Goal: Task Accomplishment & Management: Complete application form

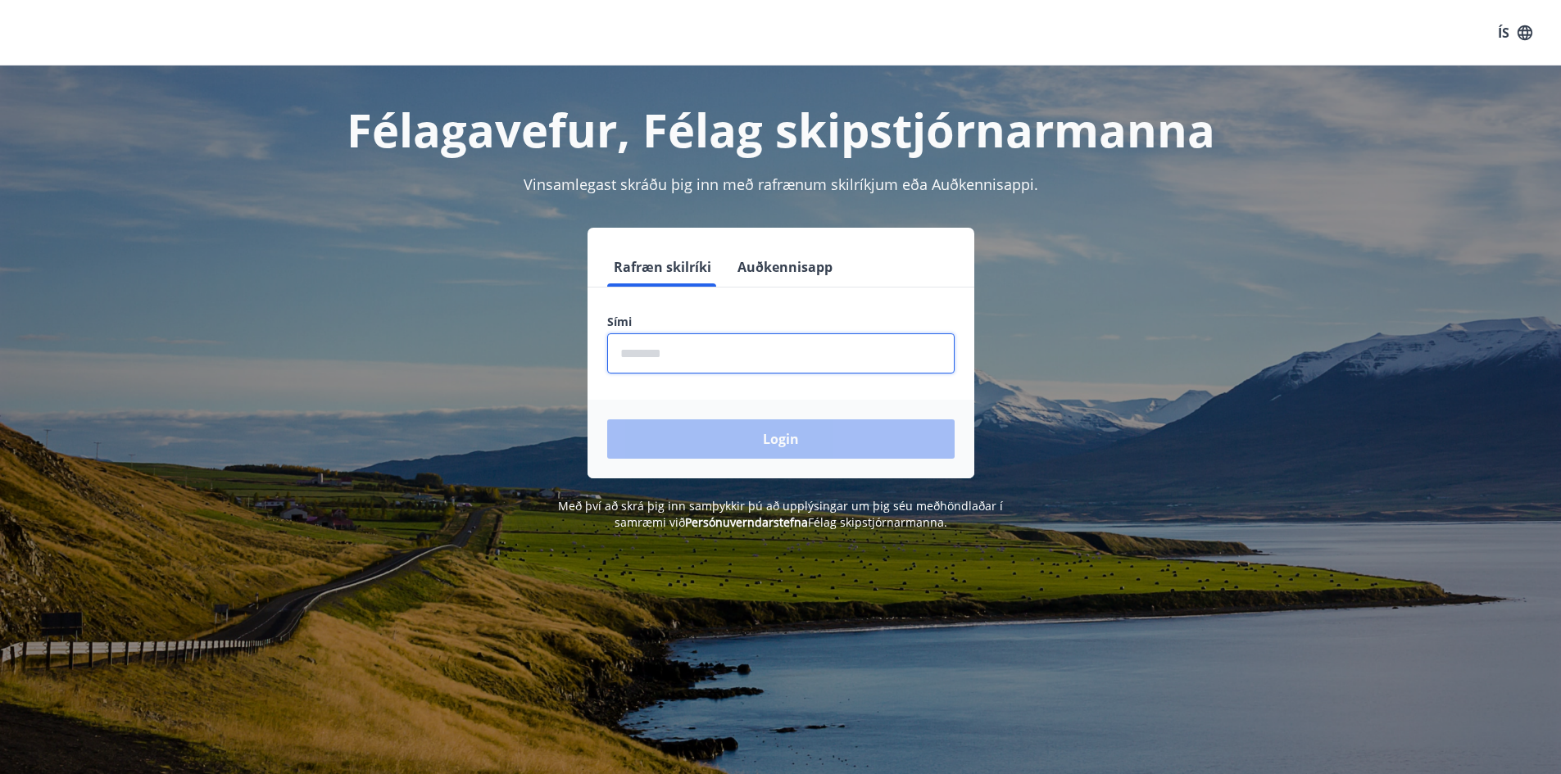
click at [744, 349] on input "phone" at bounding box center [780, 353] width 347 height 40
type input "********"
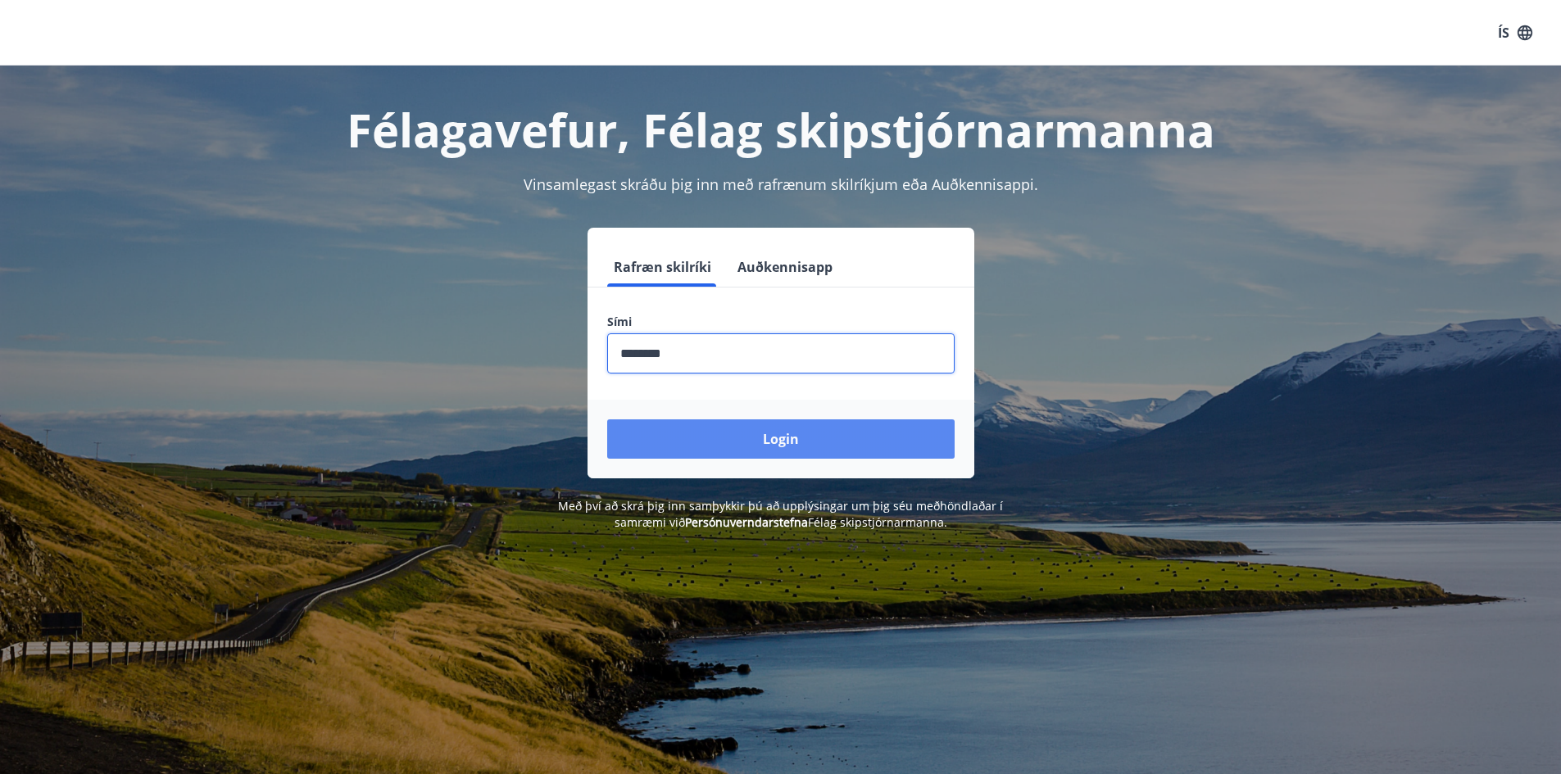
click at [750, 438] on button "Login" at bounding box center [780, 438] width 347 height 39
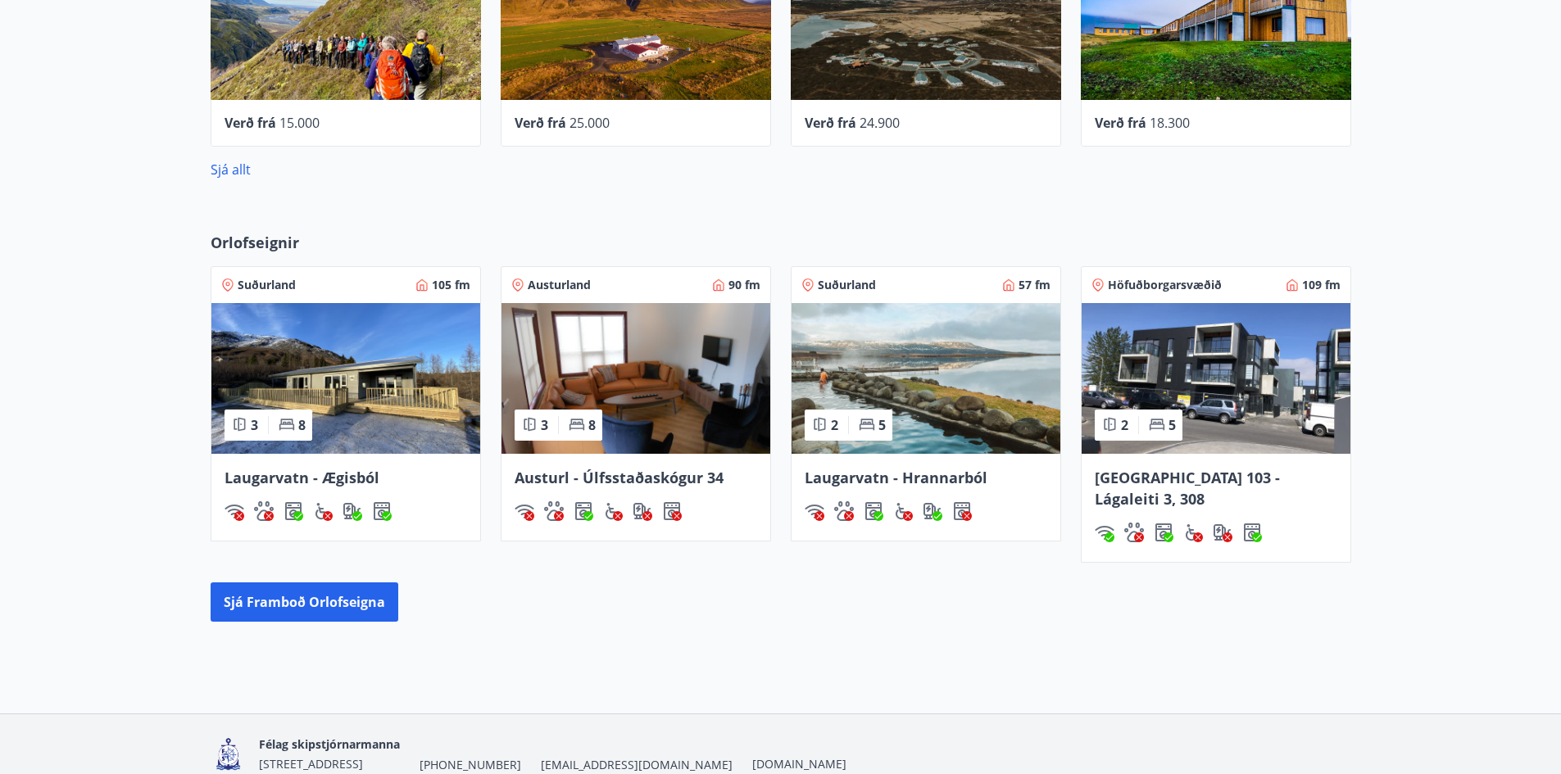
scroll to position [839, 0]
click at [247, 582] on button "Sjá framboð orlofseigna" at bounding box center [305, 601] width 188 height 39
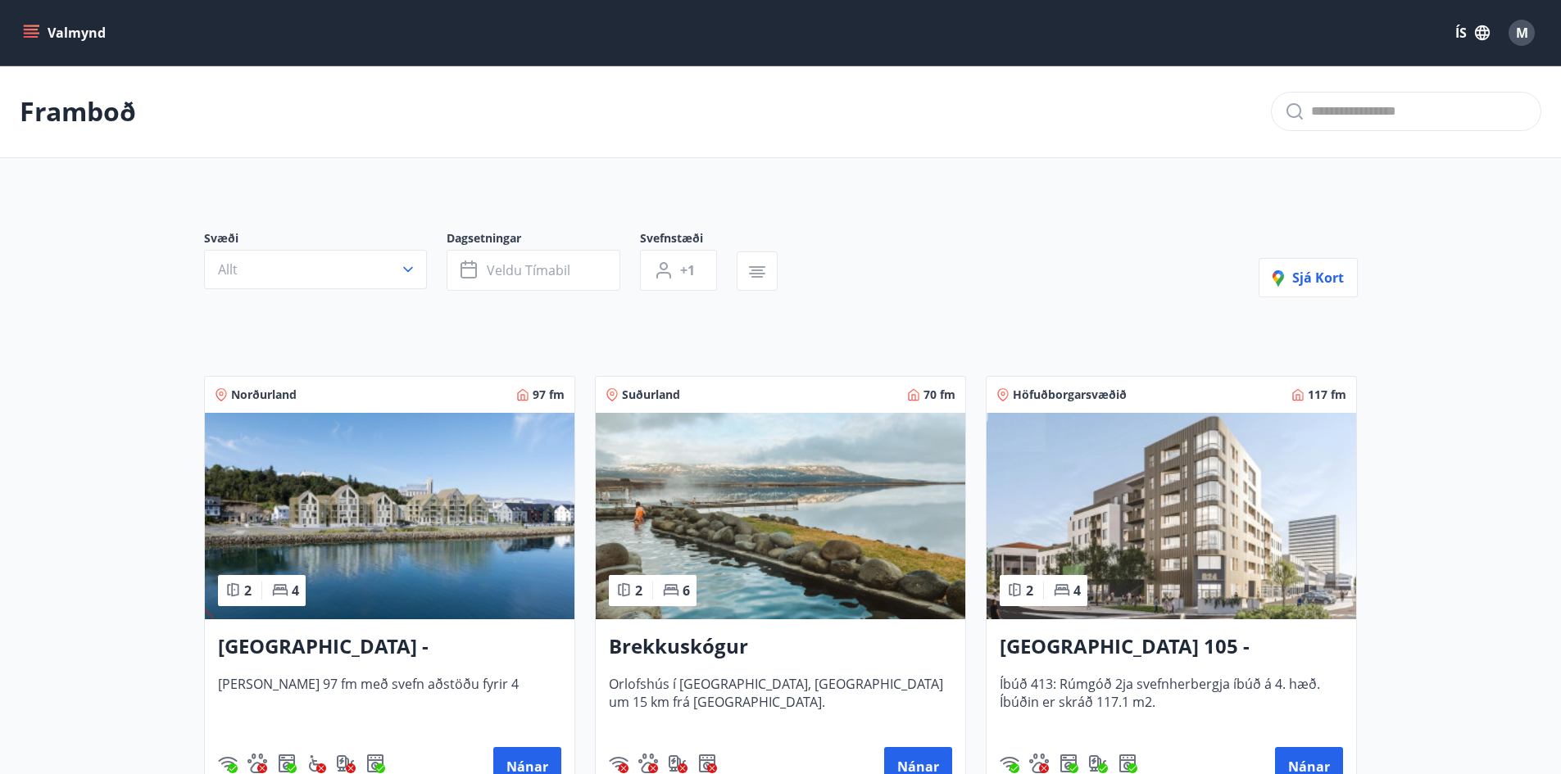
scroll to position [145, 0]
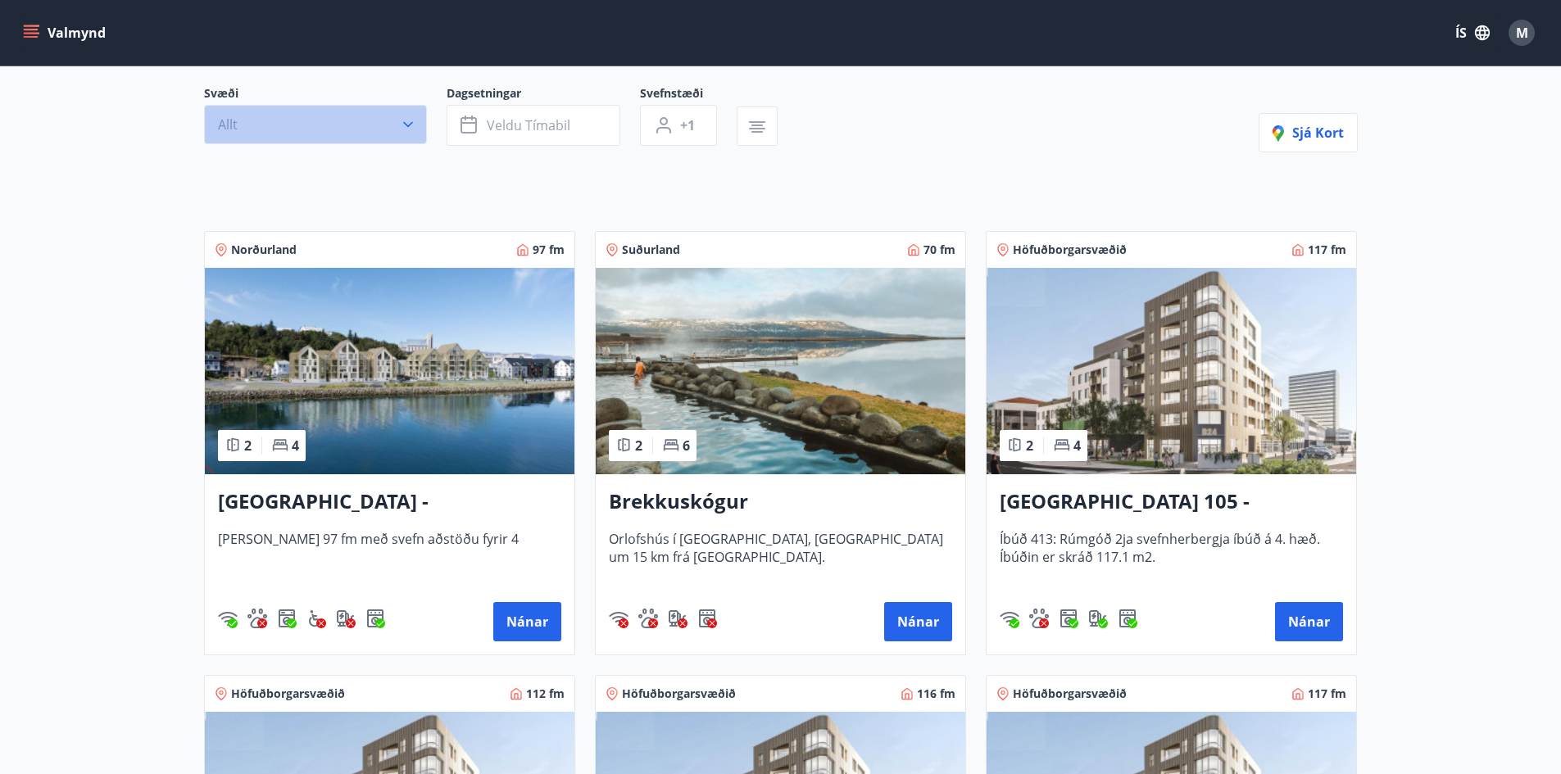
click at [409, 125] on icon "button" at bounding box center [408, 125] width 10 height 6
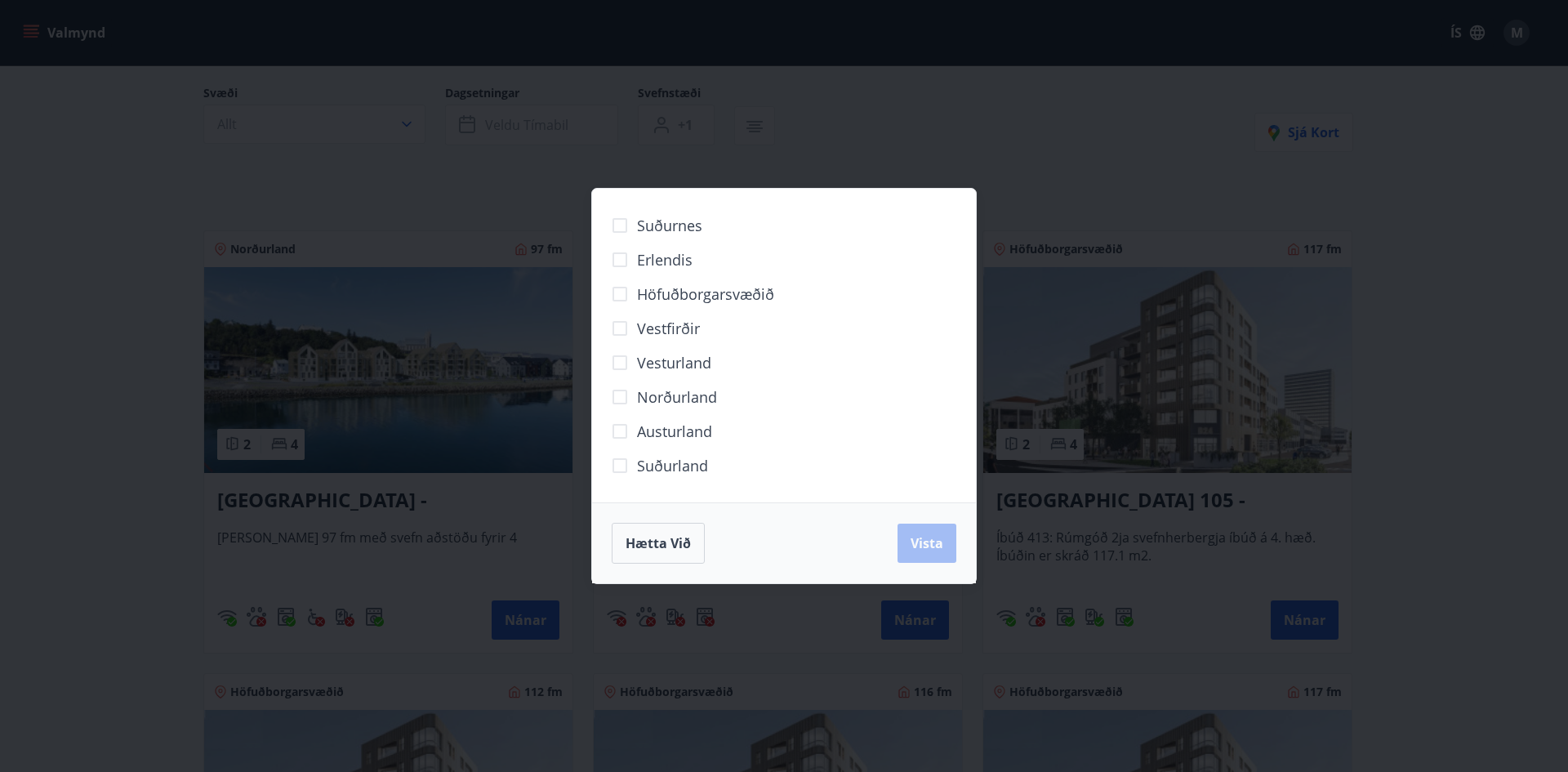
click at [646, 404] on span "Norðurland" at bounding box center [677, 397] width 80 height 21
click at [920, 541] on span "Vista" at bounding box center [927, 544] width 33 height 18
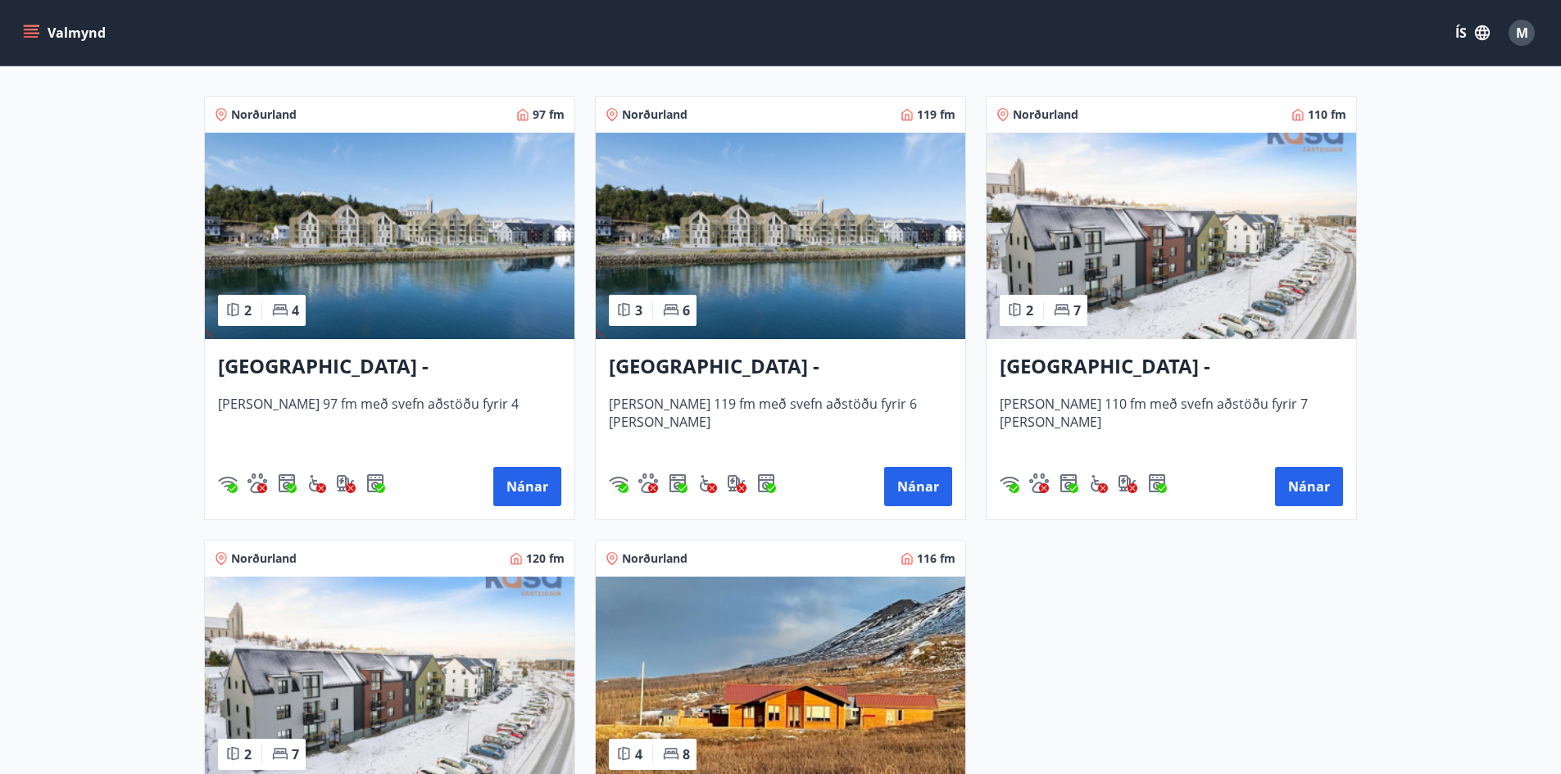
scroll to position [320, 0]
click at [1199, 366] on h3 "Akureyri - Austurbrú 8, 102" at bounding box center [1171, 365] width 343 height 29
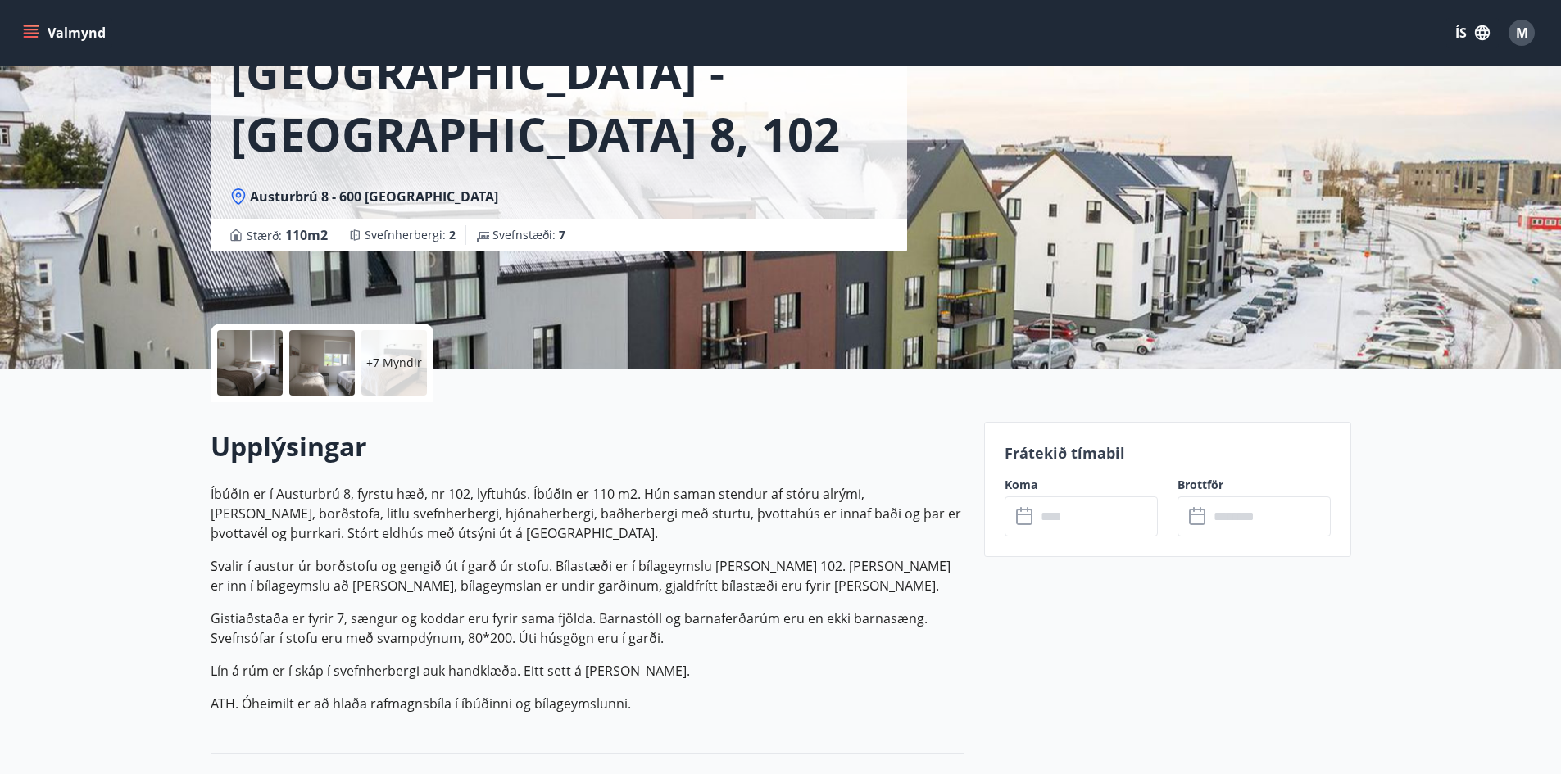
scroll to position [121, 0]
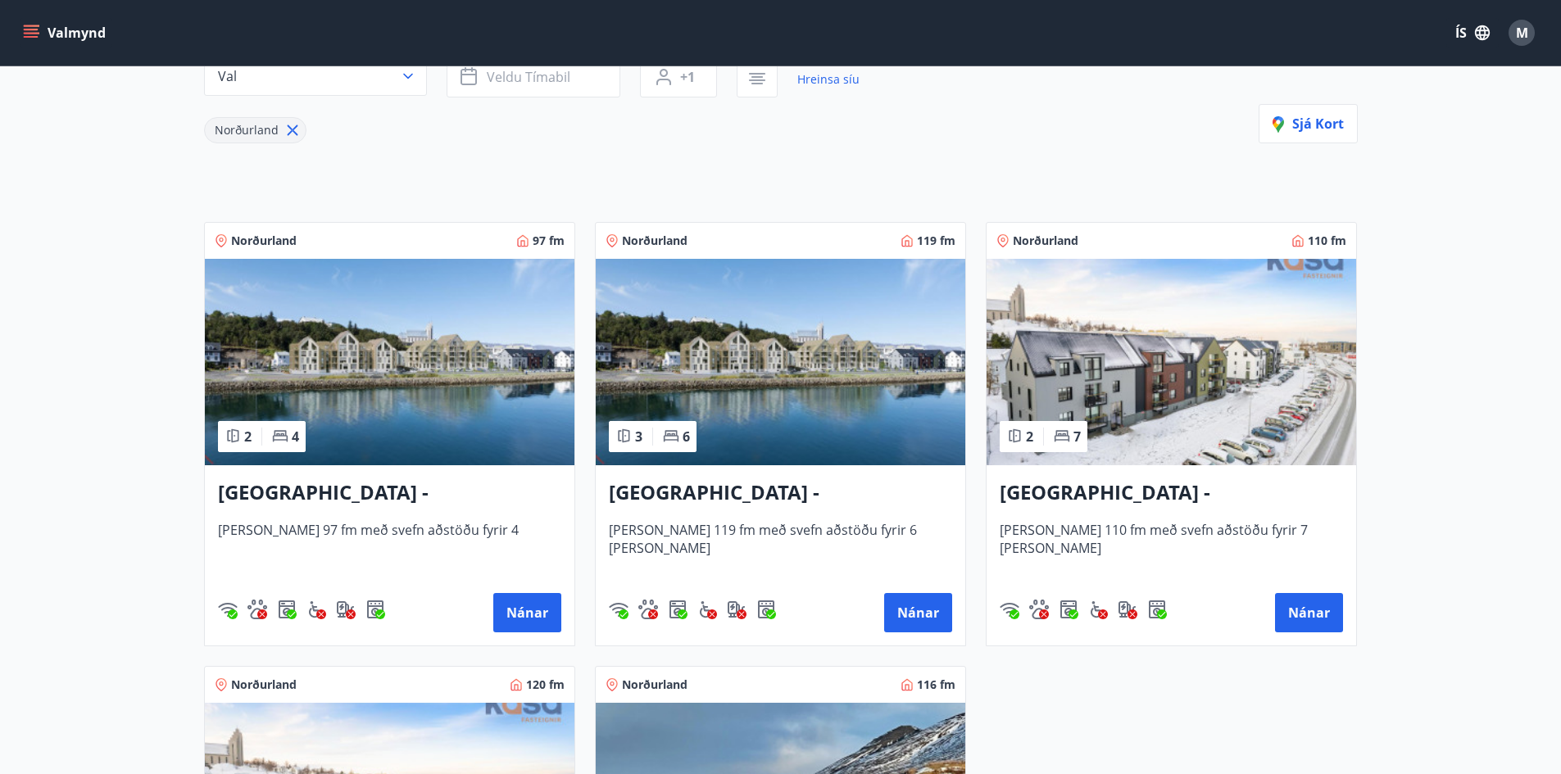
scroll to position [195, 0]
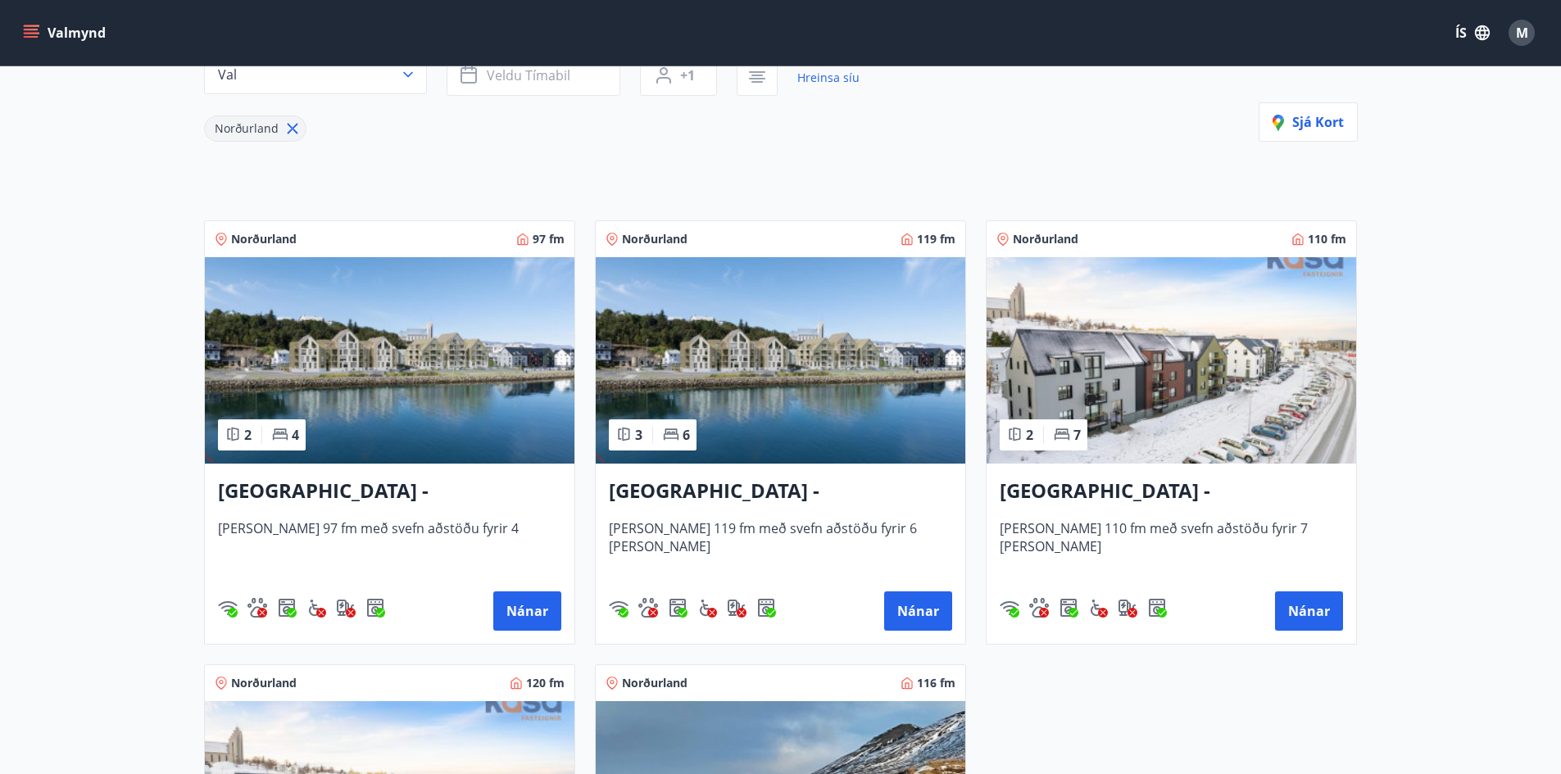
click at [842, 447] on img at bounding box center [781, 360] width 370 height 206
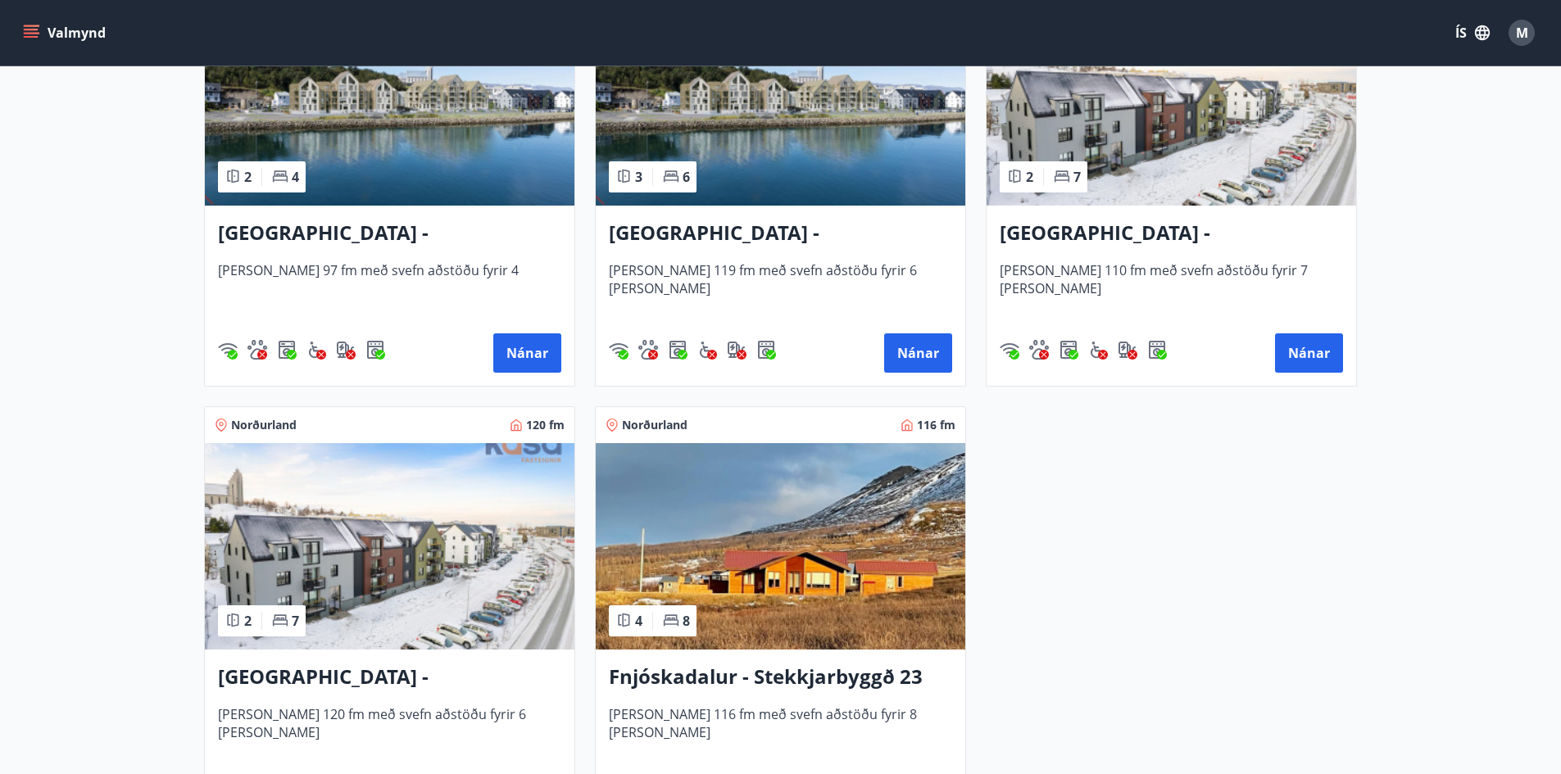
scroll to position [455, 0]
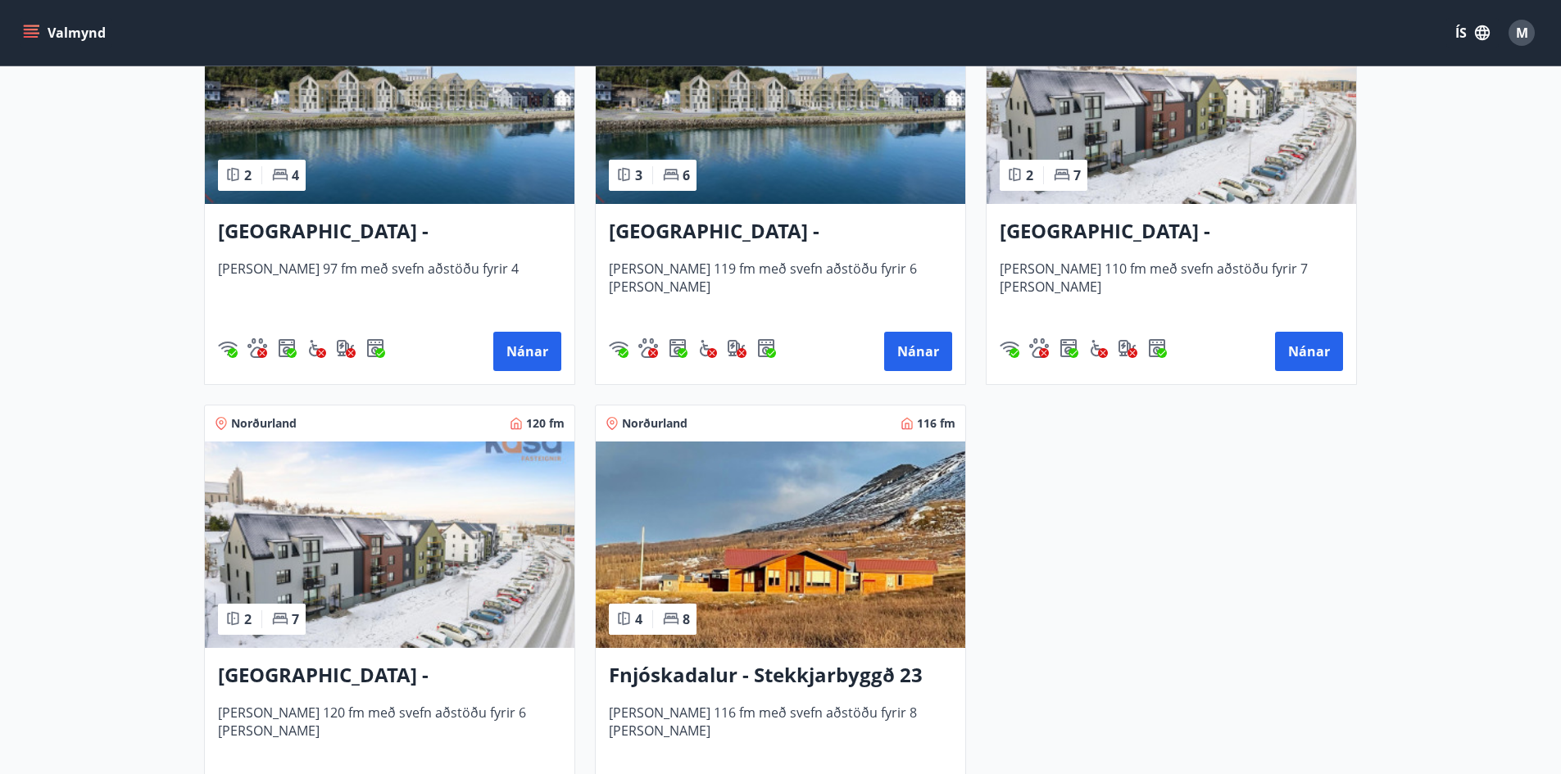
click at [805, 241] on h3 "Akureyri - Austurbrú 10, 101" at bounding box center [780, 231] width 343 height 29
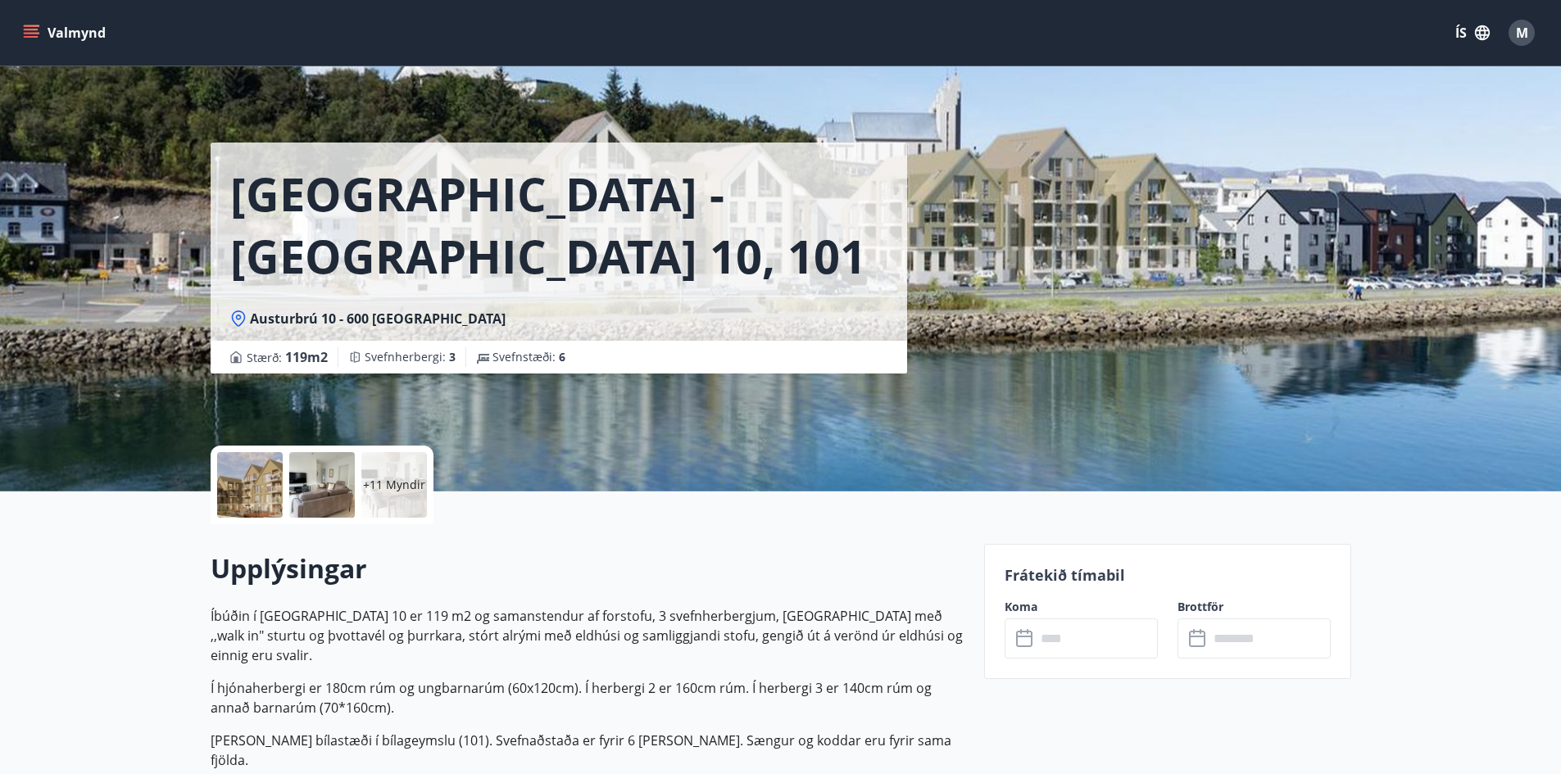
click at [383, 479] on p "+11 Myndir" at bounding box center [394, 485] width 62 height 16
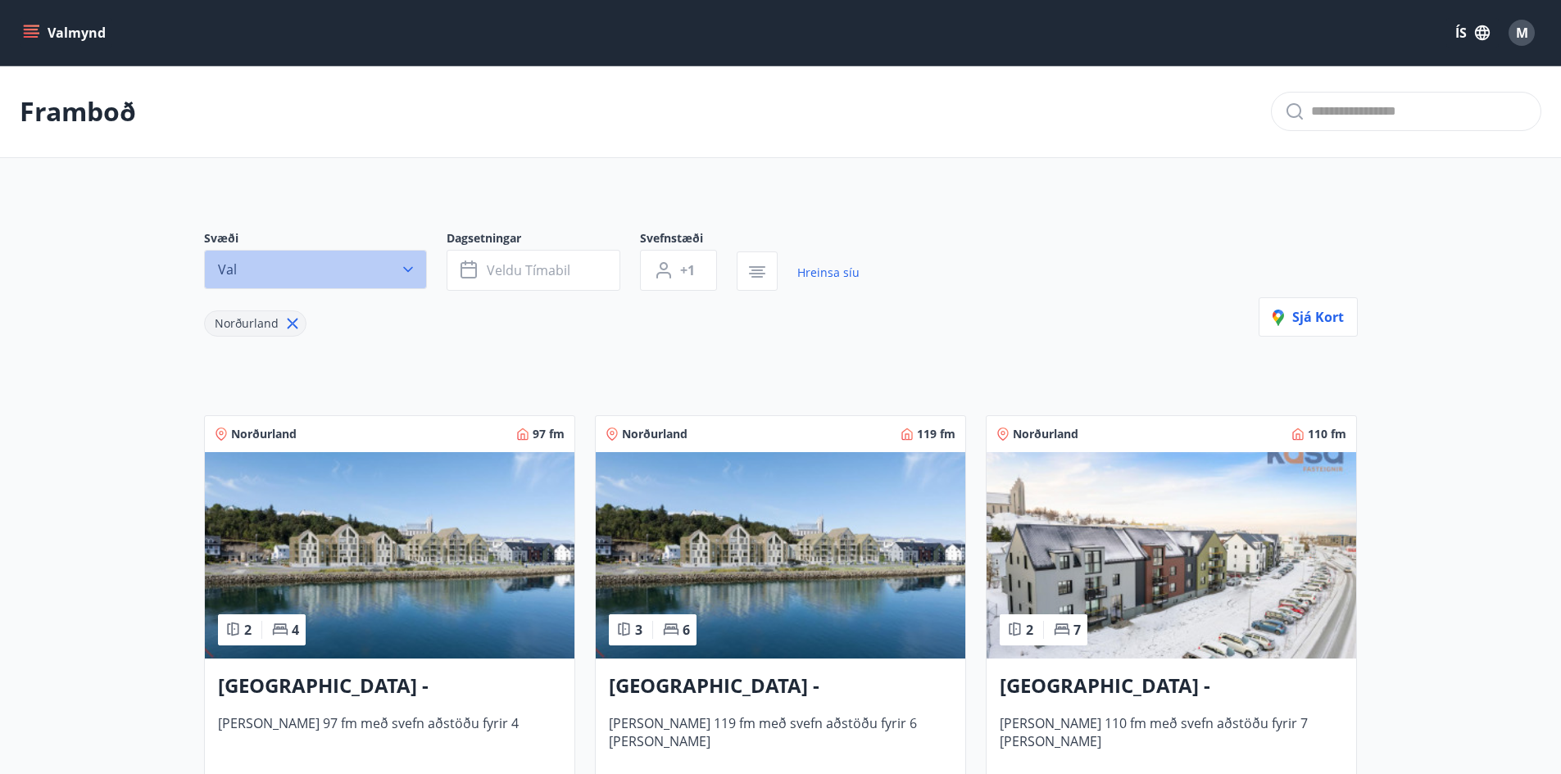
click at [405, 263] on icon "button" at bounding box center [408, 269] width 16 height 16
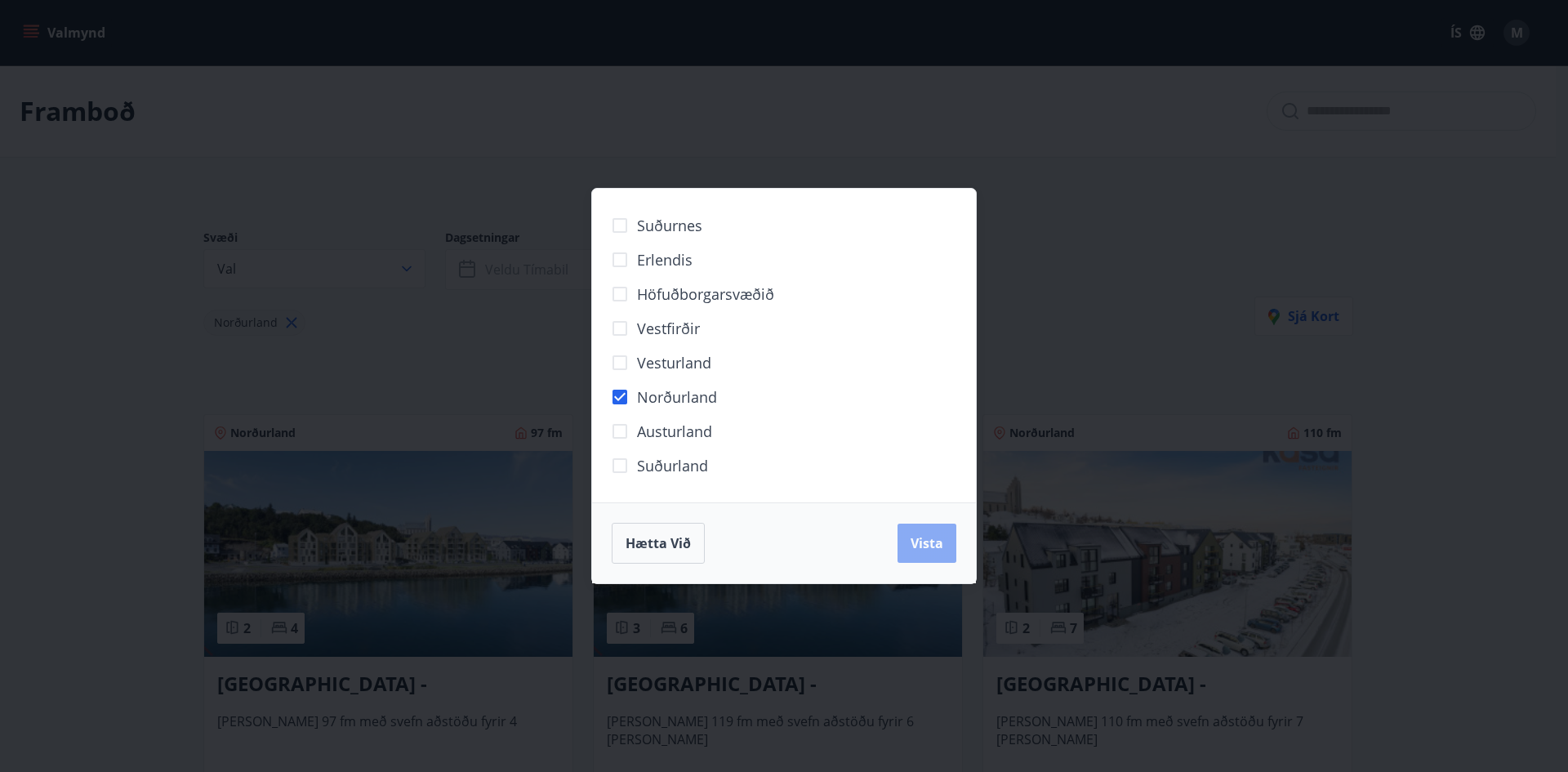
click at [923, 532] on button "Vista" at bounding box center [926, 543] width 59 height 39
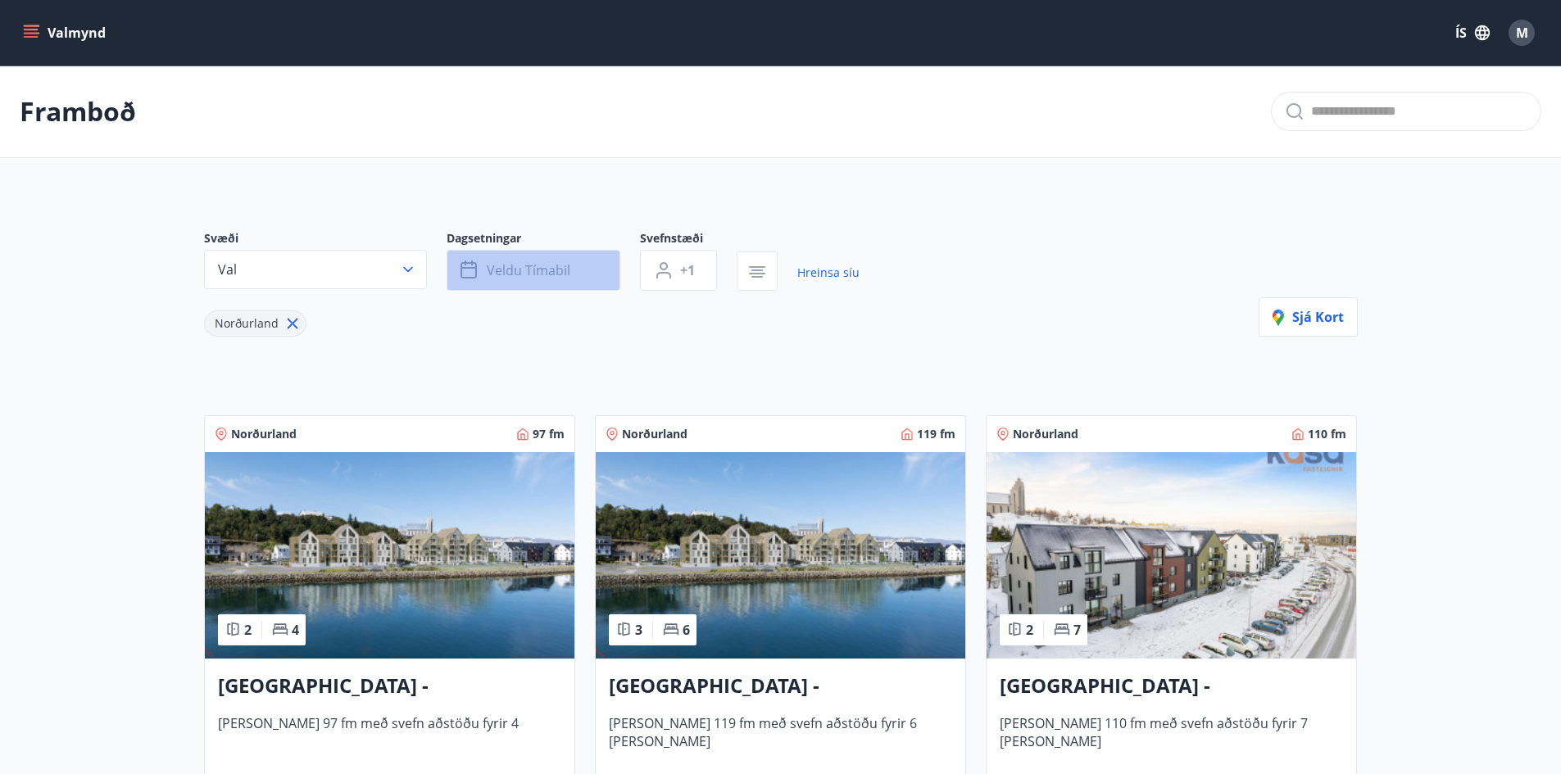
click at [571, 277] on button "Veldu tímabil" at bounding box center [534, 270] width 174 height 41
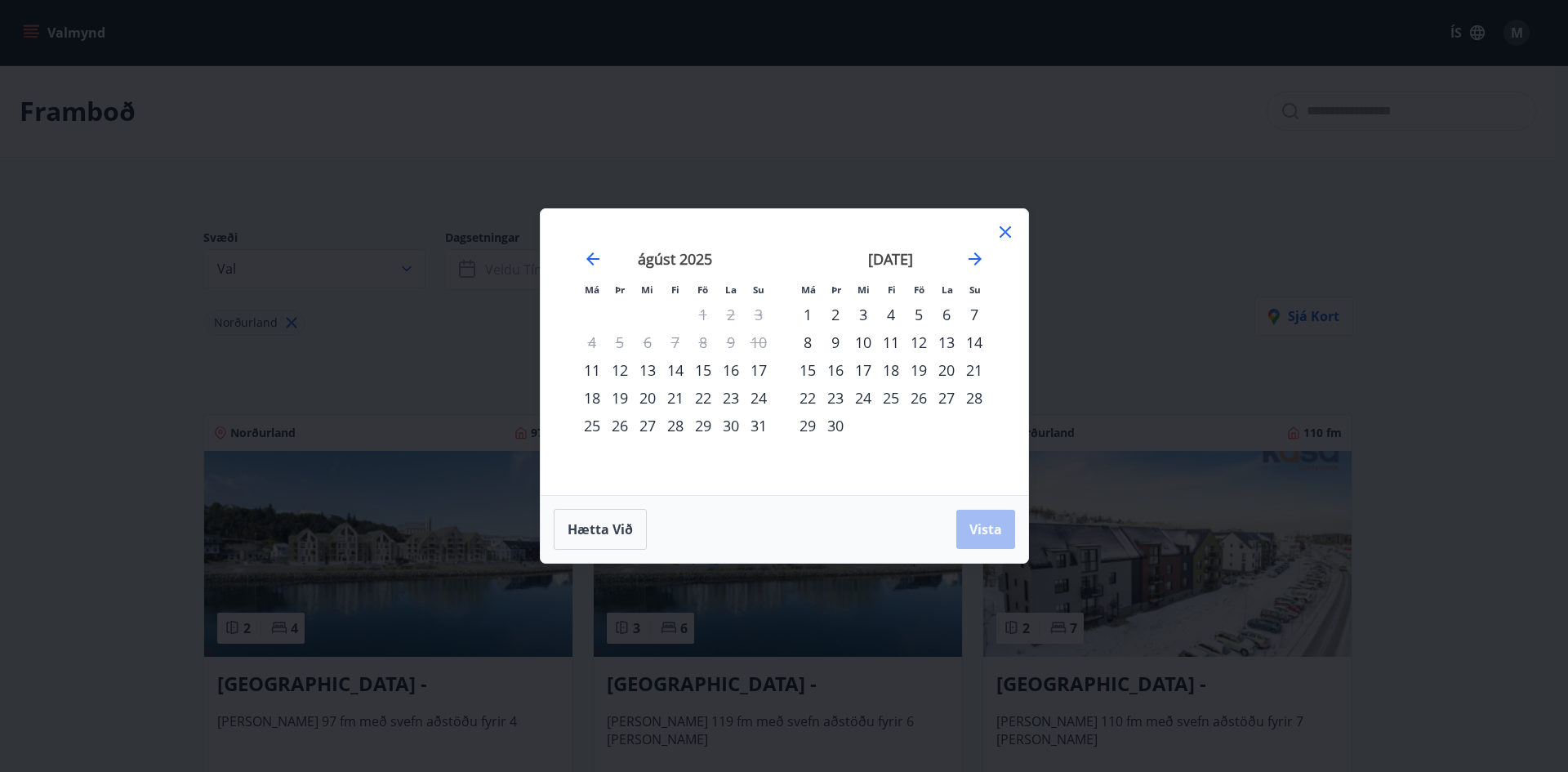
click at [979, 269] on div "september 2025" at bounding box center [890, 264] width 194 height 72
click at [978, 257] on icon "Move forward to switch to the next month." at bounding box center [975, 258] width 13 height 13
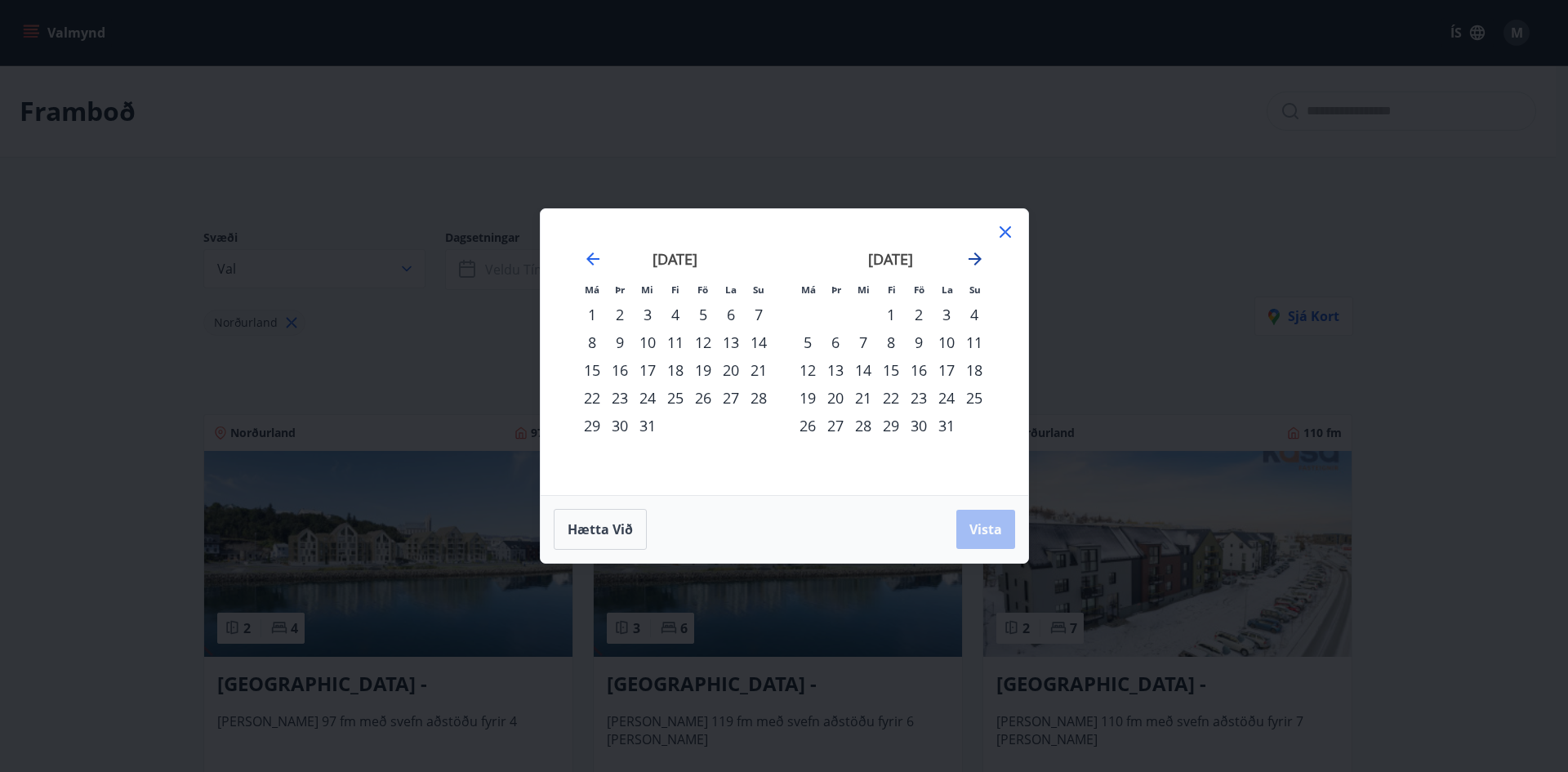
click at [978, 257] on icon "Move forward to switch to the next month." at bounding box center [975, 258] width 13 height 13
click at [889, 344] on div "5" at bounding box center [891, 342] width 28 height 28
click at [967, 342] on div "8" at bounding box center [974, 342] width 28 height 28
click at [987, 524] on span "Vista" at bounding box center [986, 530] width 33 height 18
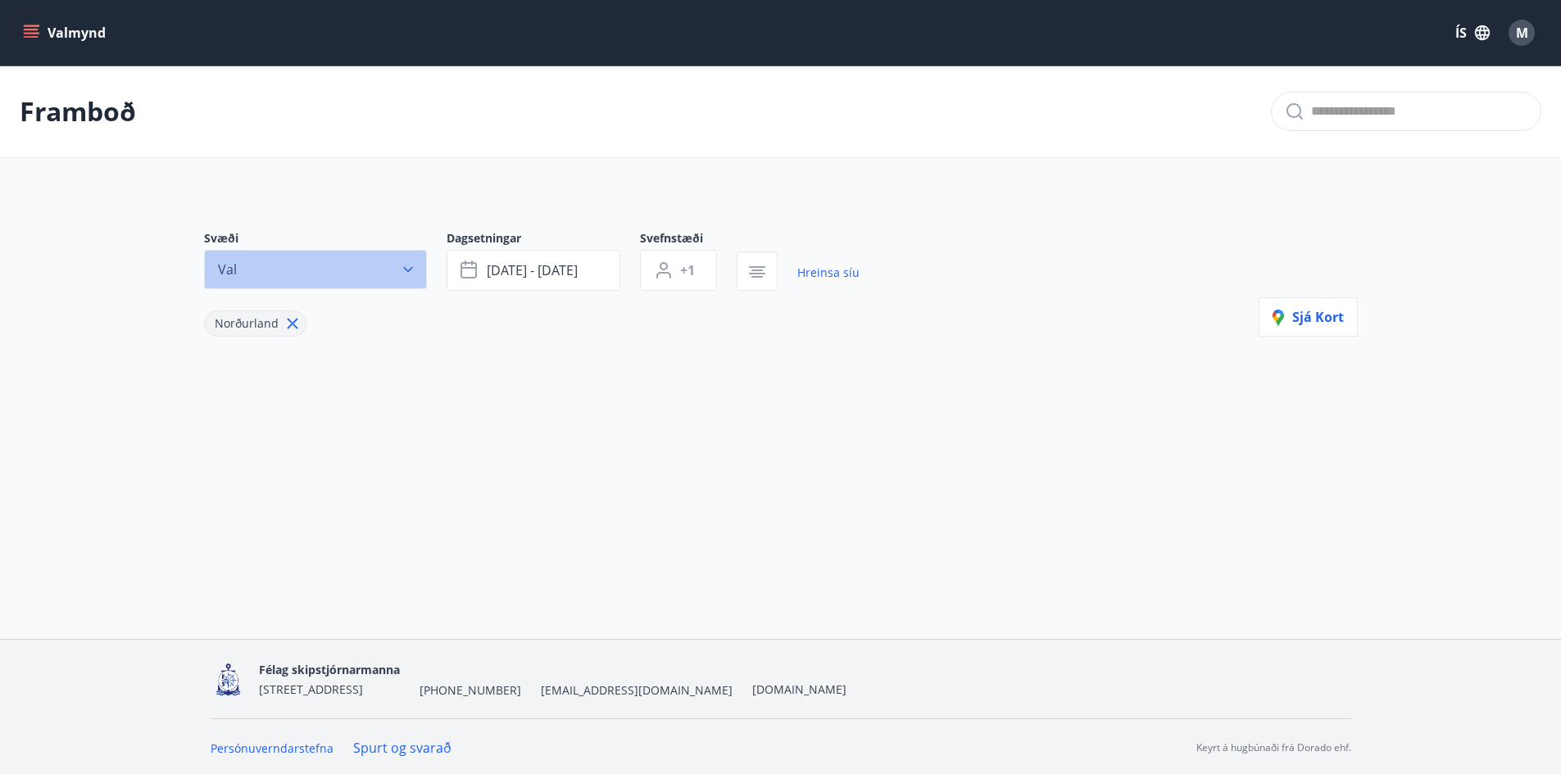
click at [393, 270] on button "Val" at bounding box center [315, 269] width 223 height 39
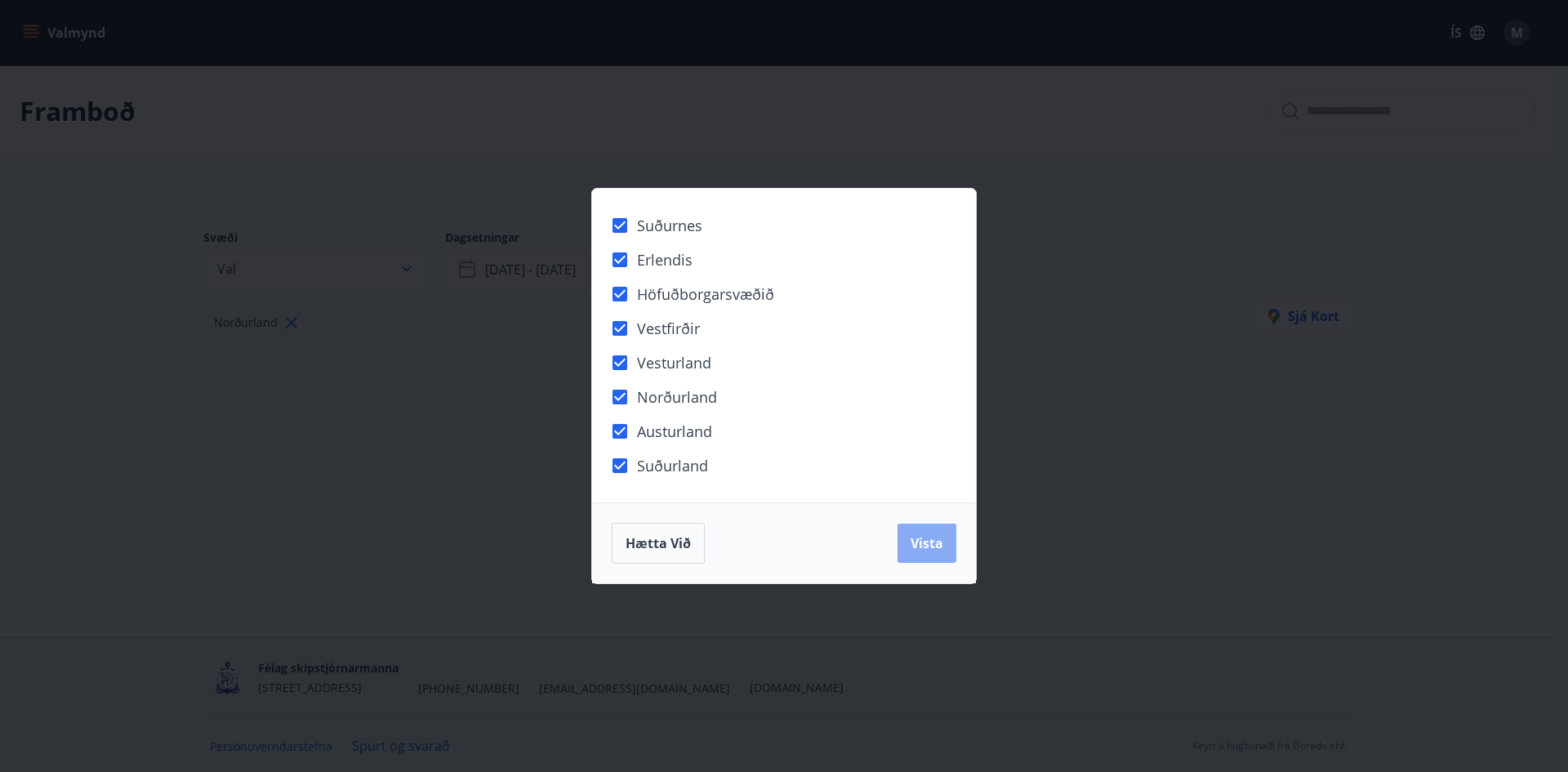
click at [915, 552] on span "Vista" at bounding box center [927, 544] width 33 height 18
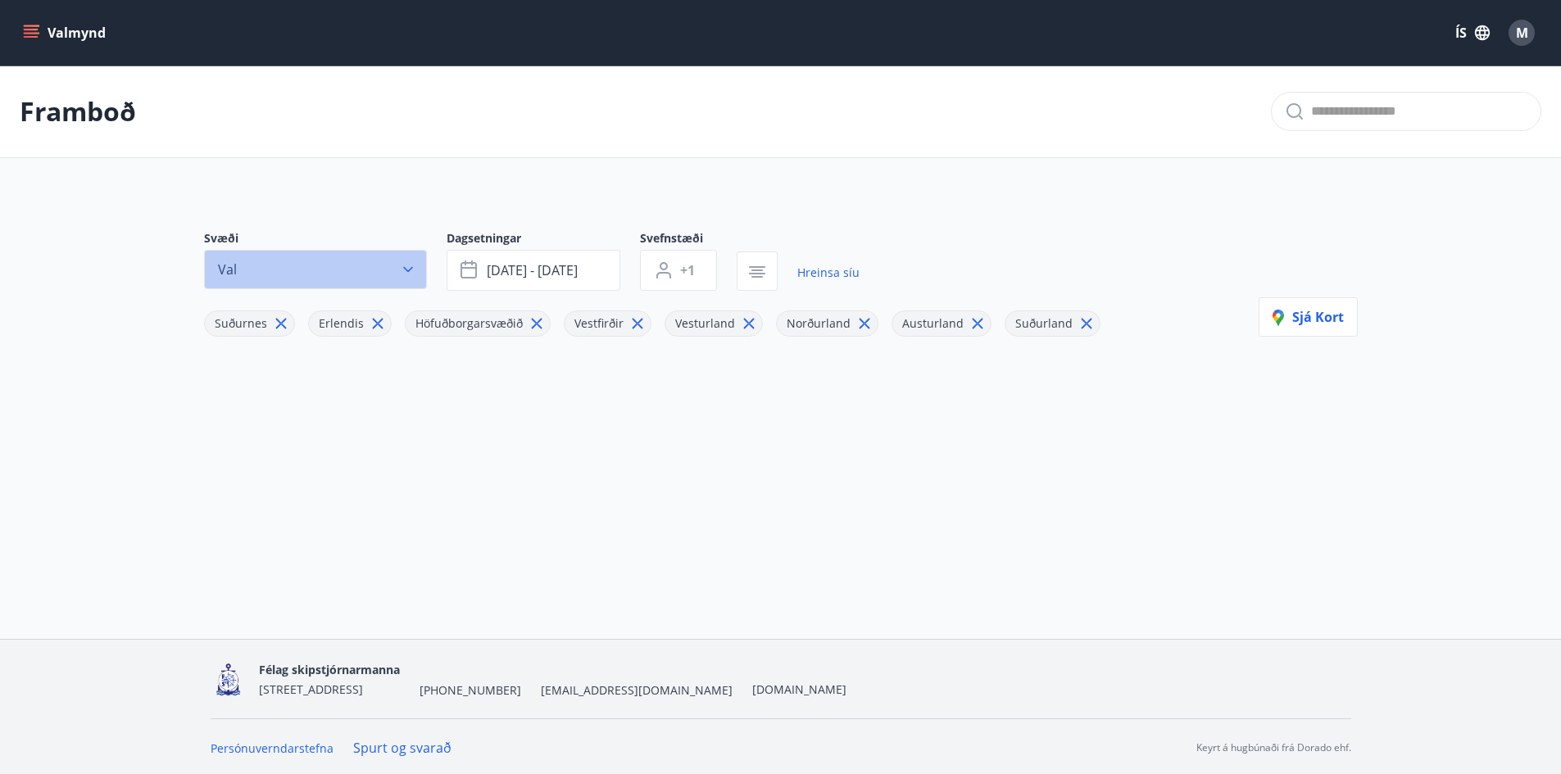
click at [311, 274] on button "Val" at bounding box center [315, 269] width 223 height 39
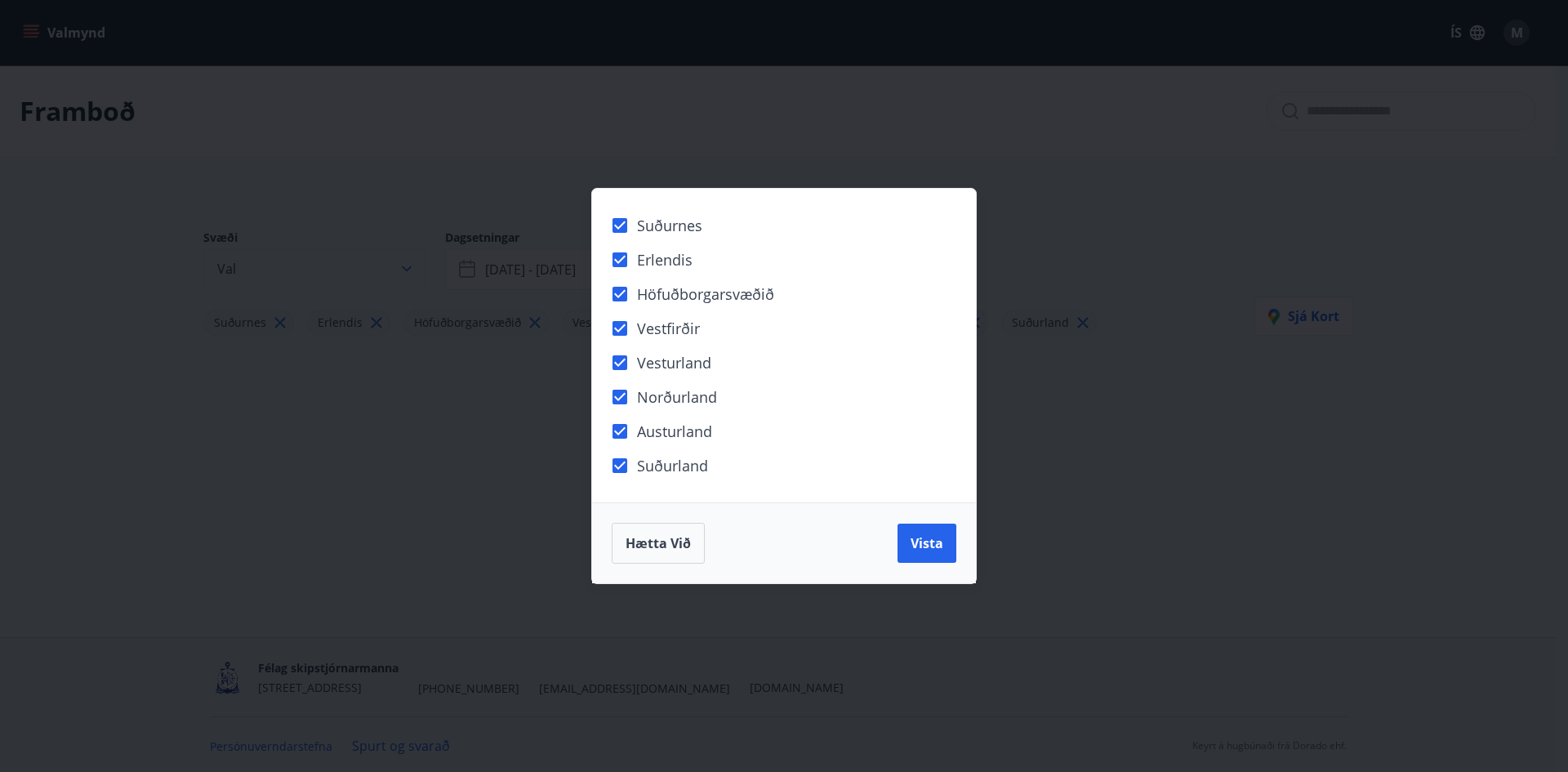
click at [310, 273] on div "Suðurnes Erlendis Höfuðborgarsvæðið Vestfirðir Vesturland Norðurland Austurland…" at bounding box center [784, 386] width 1568 height 772
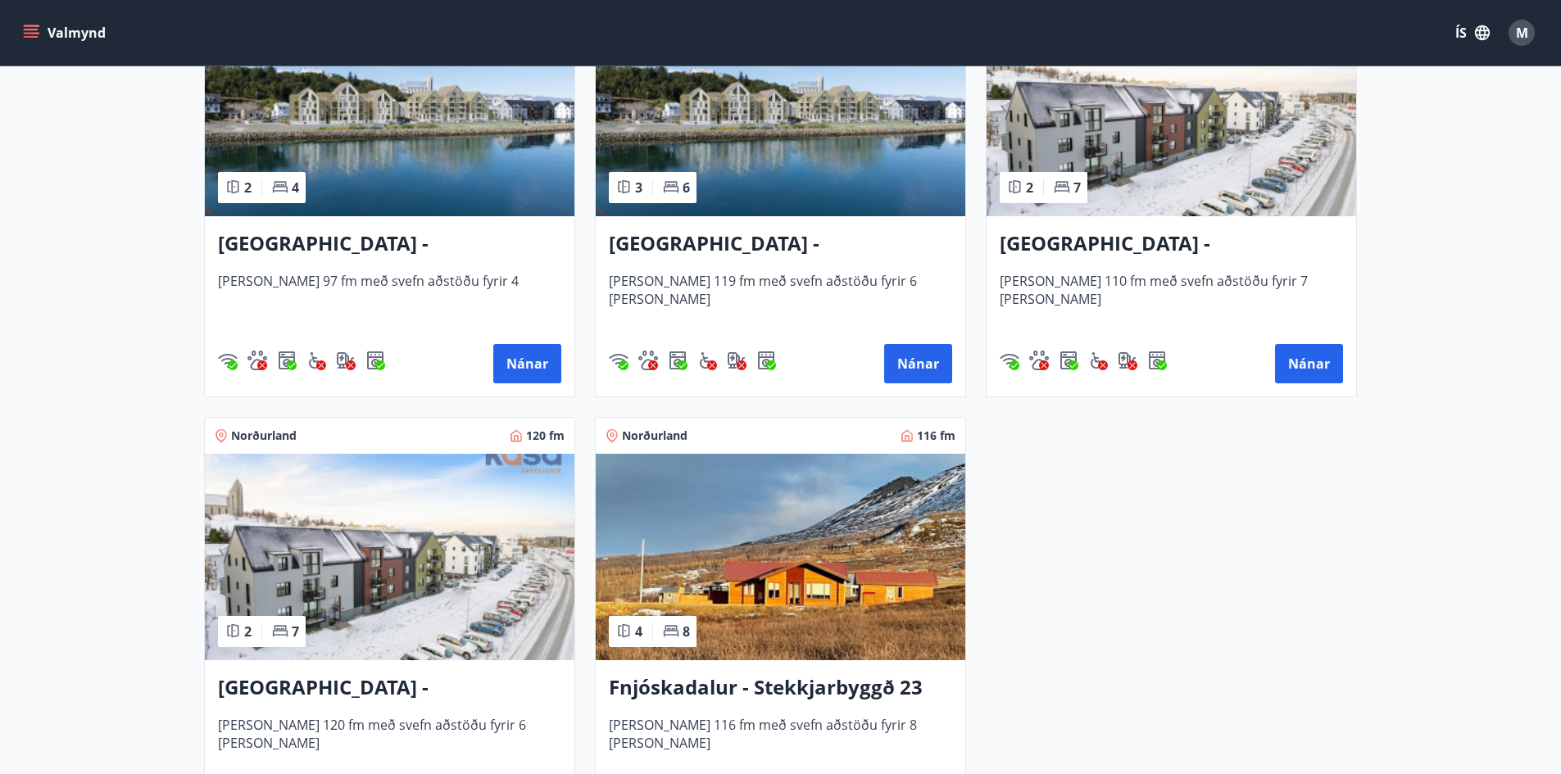
scroll to position [443, 0]
click at [847, 683] on h3 "Fnjóskadalur - Stekkjarbyggð 23" at bounding box center [780, 687] width 343 height 29
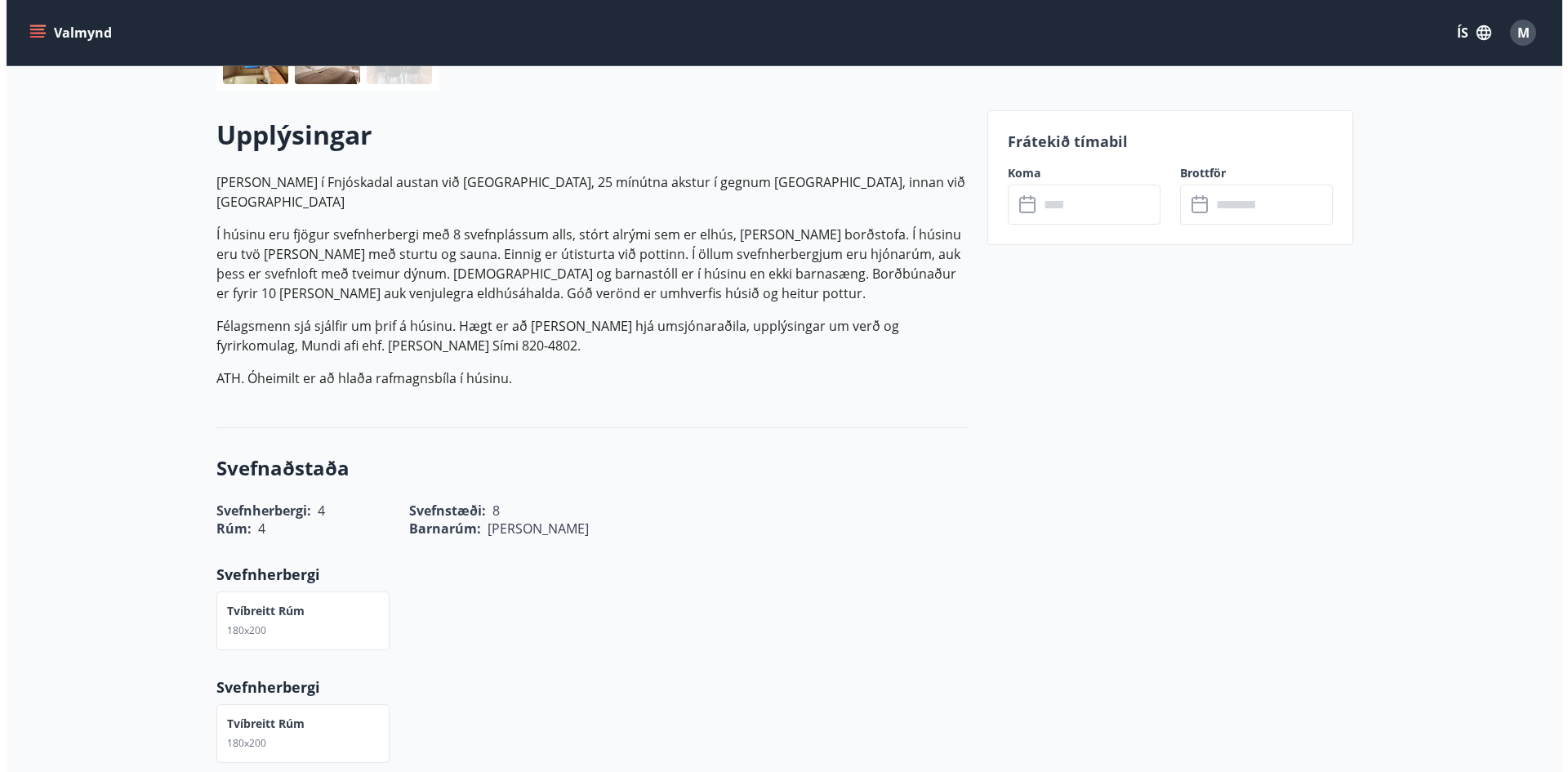
scroll to position [450, 0]
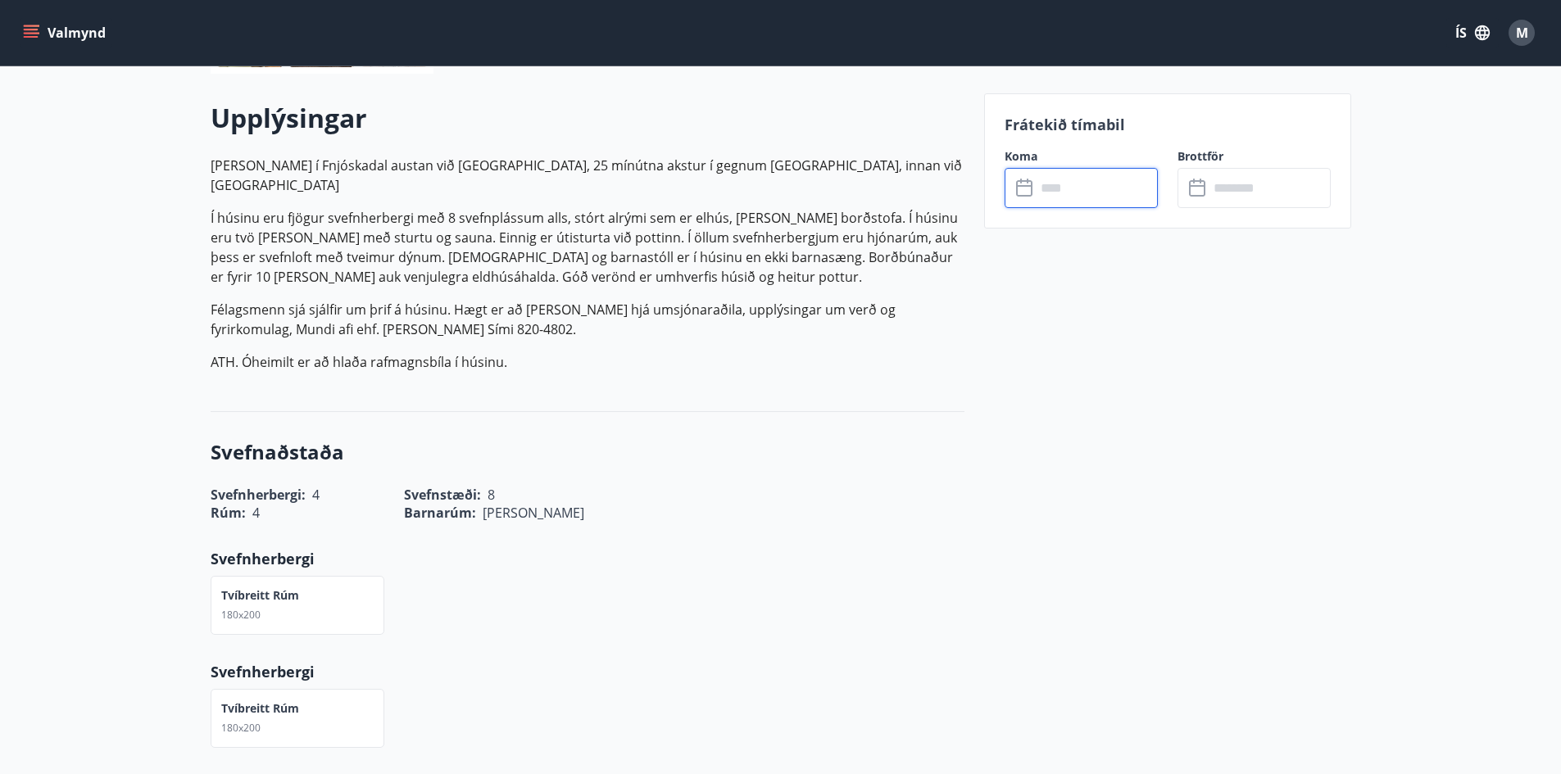
click at [1059, 188] on input "text" at bounding box center [1097, 188] width 122 height 40
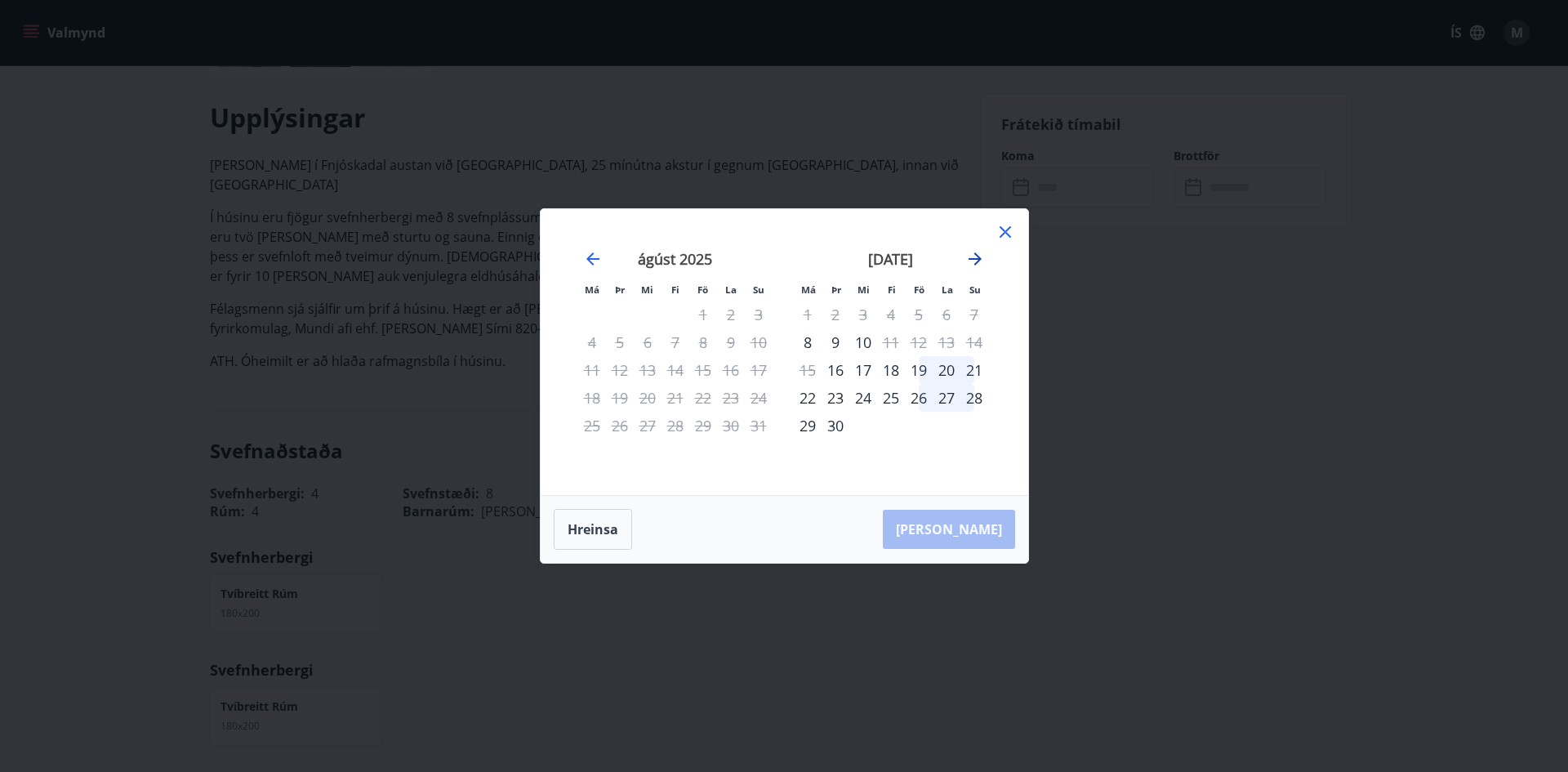
click at [980, 256] on icon "Move forward to switch to the next month." at bounding box center [975, 259] width 20 height 20
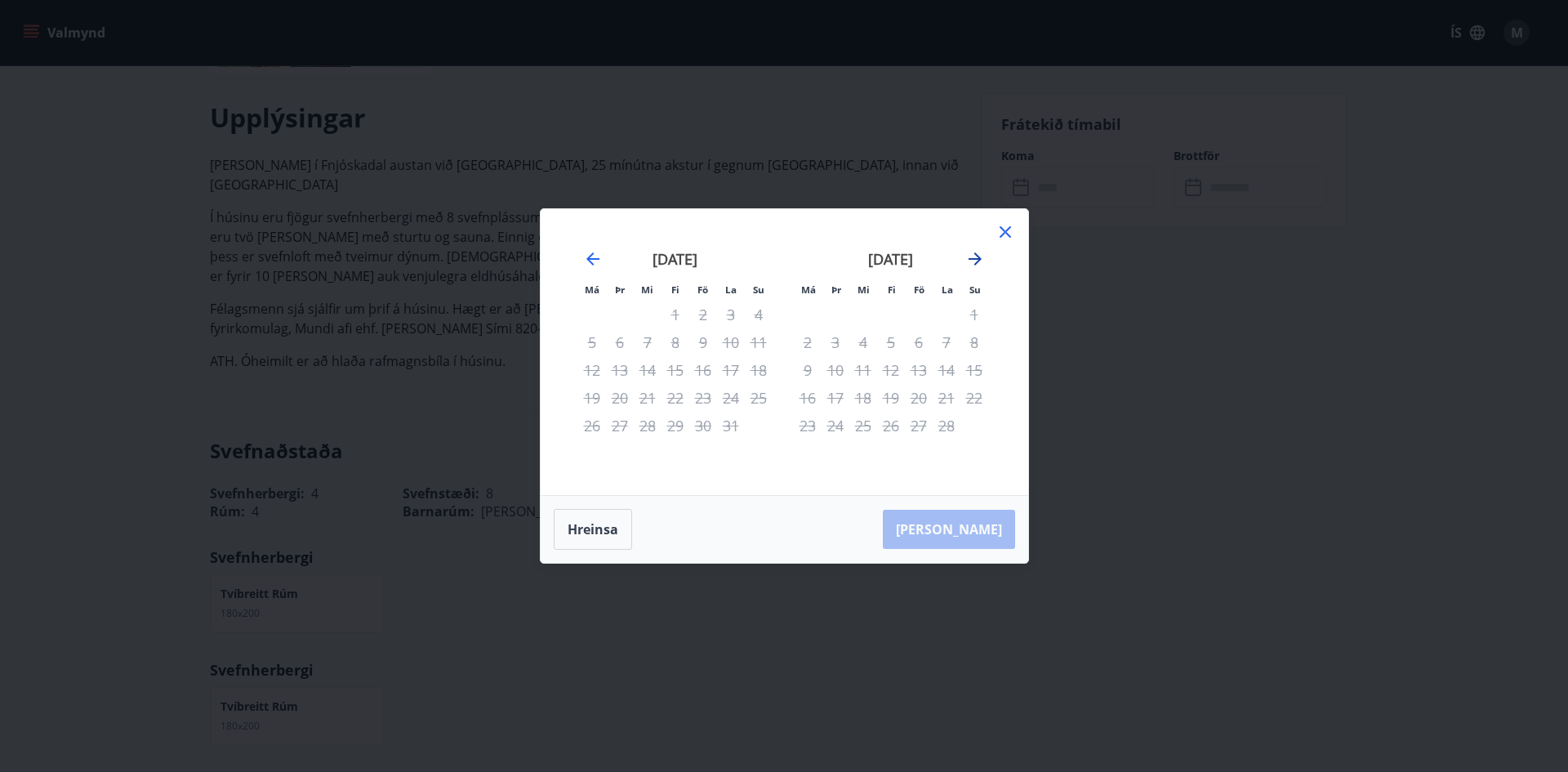
click at [980, 256] on icon "Move forward to switch to the next month." at bounding box center [975, 259] width 20 height 20
click at [595, 261] on icon "Move backward to switch to the previous month." at bounding box center [593, 259] width 20 height 20
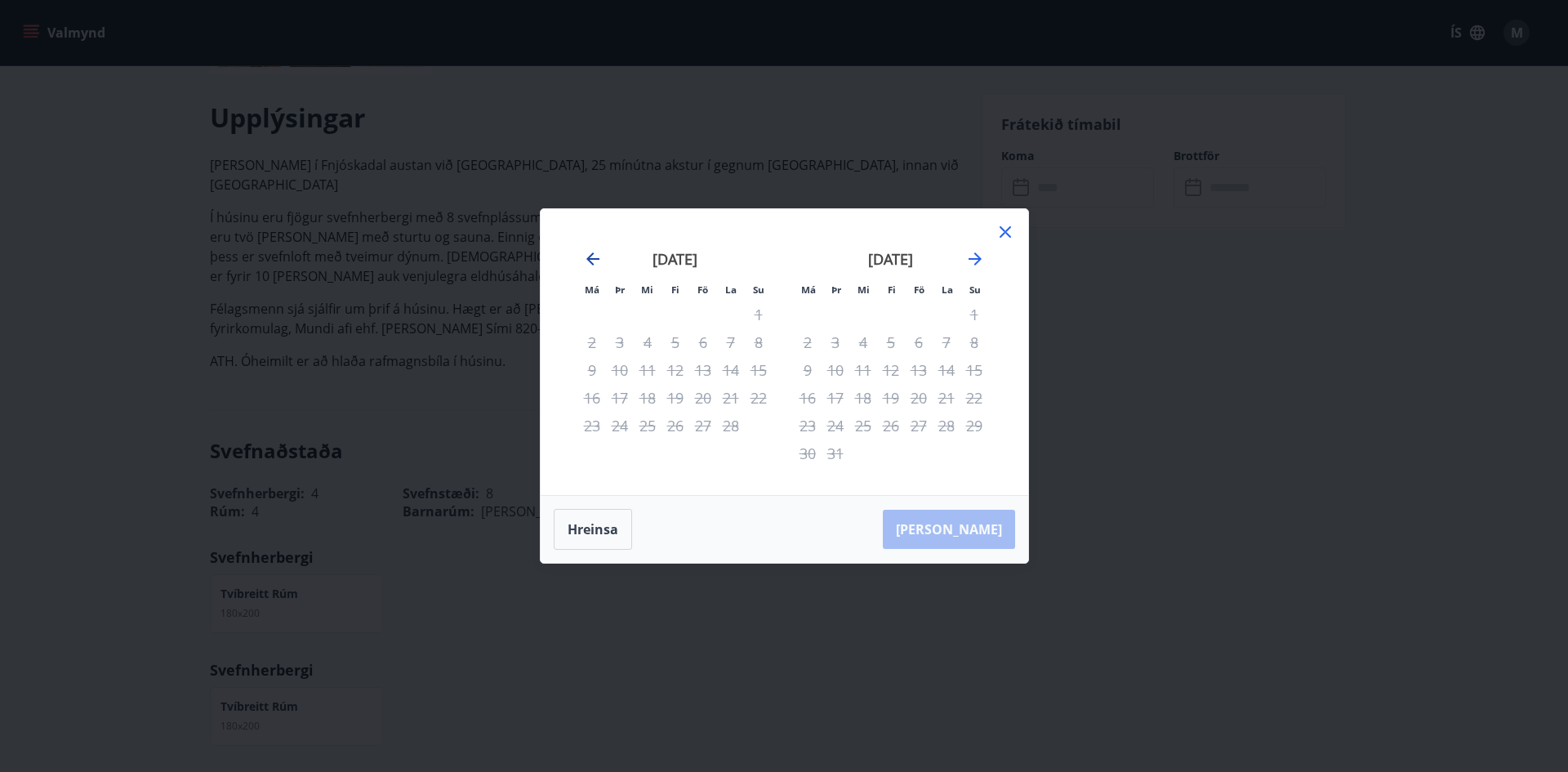
click at [595, 261] on icon "Move backward to switch to the previous month." at bounding box center [593, 259] width 20 height 20
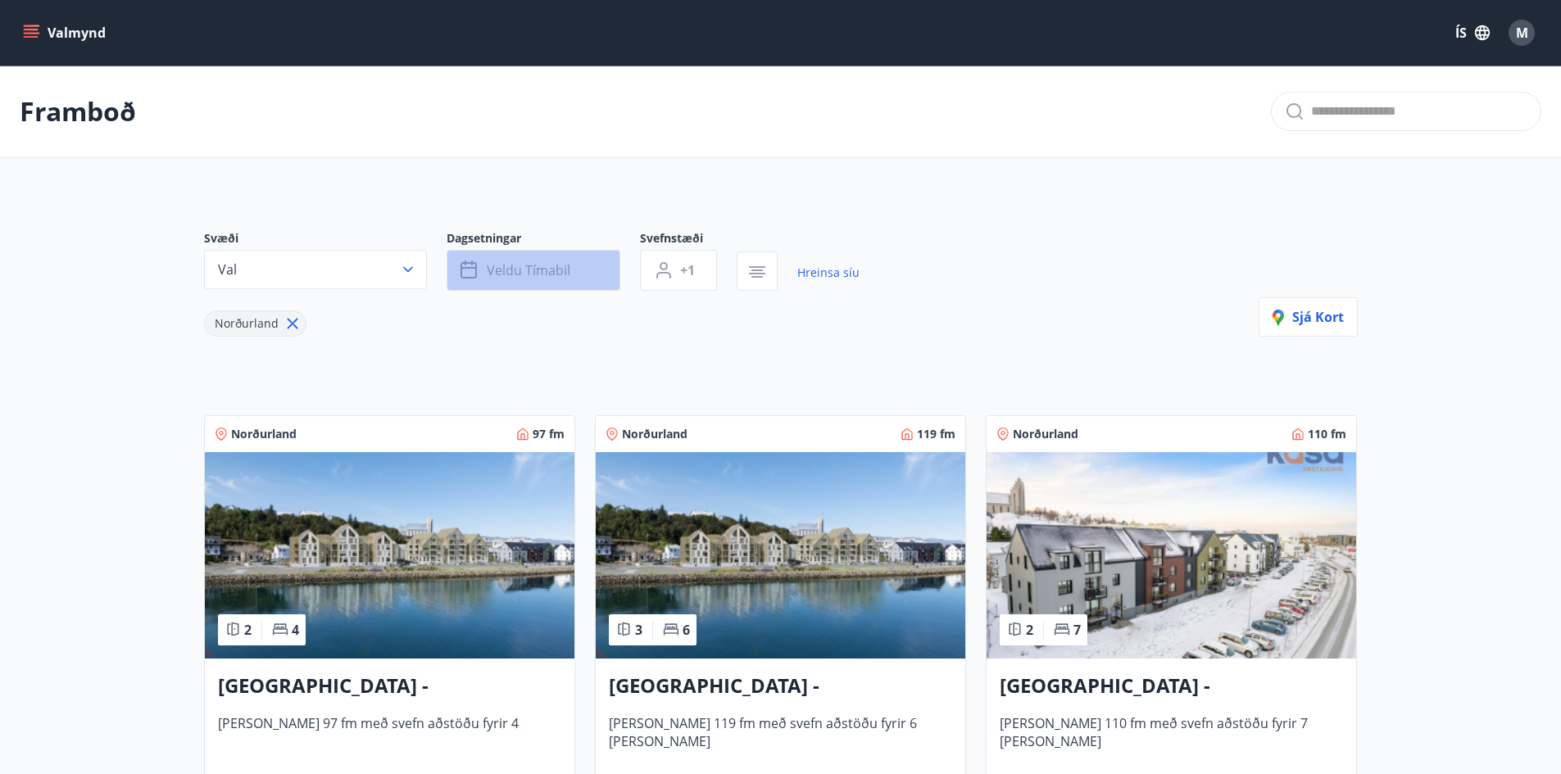
click at [594, 273] on button "Veldu tímabil" at bounding box center [534, 270] width 174 height 41
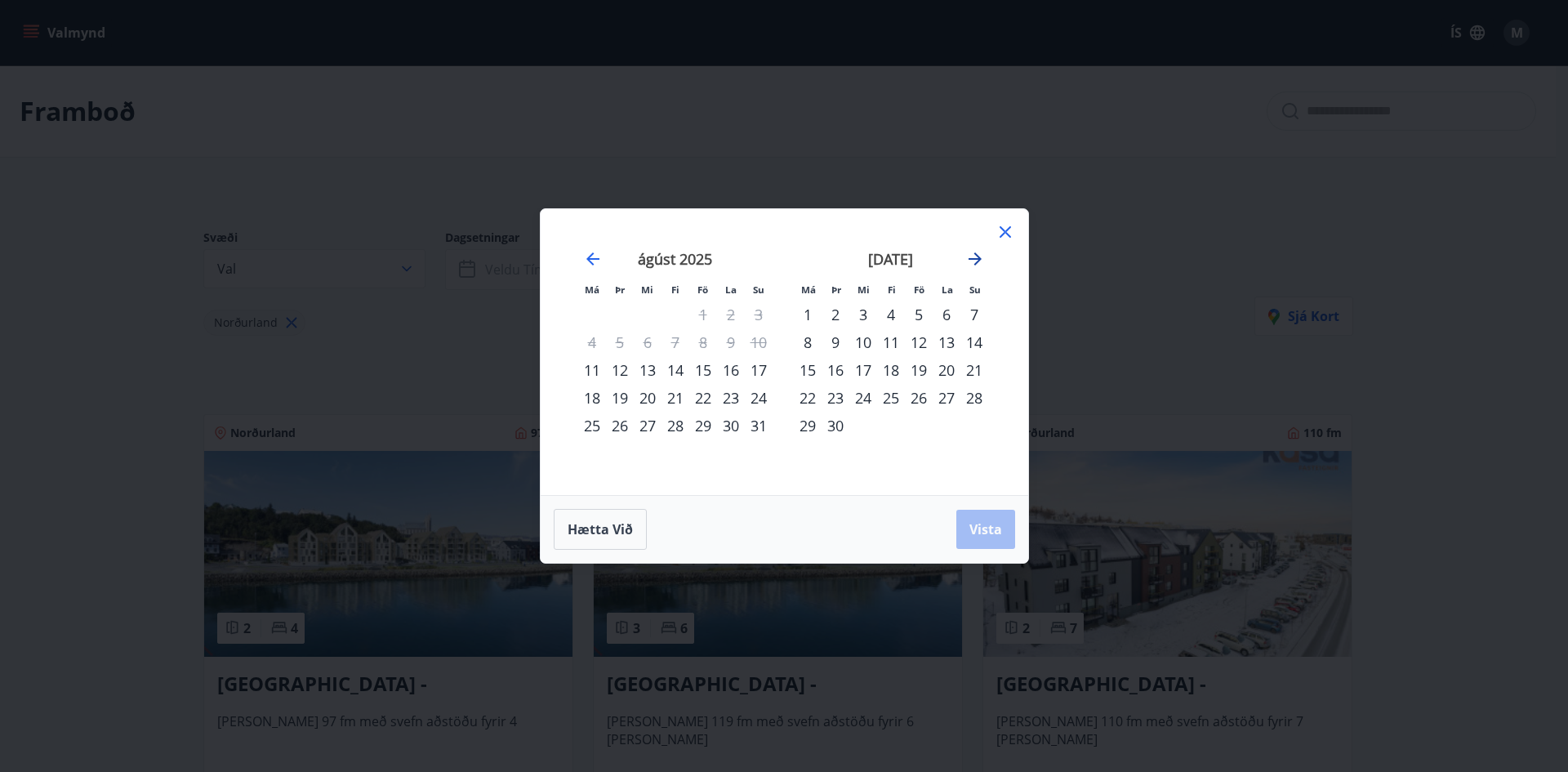
click at [979, 255] on icon "Move forward to switch to the next month." at bounding box center [975, 259] width 20 height 20
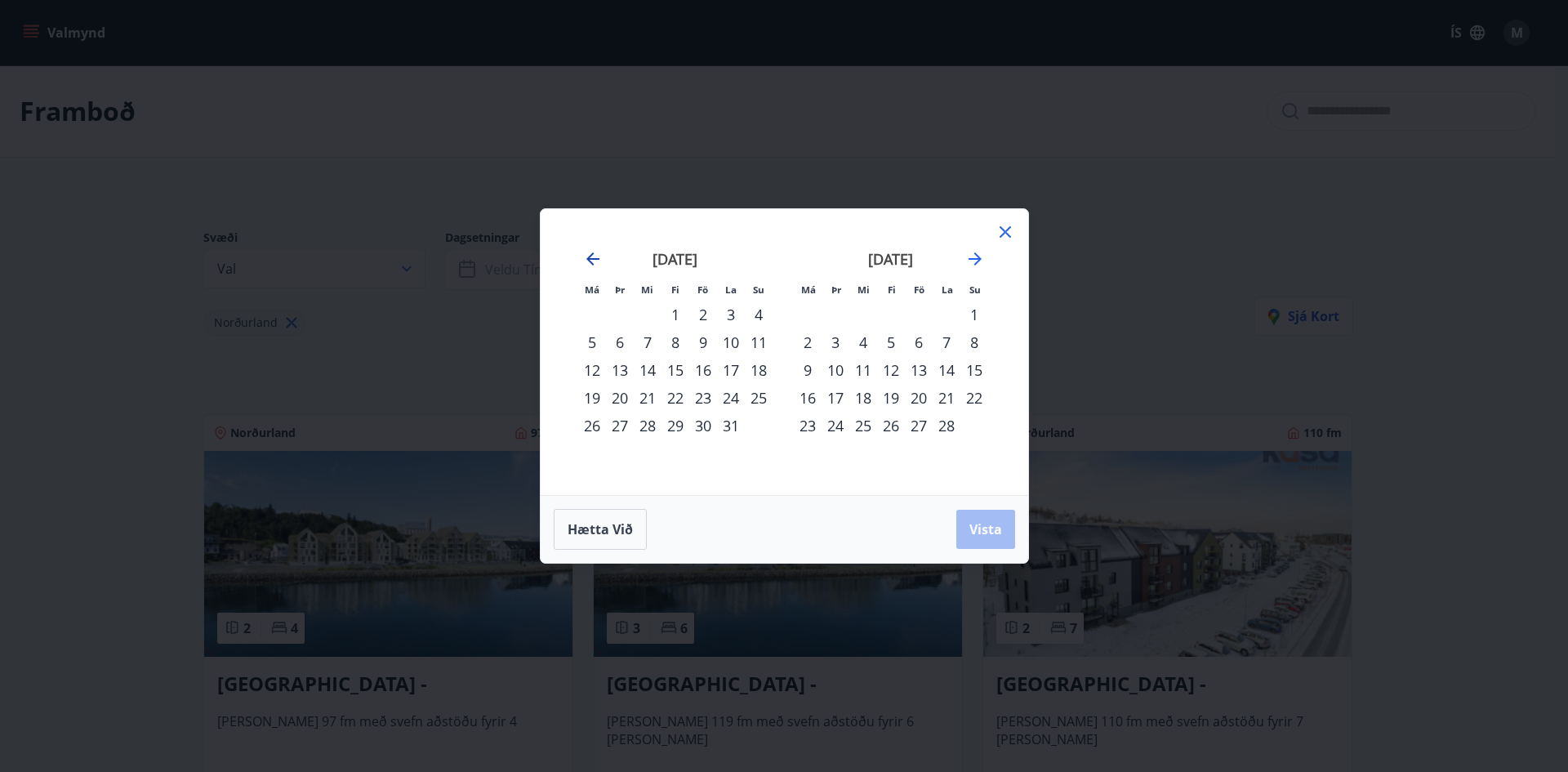
click at [589, 259] on icon "Move backward to switch to the previous month." at bounding box center [592, 258] width 13 height 13
click at [612, 339] on div "9" at bounding box center [620, 342] width 28 height 28
click at [698, 341] on div "12" at bounding box center [703, 342] width 28 height 28
click at [974, 532] on span "Vista" at bounding box center [986, 530] width 33 height 18
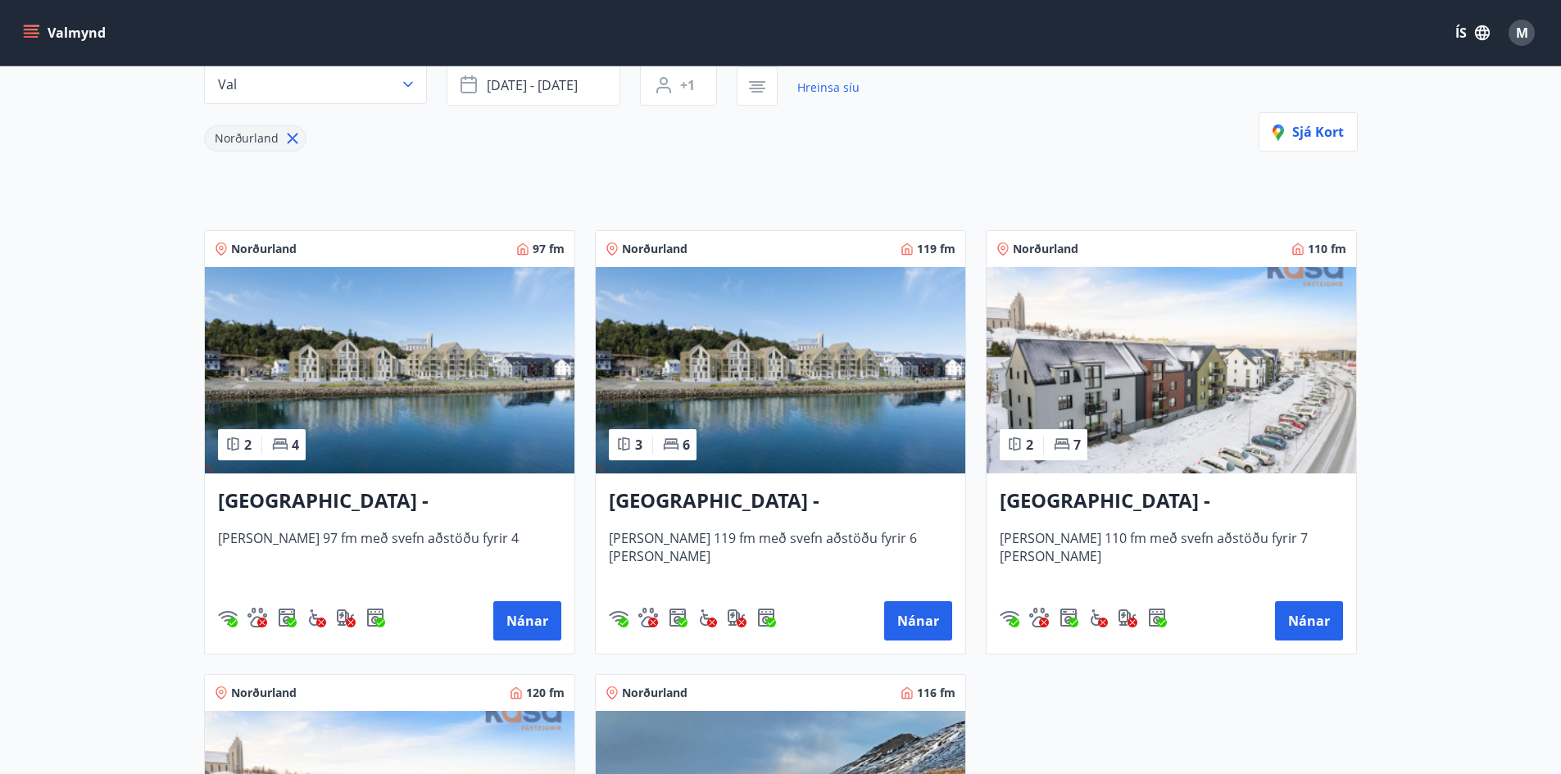
scroll to position [279, 0]
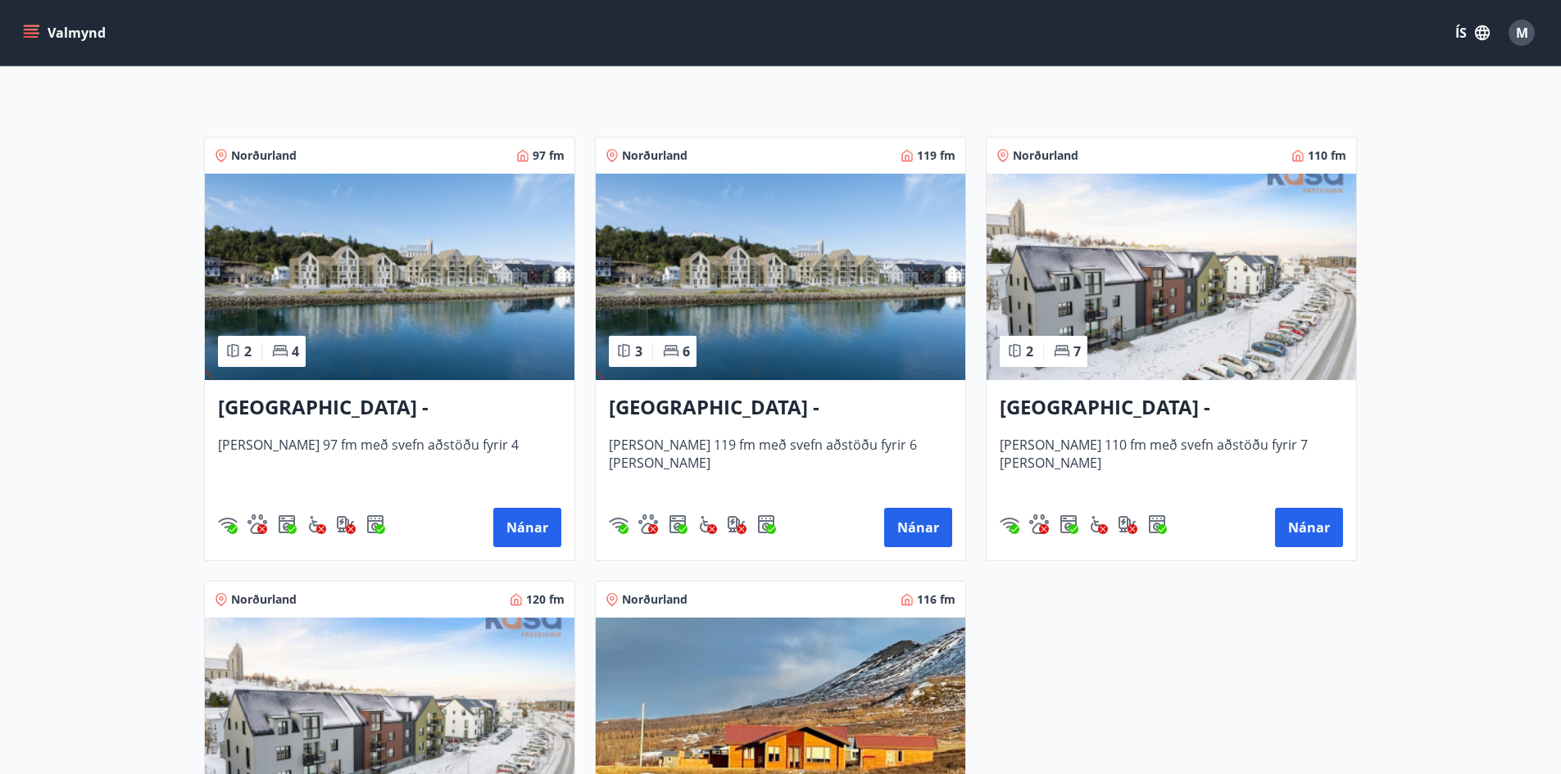
click at [1093, 410] on h3 "Akureyri - Austurbrú 8, 102" at bounding box center [1171, 407] width 343 height 29
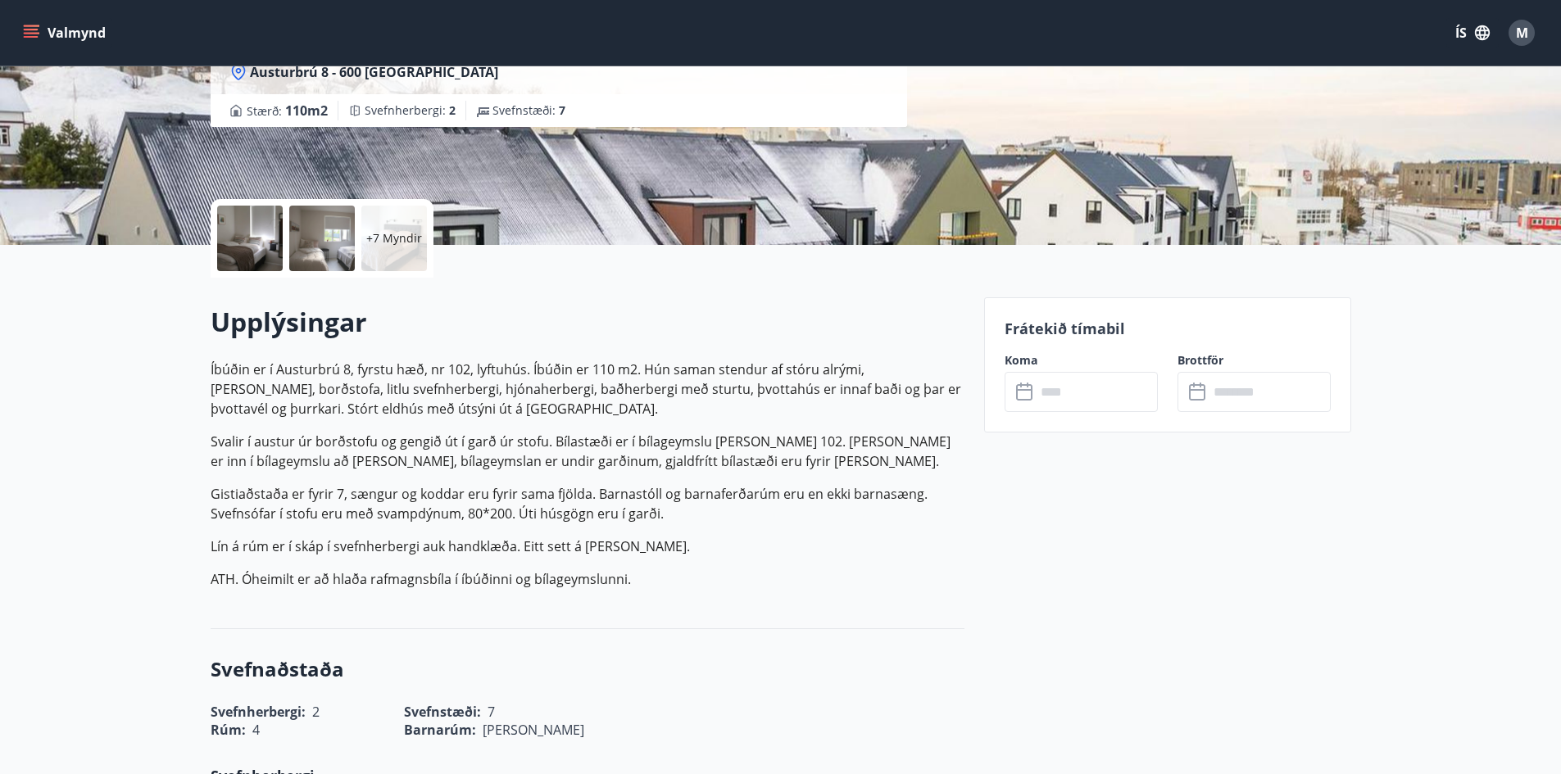
scroll to position [249, 0]
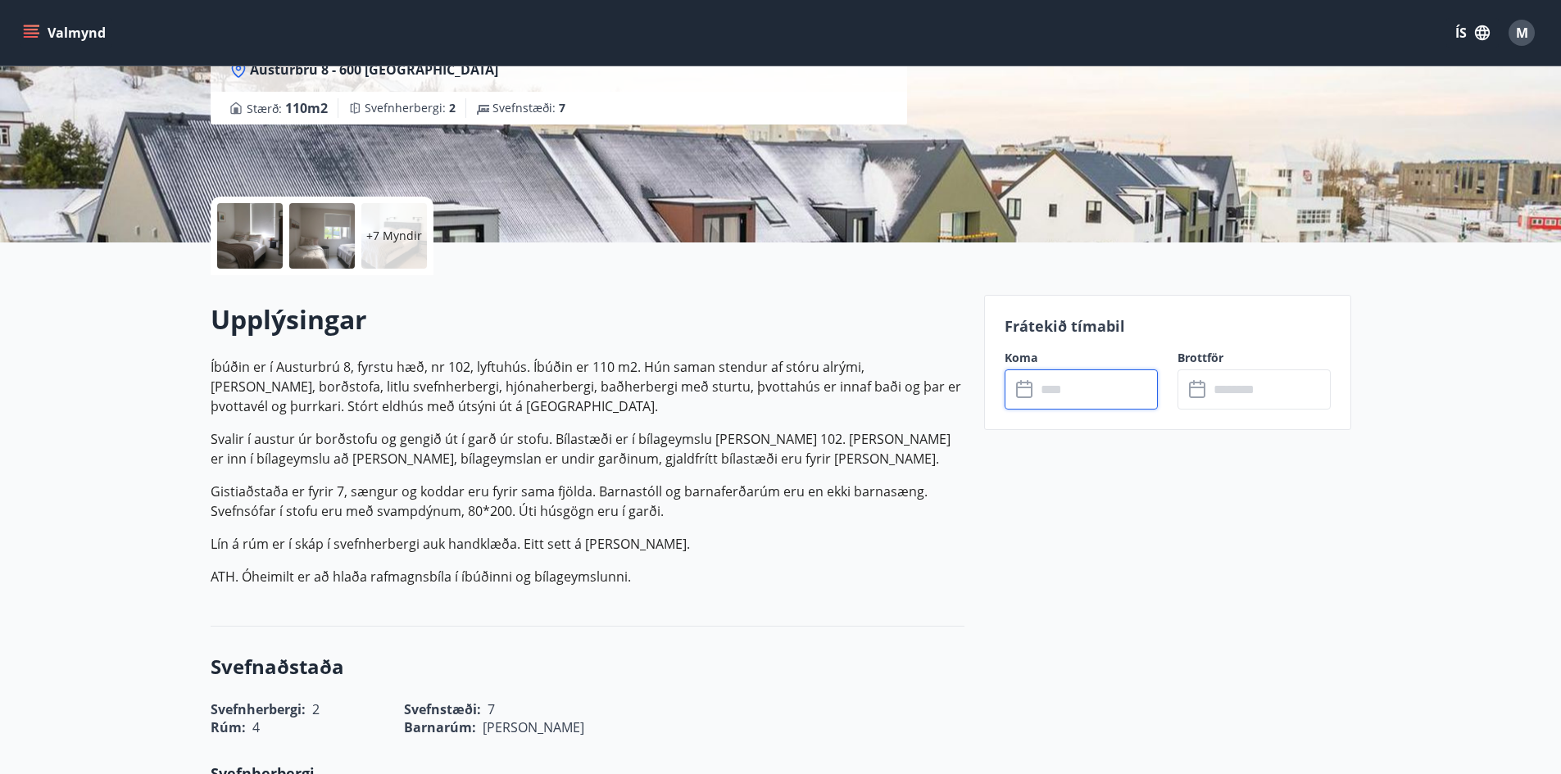
click at [1058, 397] on input "text" at bounding box center [1097, 390] width 122 height 40
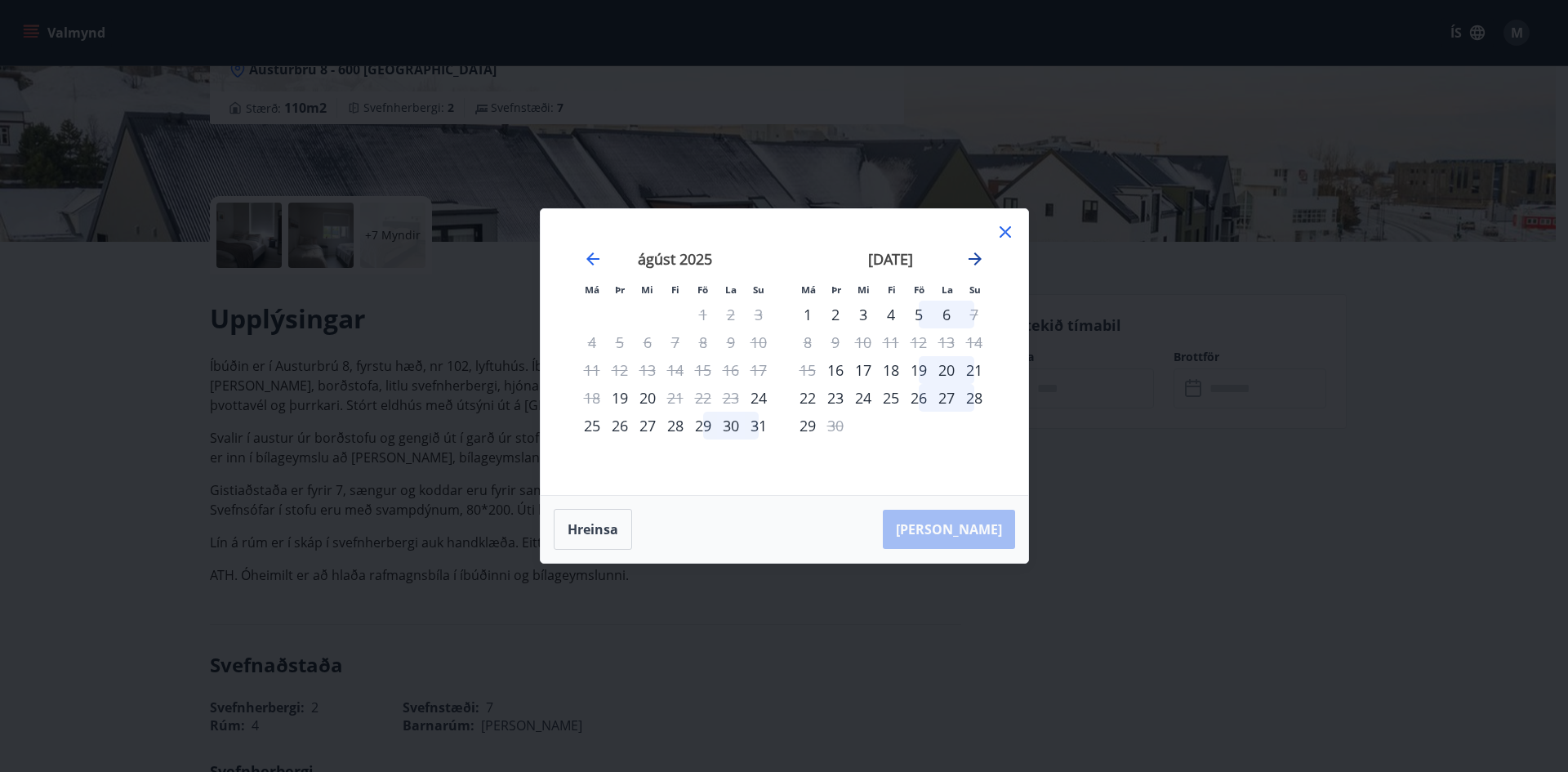
click at [976, 266] on icon "Move forward to switch to the next month." at bounding box center [975, 259] width 20 height 20
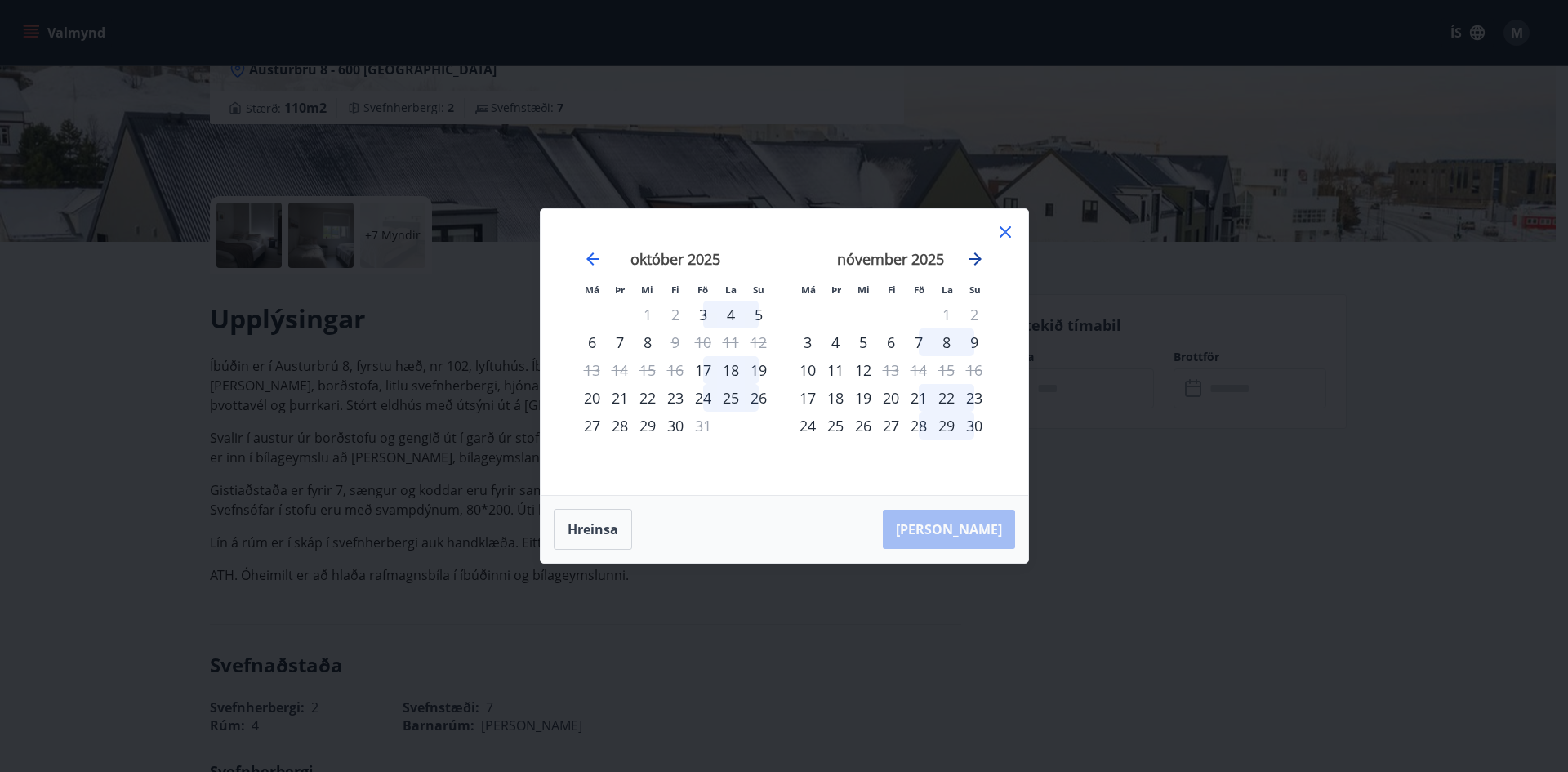
click at [976, 266] on icon "Move forward to switch to the next month." at bounding box center [975, 259] width 20 height 20
click at [583, 257] on icon "Move backward to switch to the previous month." at bounding box center [593, 259] width 20 height 20
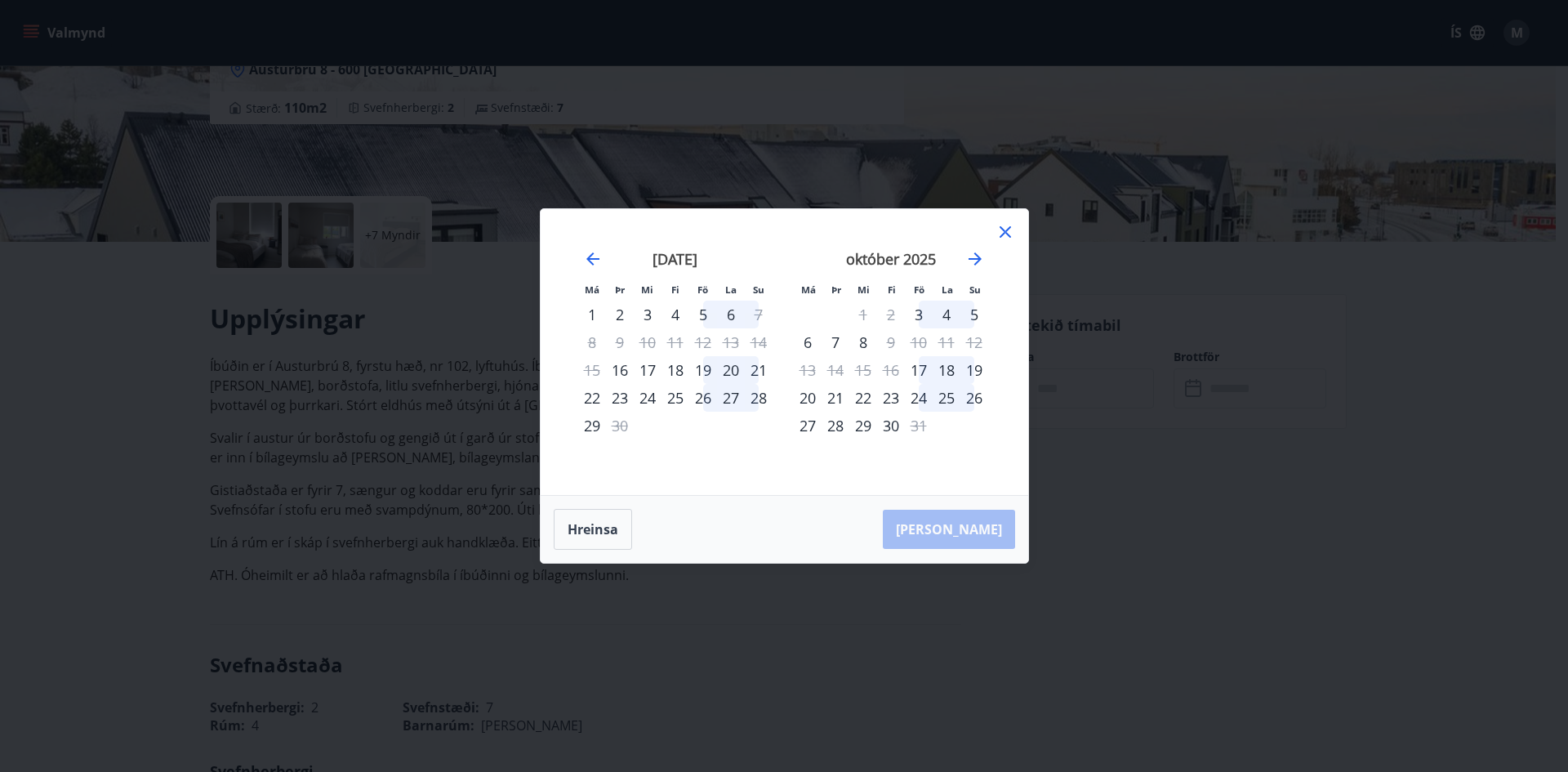
click at [1000, 232] on icon at bounding box center [1006, 232] width 20 height 20
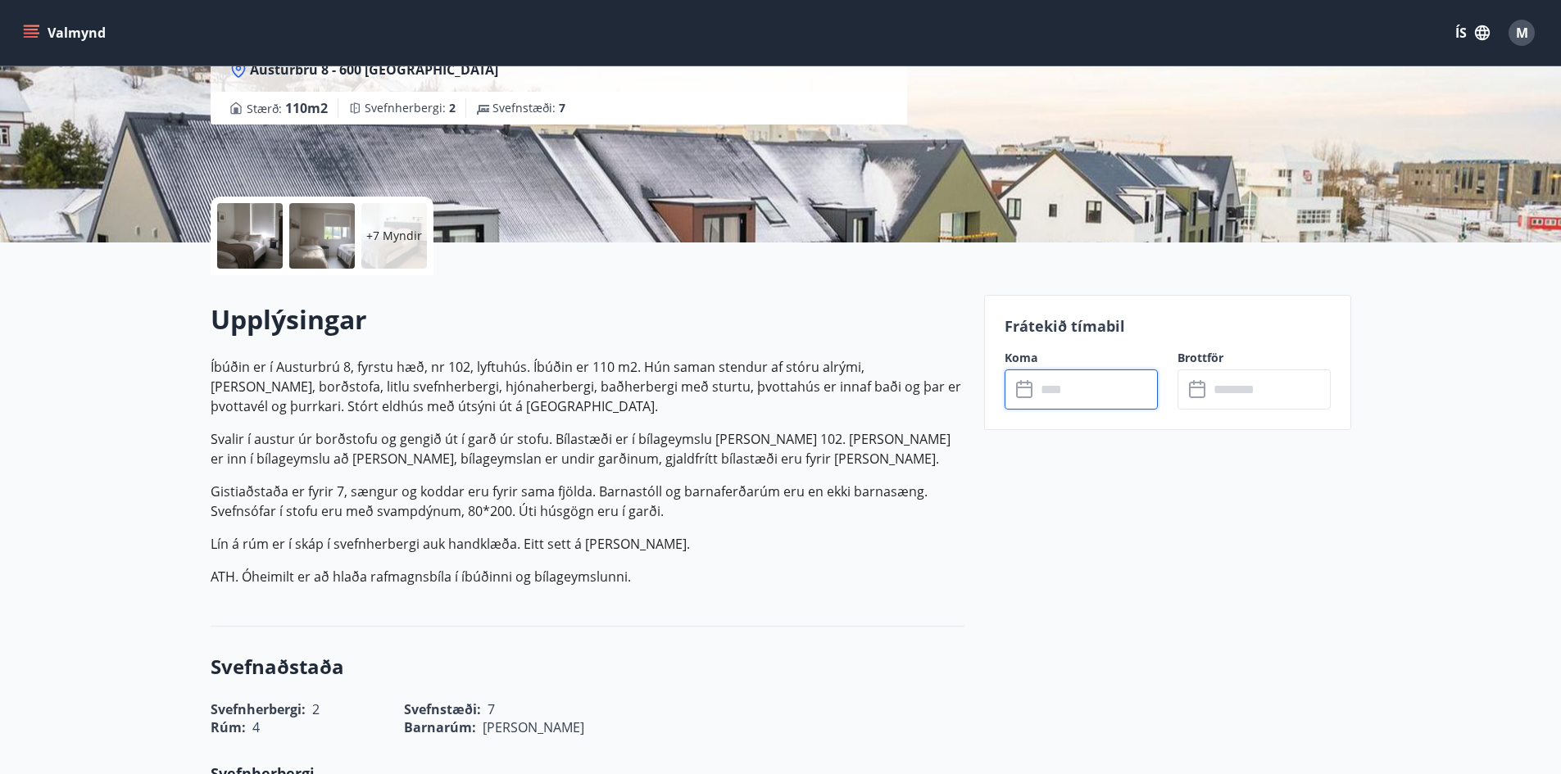
click at [1077, 398] on input "text" at bounding box center [1097, 390] width 122 height 40
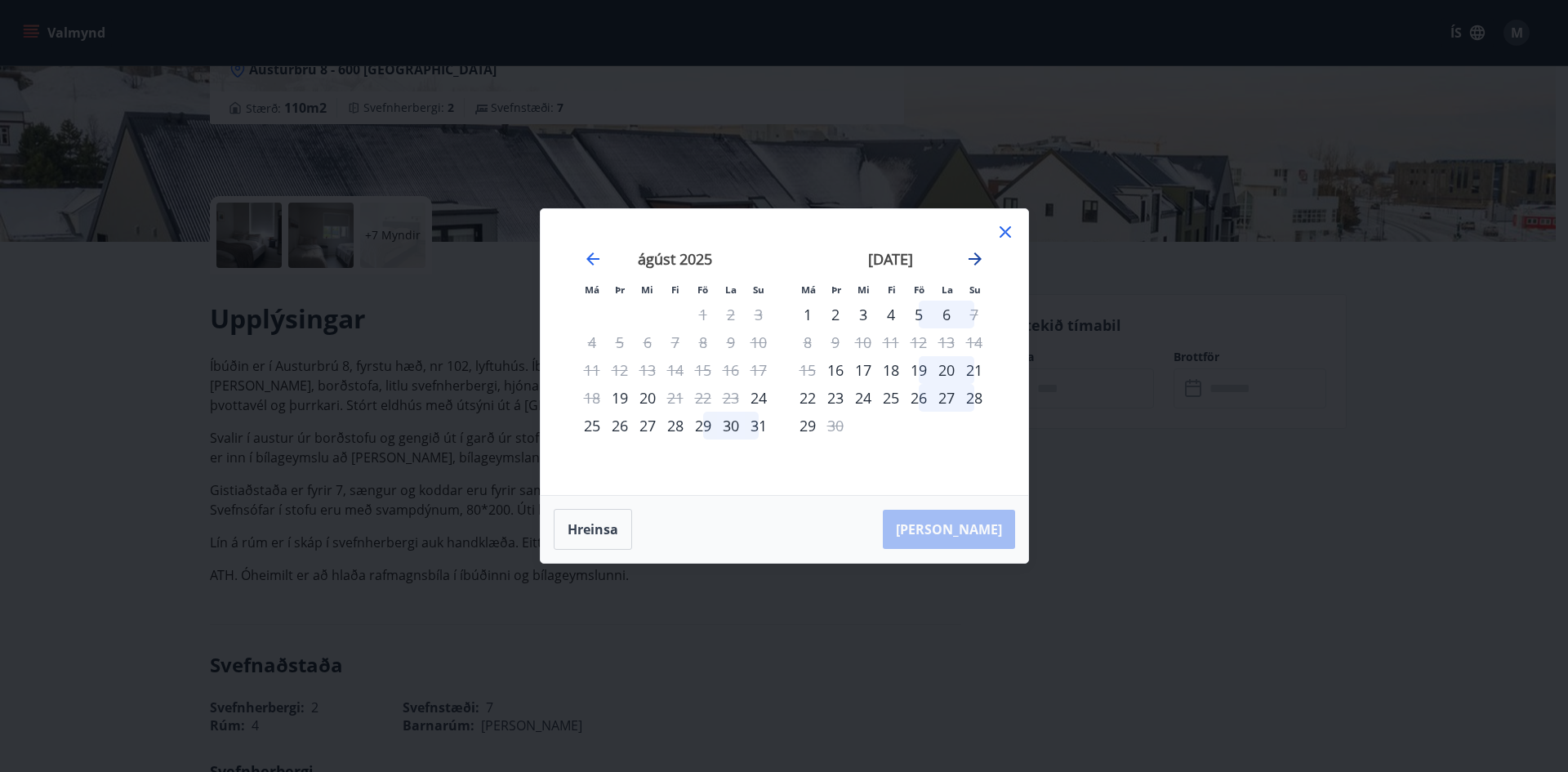
click at [976, 267] on icon "Move forward to switch to the next month." at bounding box center [975, 259] width 20 height 20
click at [174, 434] on div "Má Þr Mi Fi Fö La Su Má Þr Mi Fi Fö La Su ágúst 2025 1 2 3 4 5 6 7 8 9 10 11 12…" at bounding box center [784, 386] width 1568 height 772
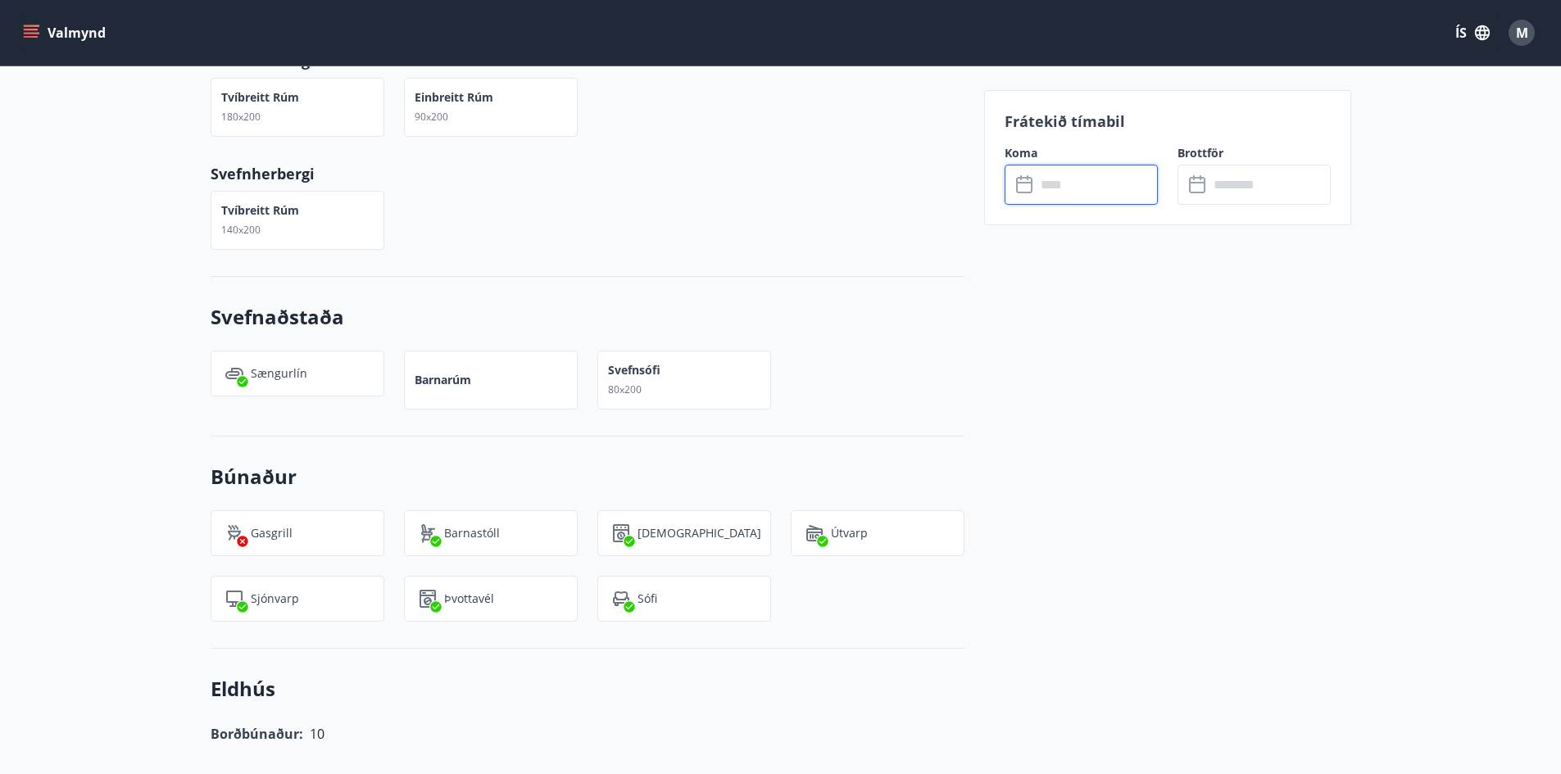
scroll to position [963, 0]
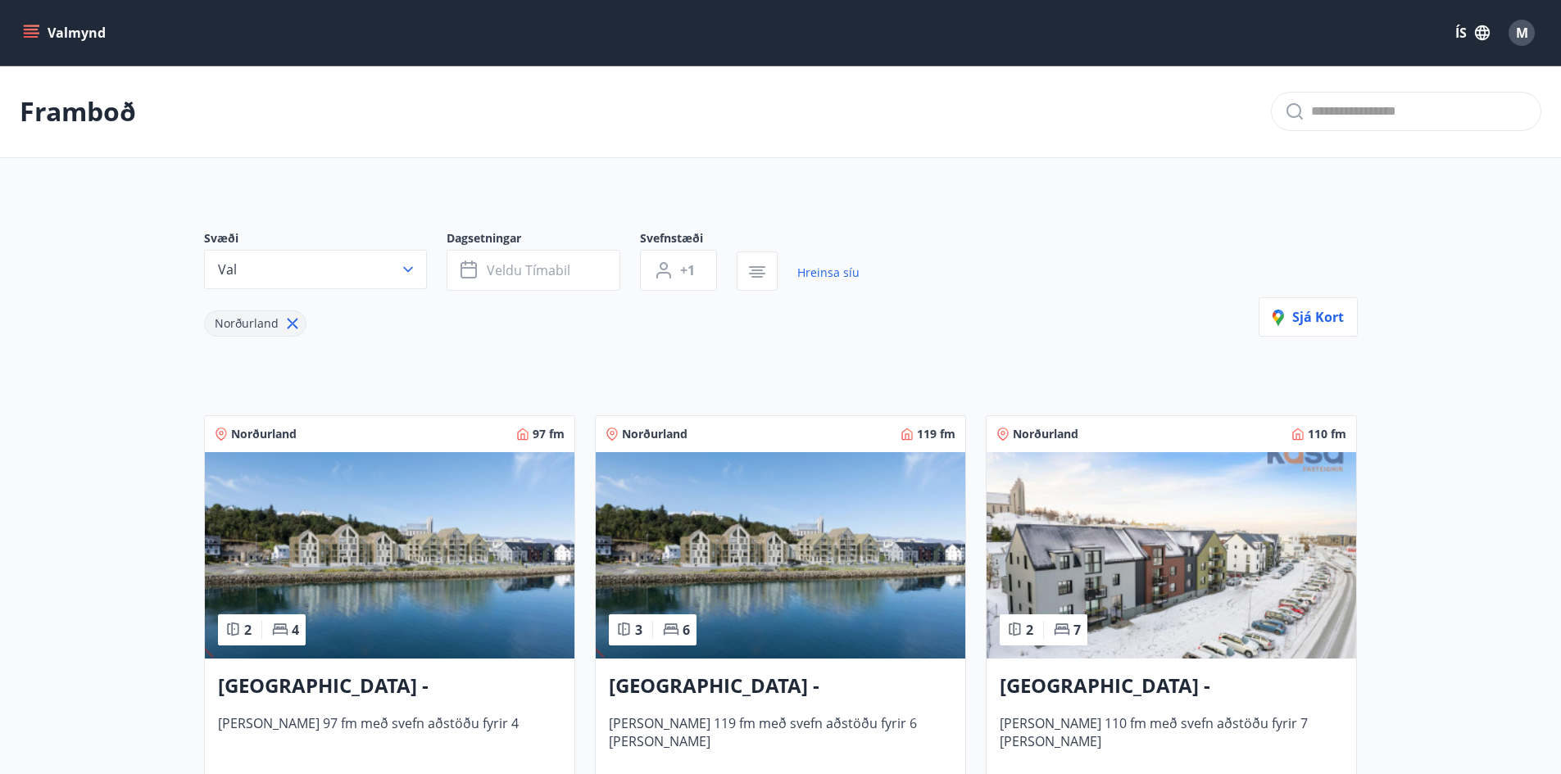
scroll to position [455, 0]
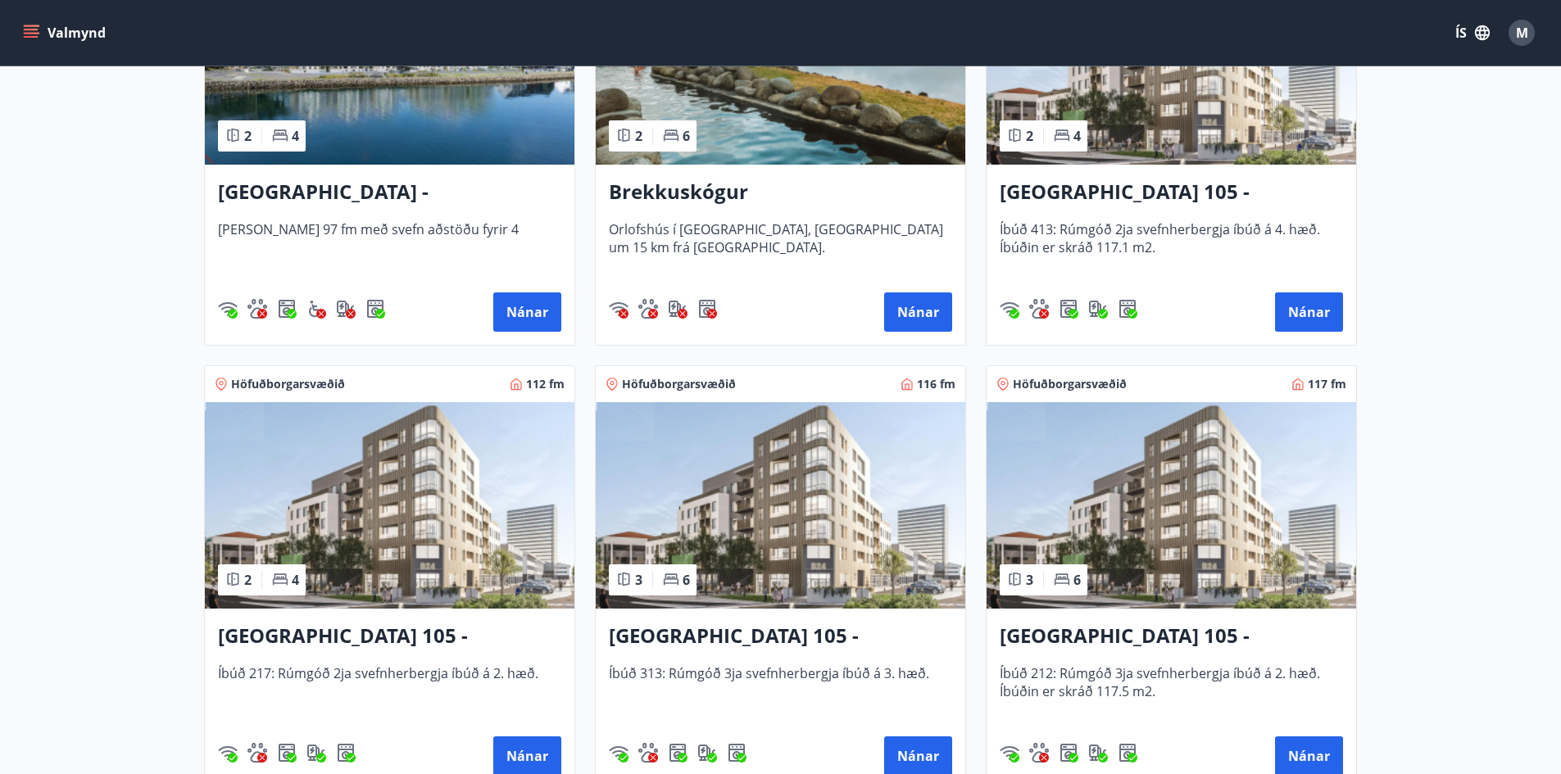
scroll to position [145, 0]
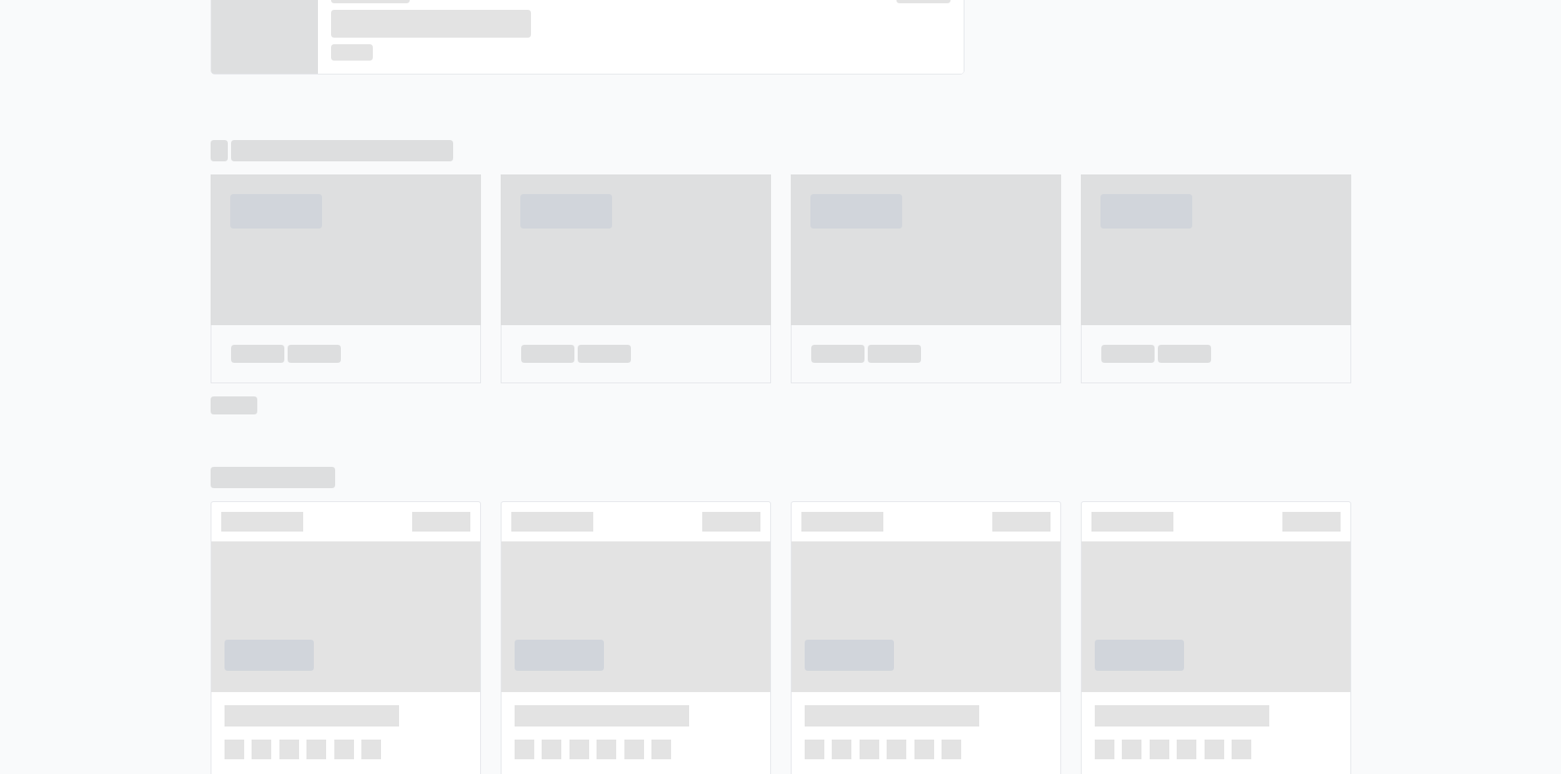
scroll to position [852, 0]
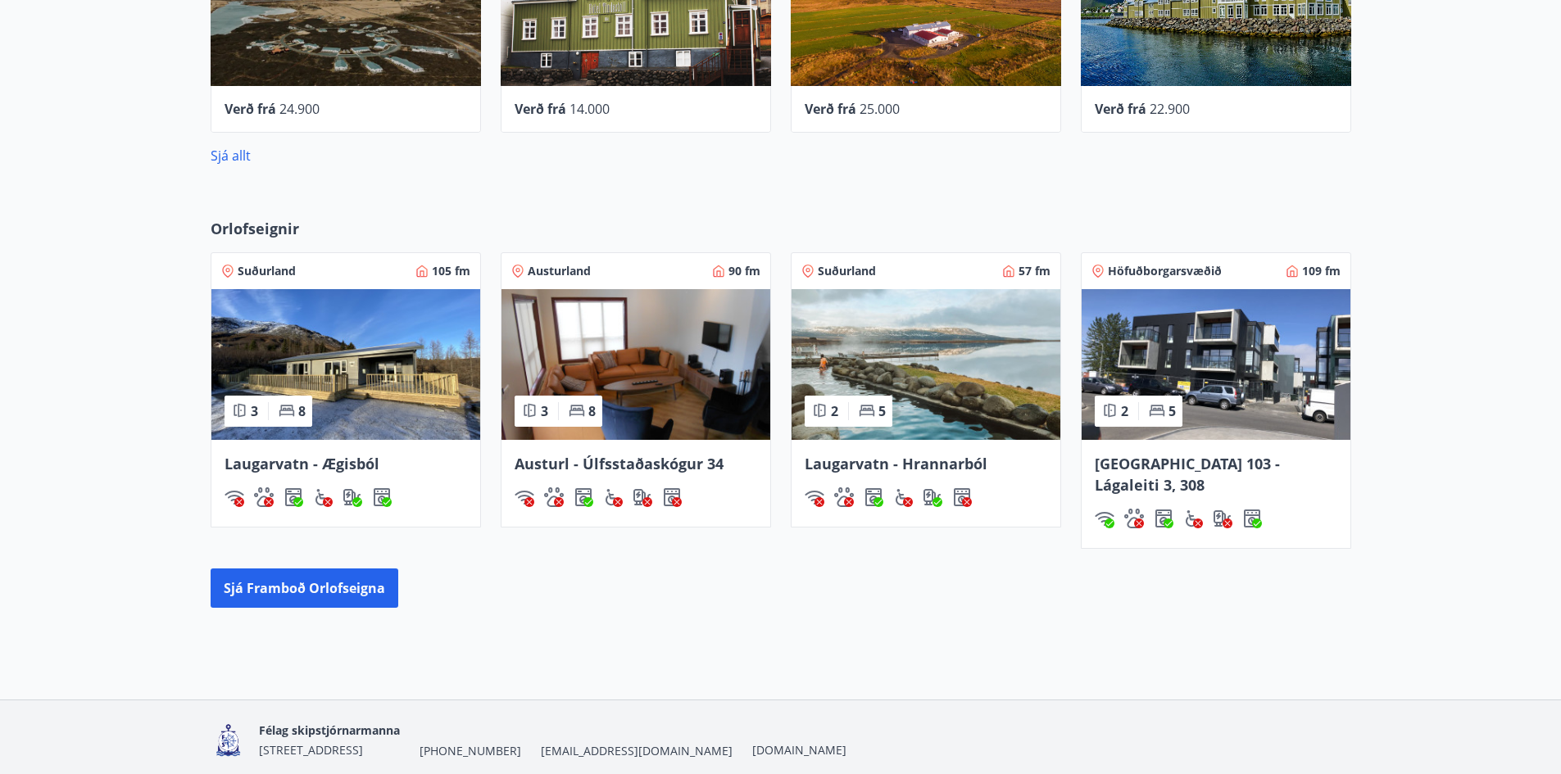
click at [980, 464] on span "Laugarvatn - Hrannarból" at bounding box center [896, 464] width 183 height 20
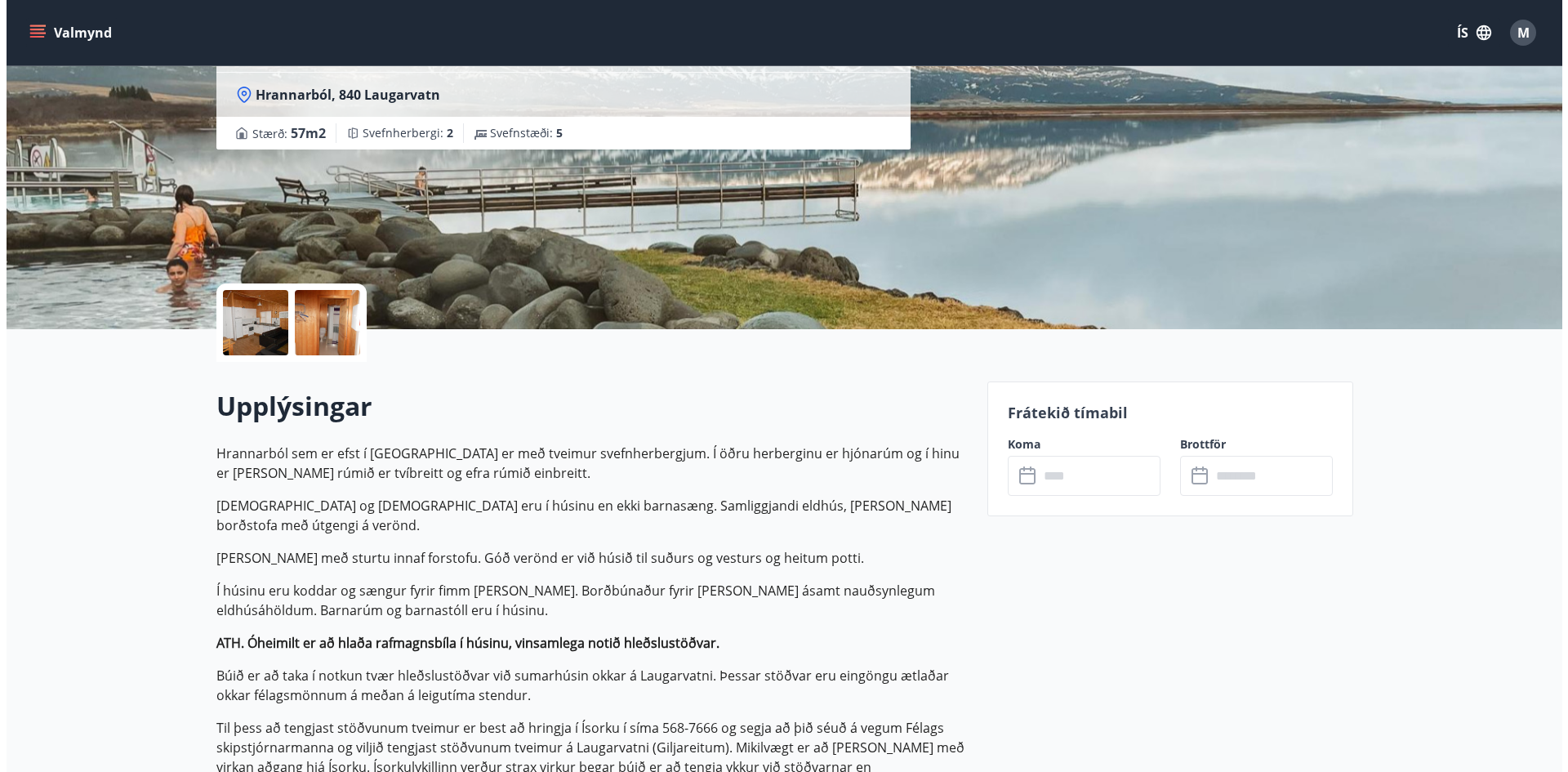
scroll to position [161, 0]
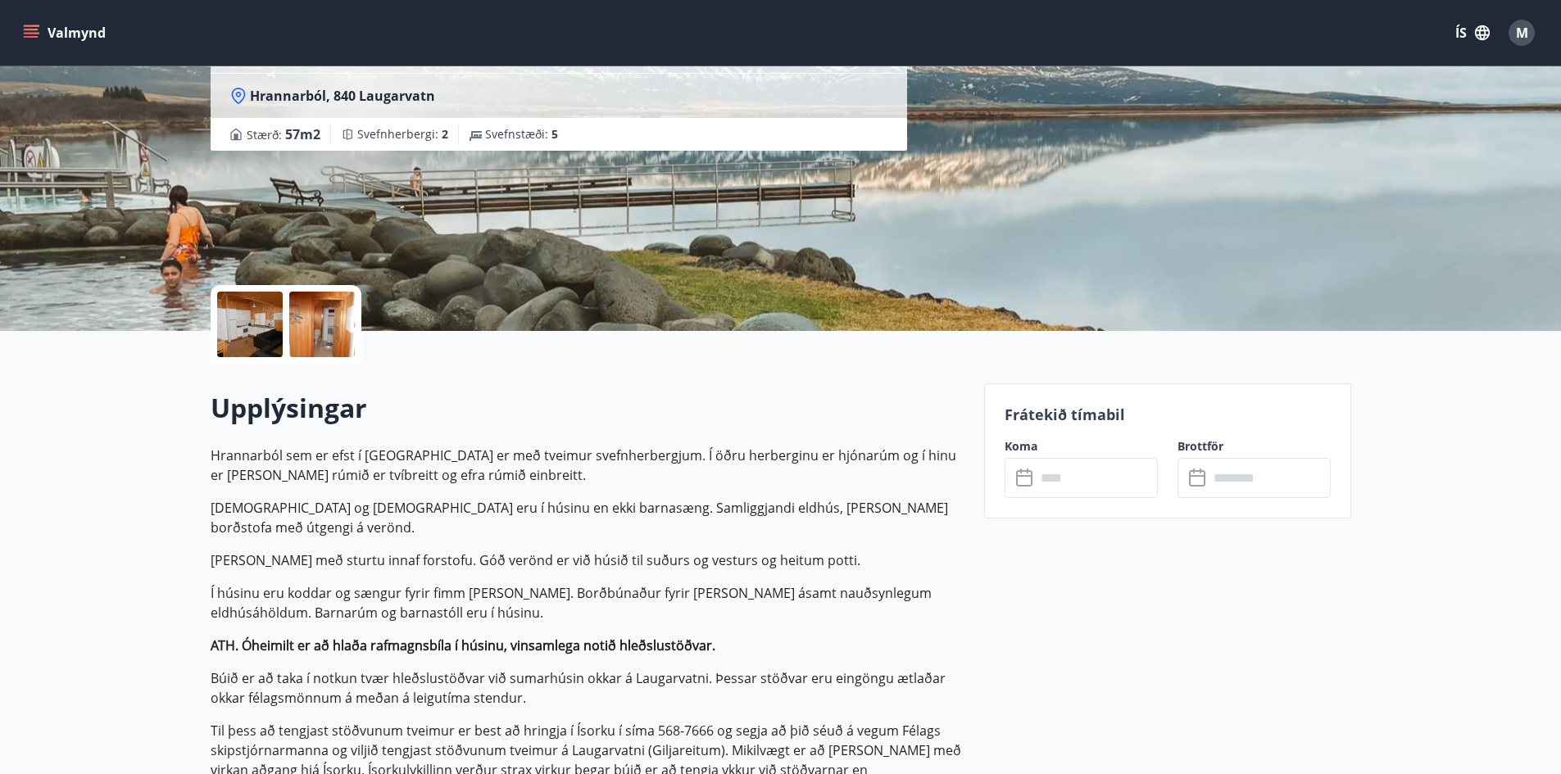
click at [246, 325] on div at bounding box center [250, 325] width 66 height 66
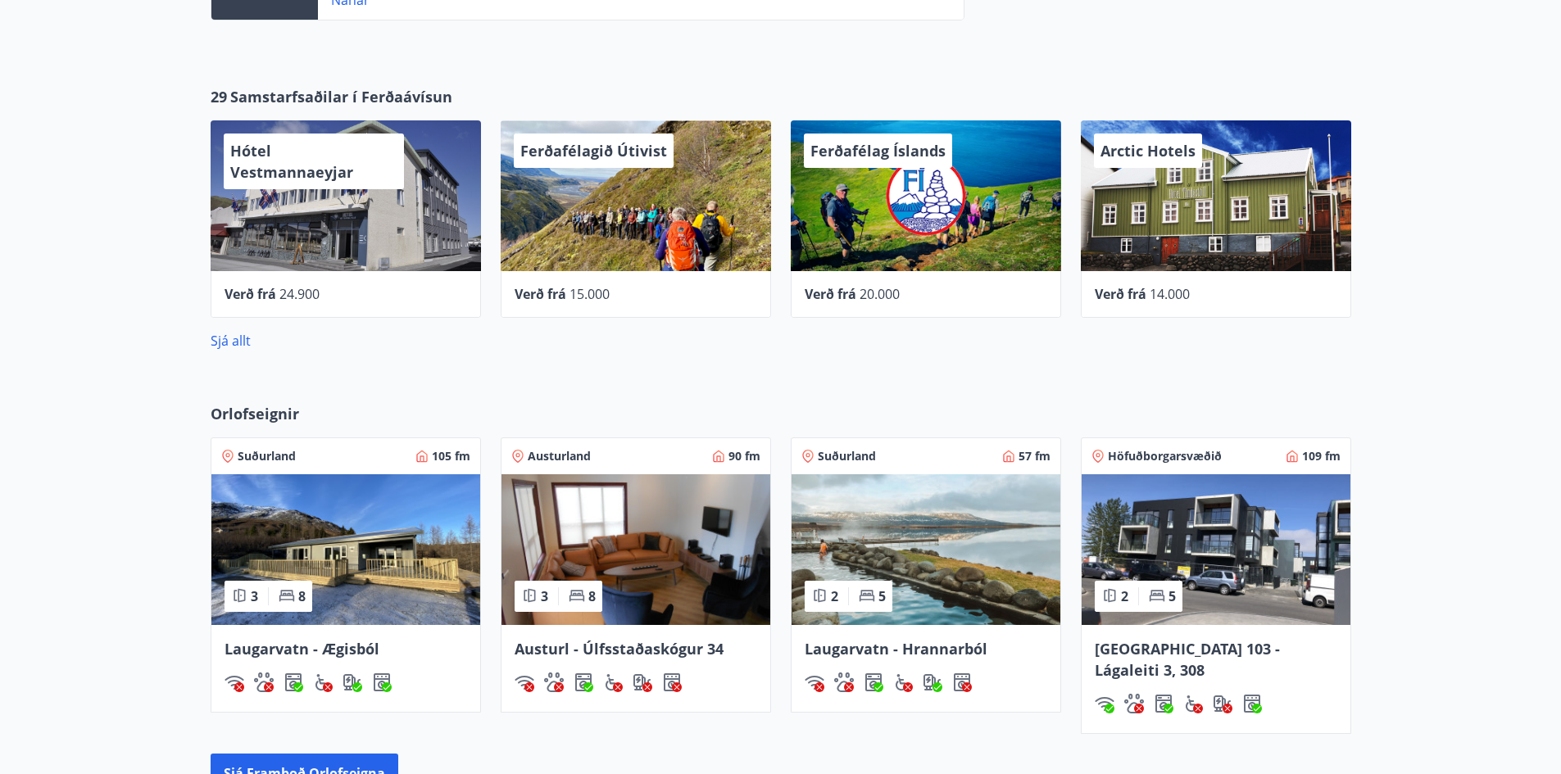
scroll to position [894, 0]
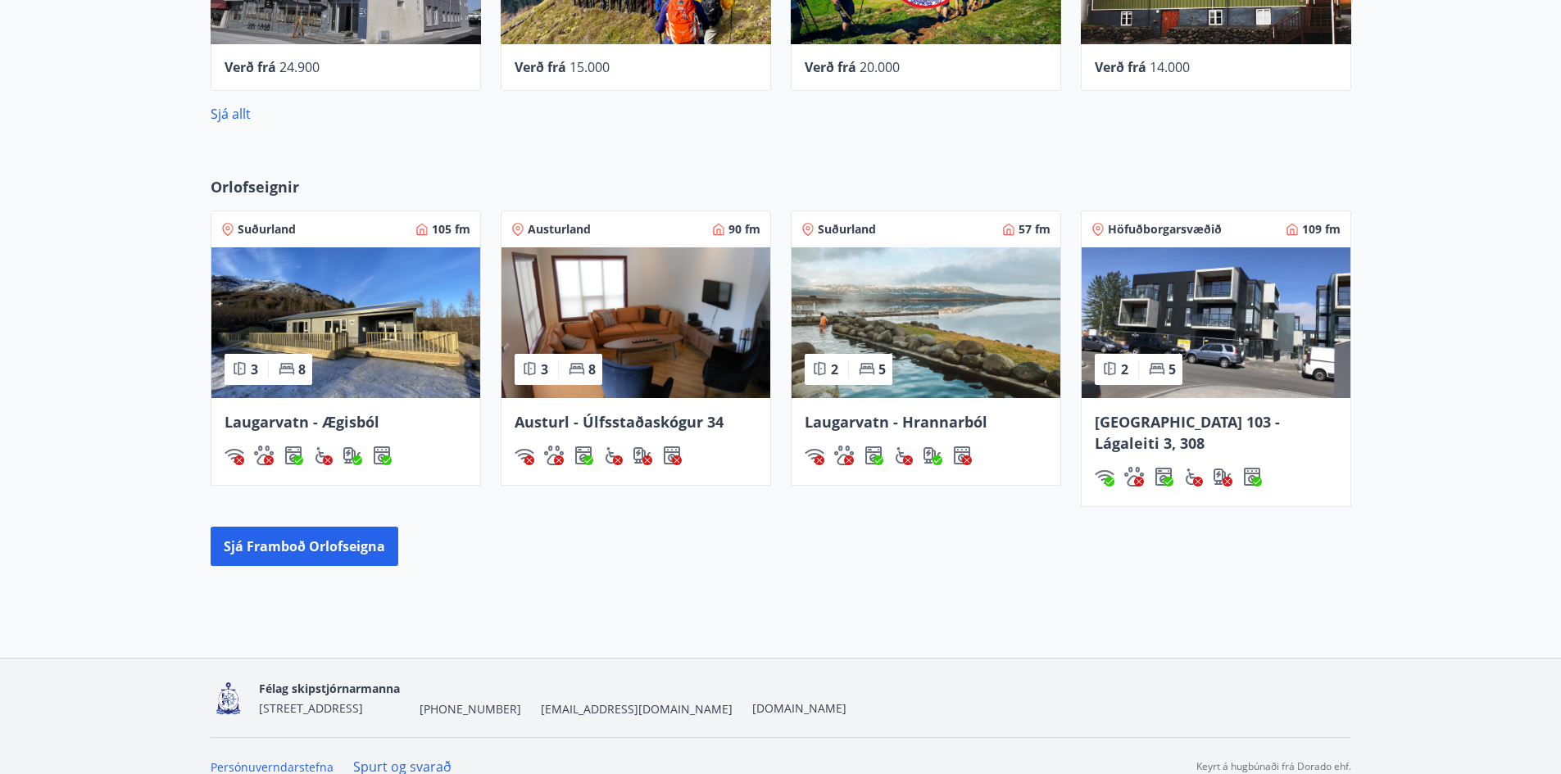
click at [356, 369] on img at bounding box center [345, 322] width 269 height 151
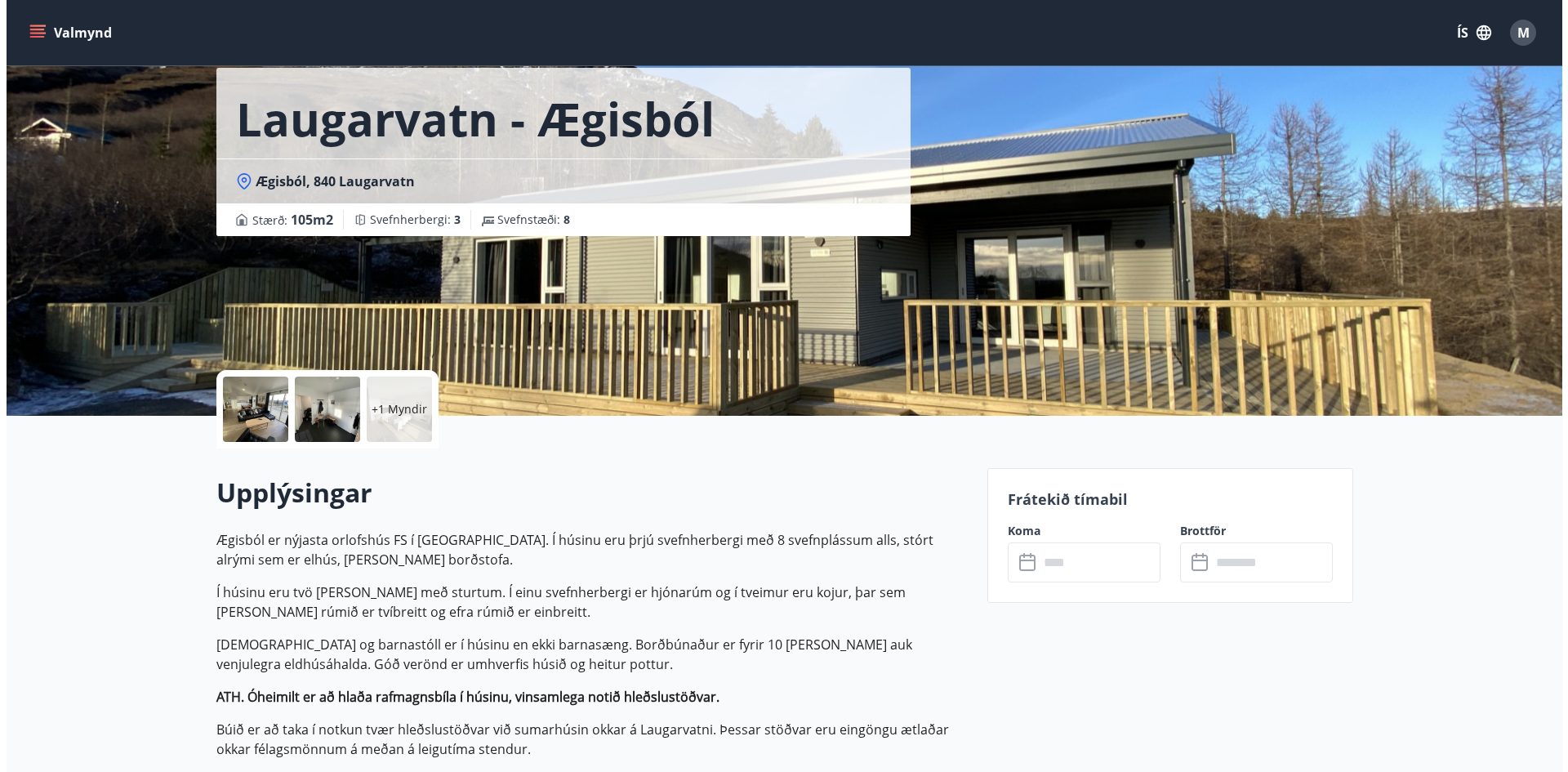
scroll to position [75, 0]
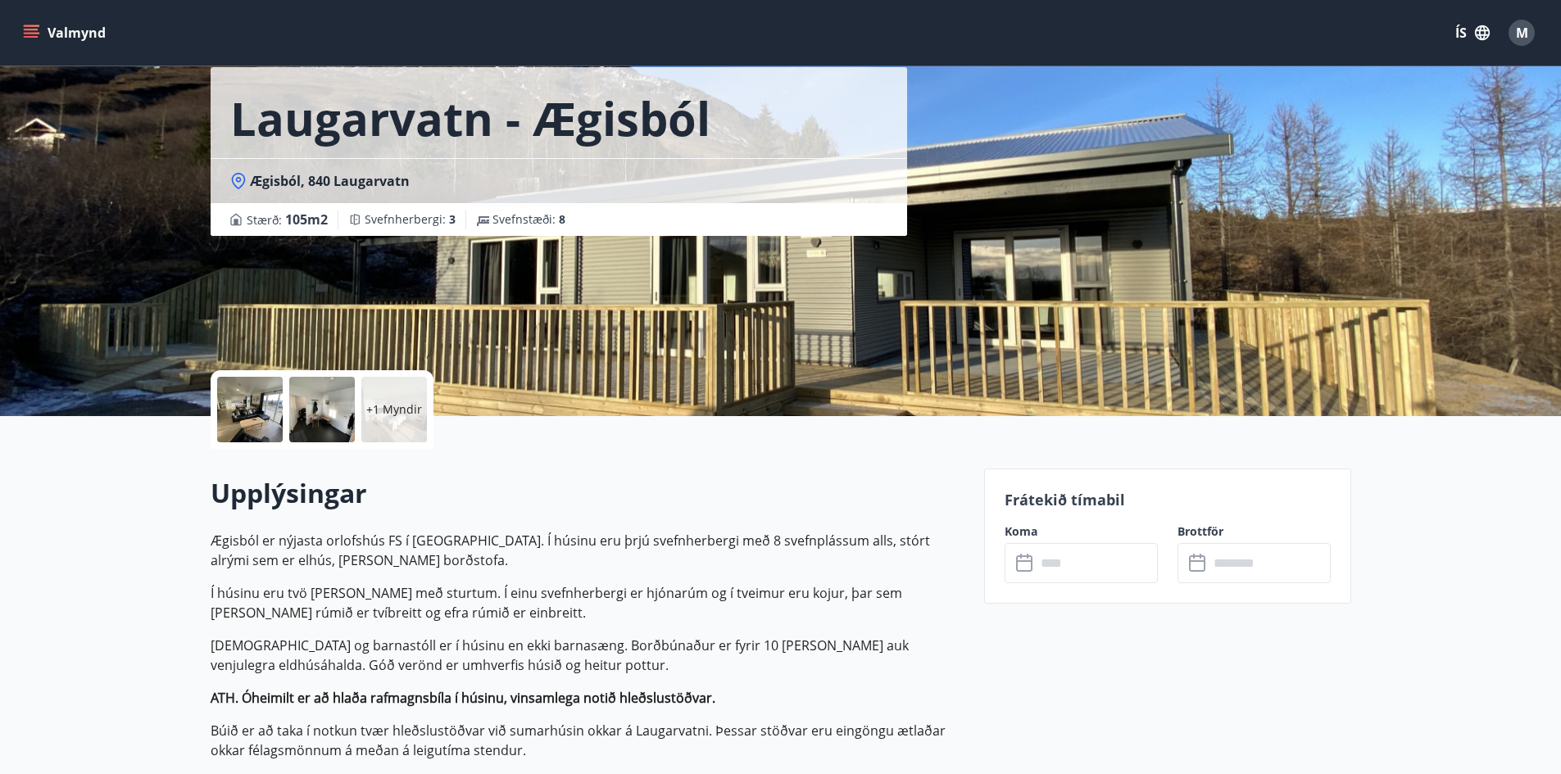
click at [319, 416] on div at bounding box center [322, 410] width 66 height 66
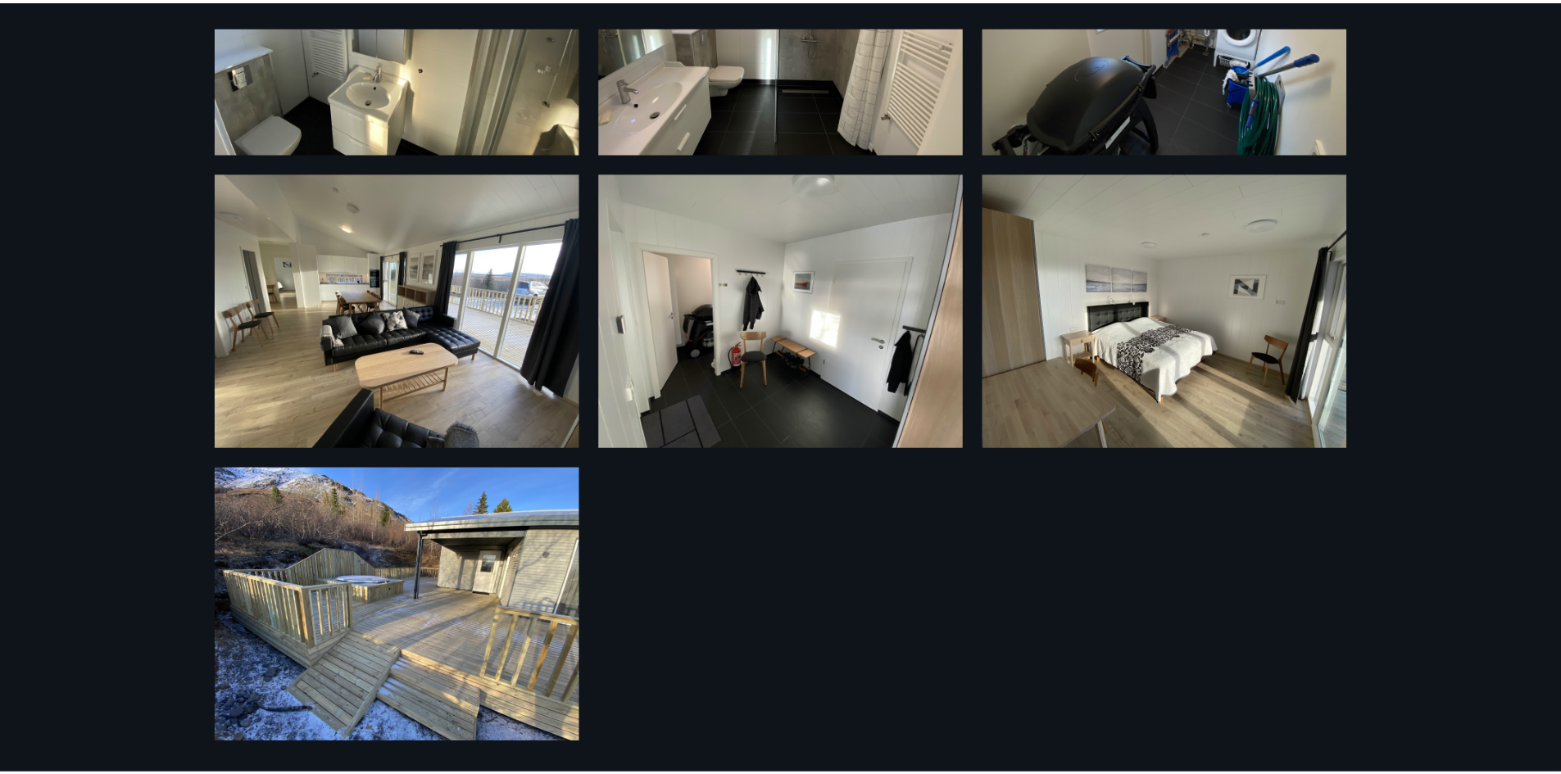
scroll to position [0, 0]
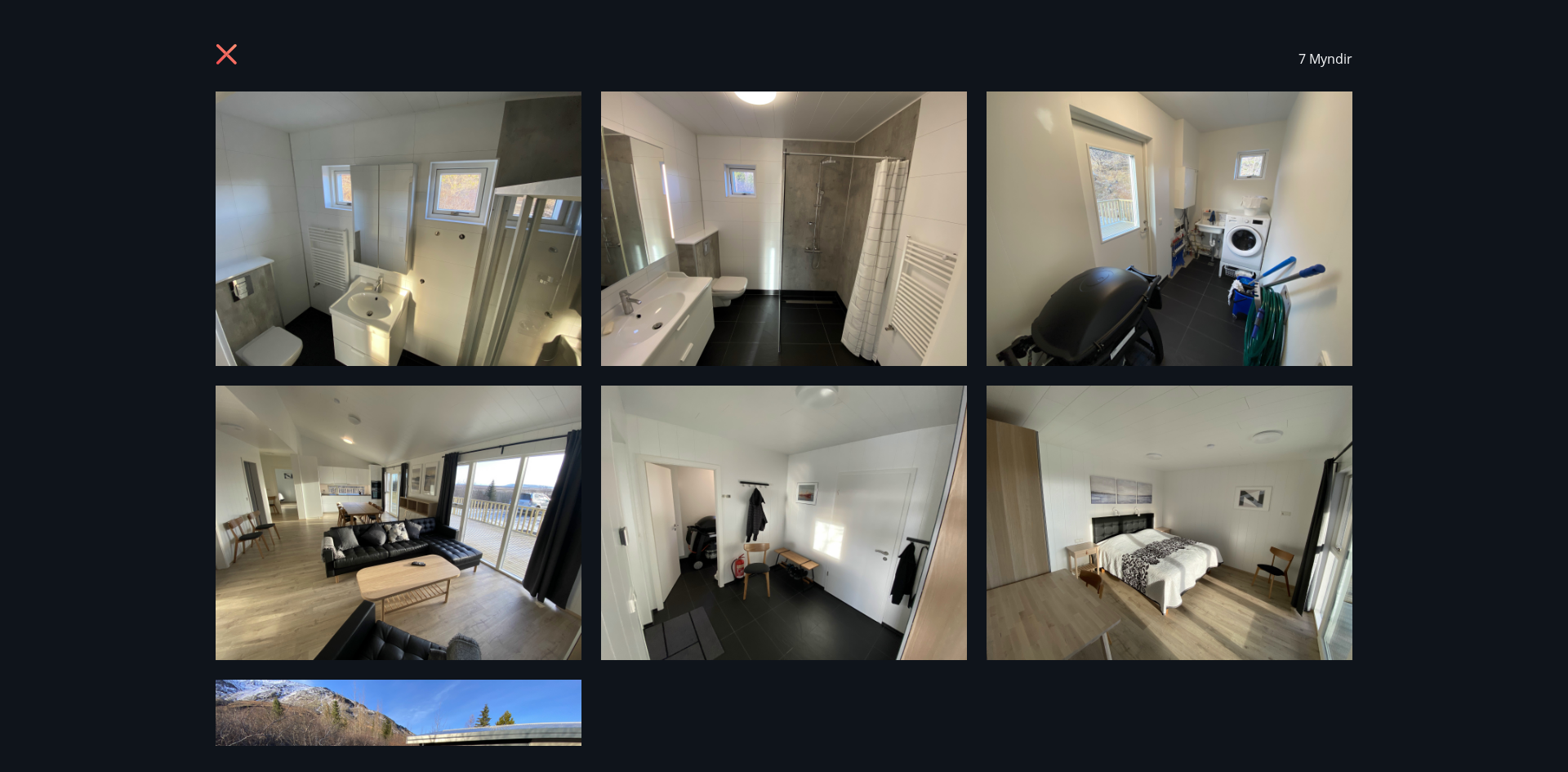
click at [232, 54] on icon at bounding box center [228, 56] width 26 height 26
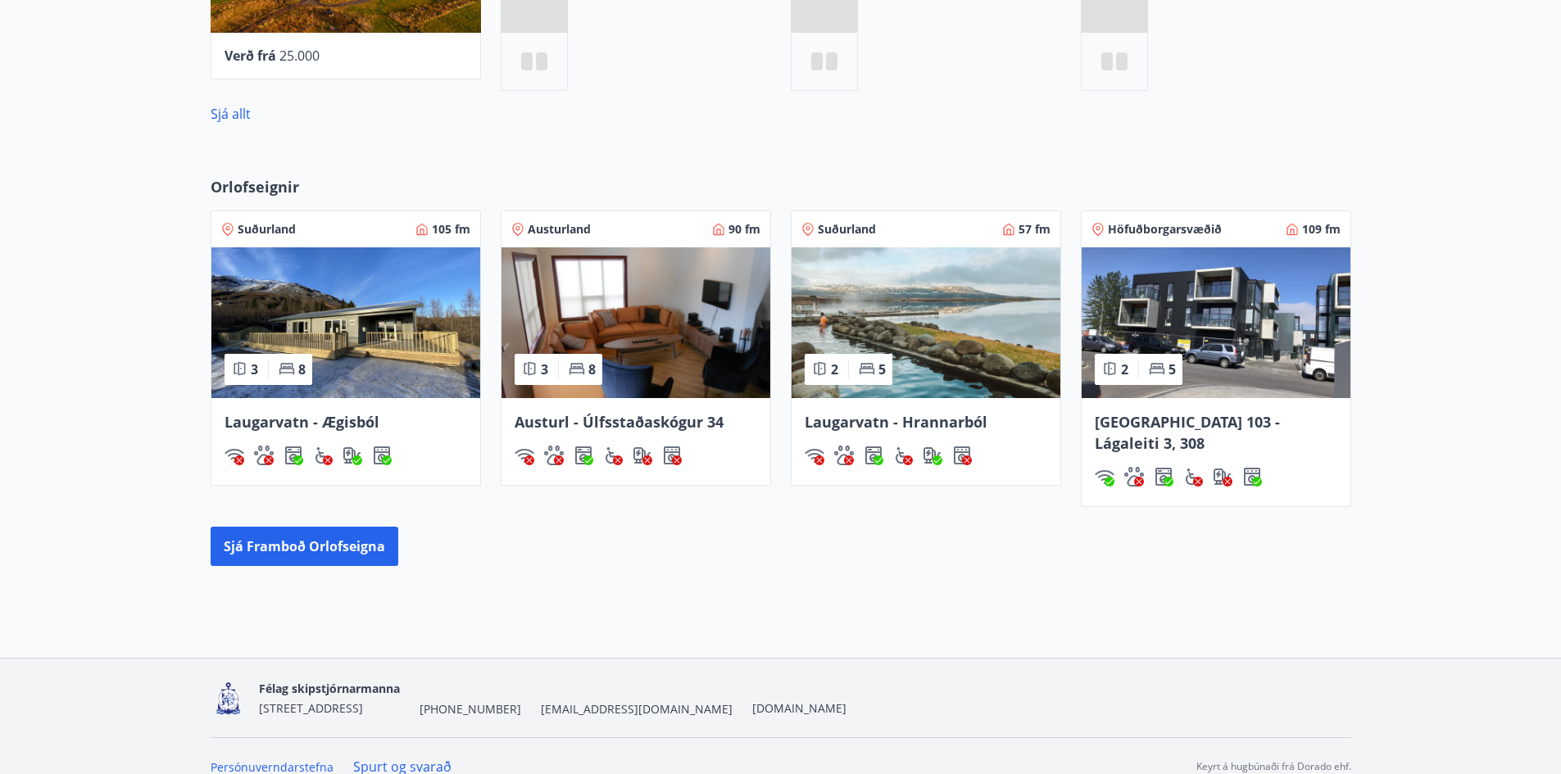
scroll to position [894, 0]
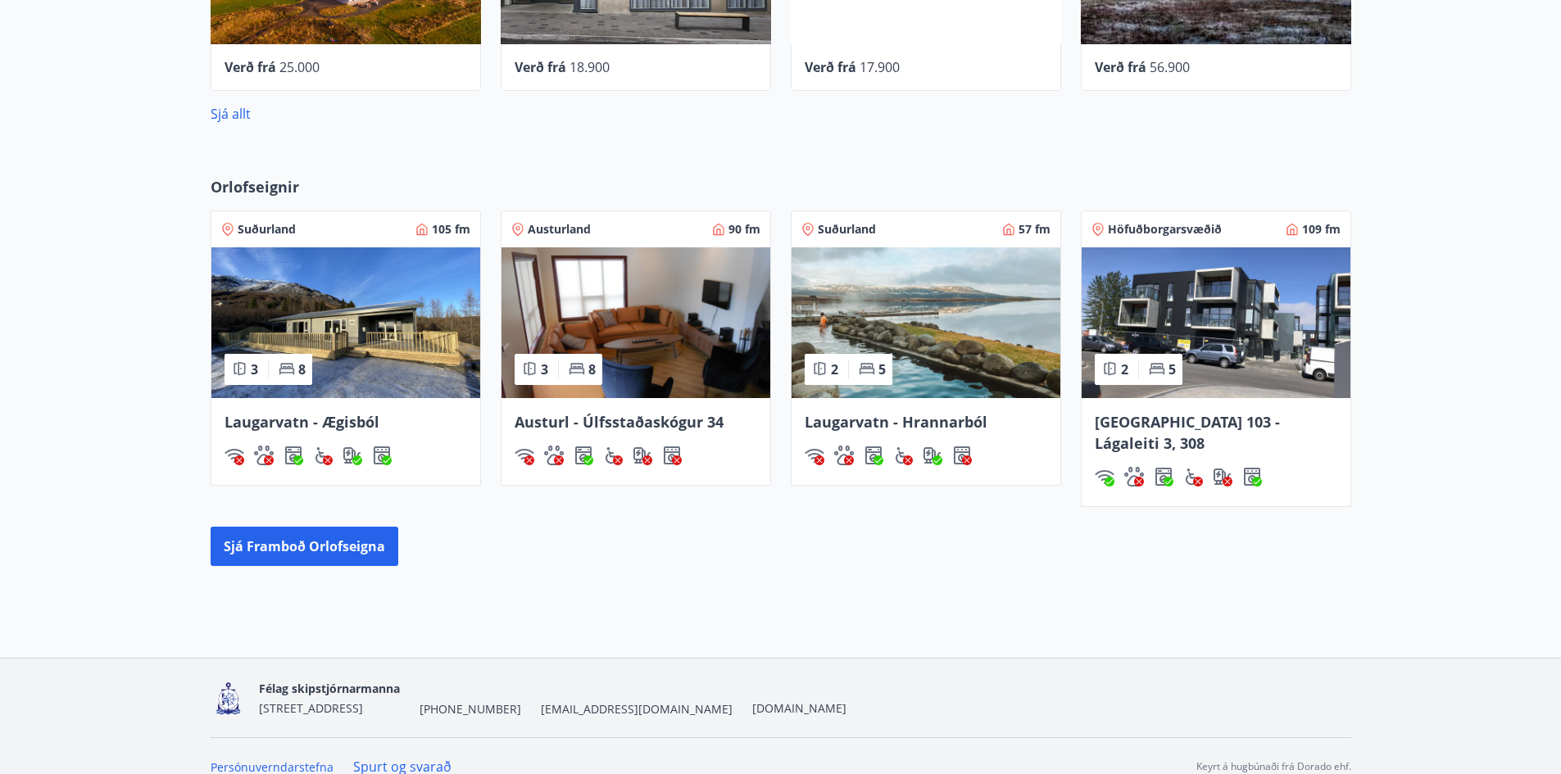
click at [1243, 370] on img at bounding box center [1215, 322] width 269 height 151
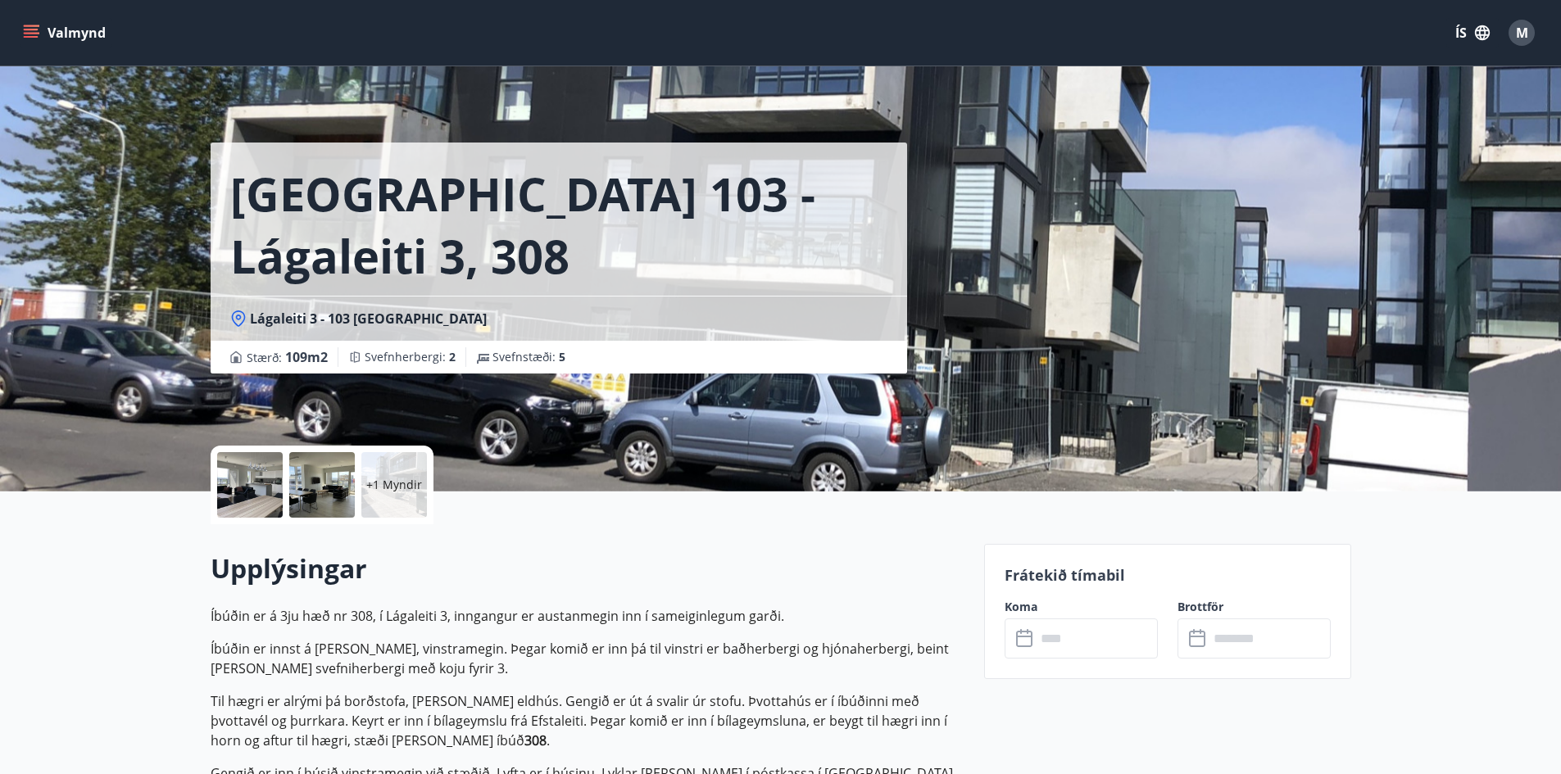
click at [271, 496] on div at bounding box center [250, 485] width 66 height 66
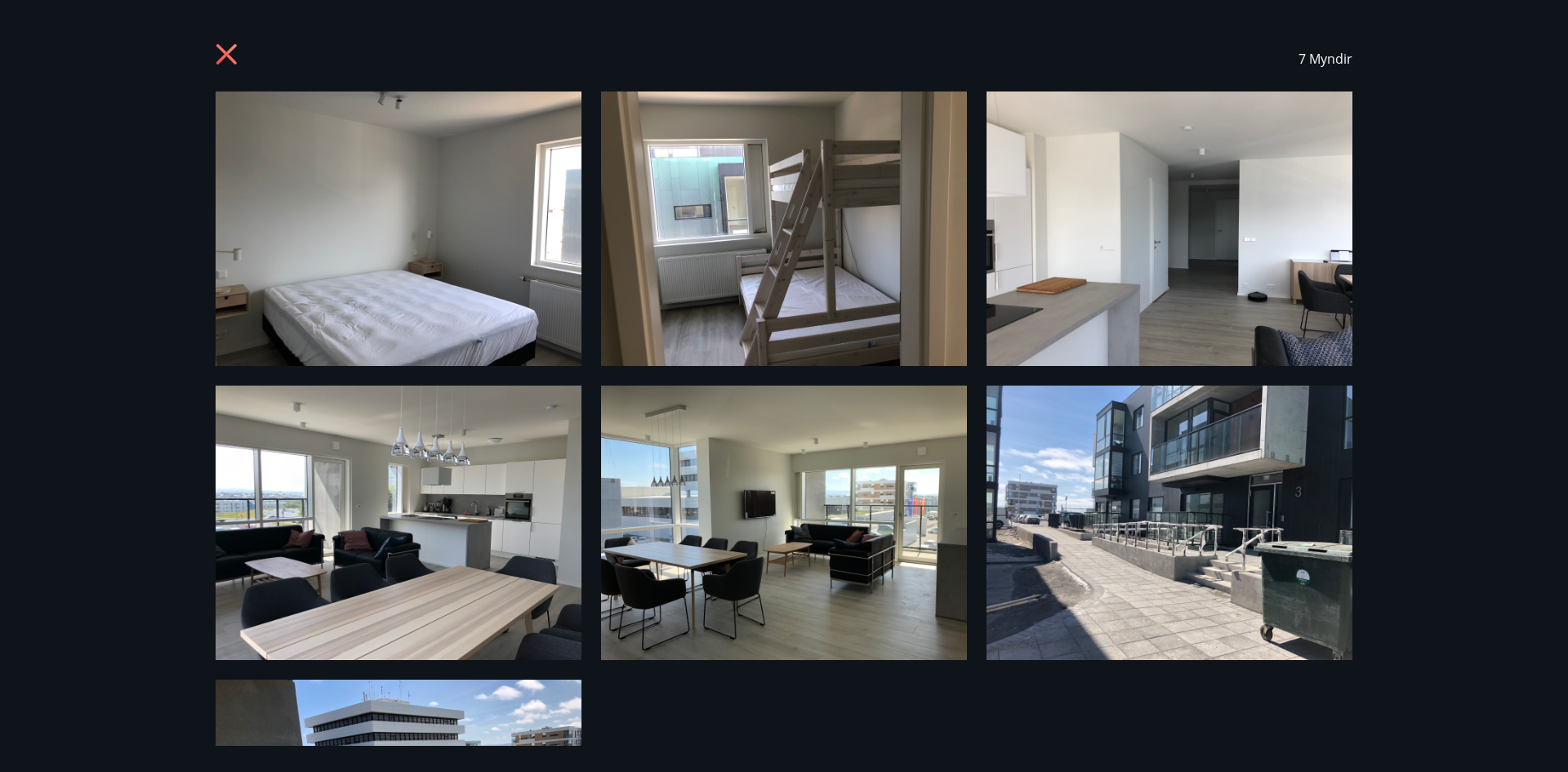
click at [361, 486] on img at bounding box center [398, 523] width 366 height 274
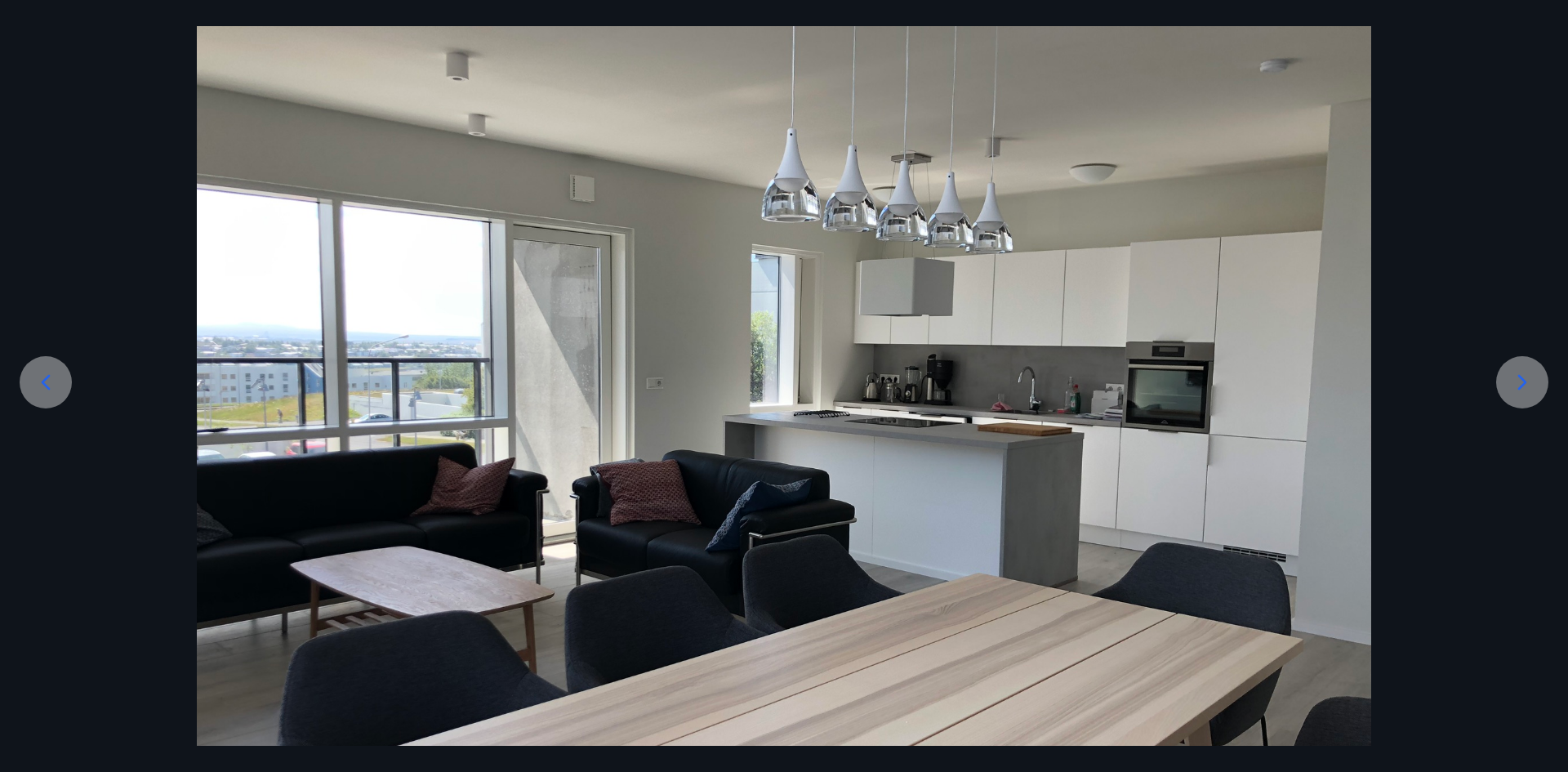
scroll to position [97, 0]
click at [1536, 400] on div at bounding box center [1522, 381] width 52 height 52
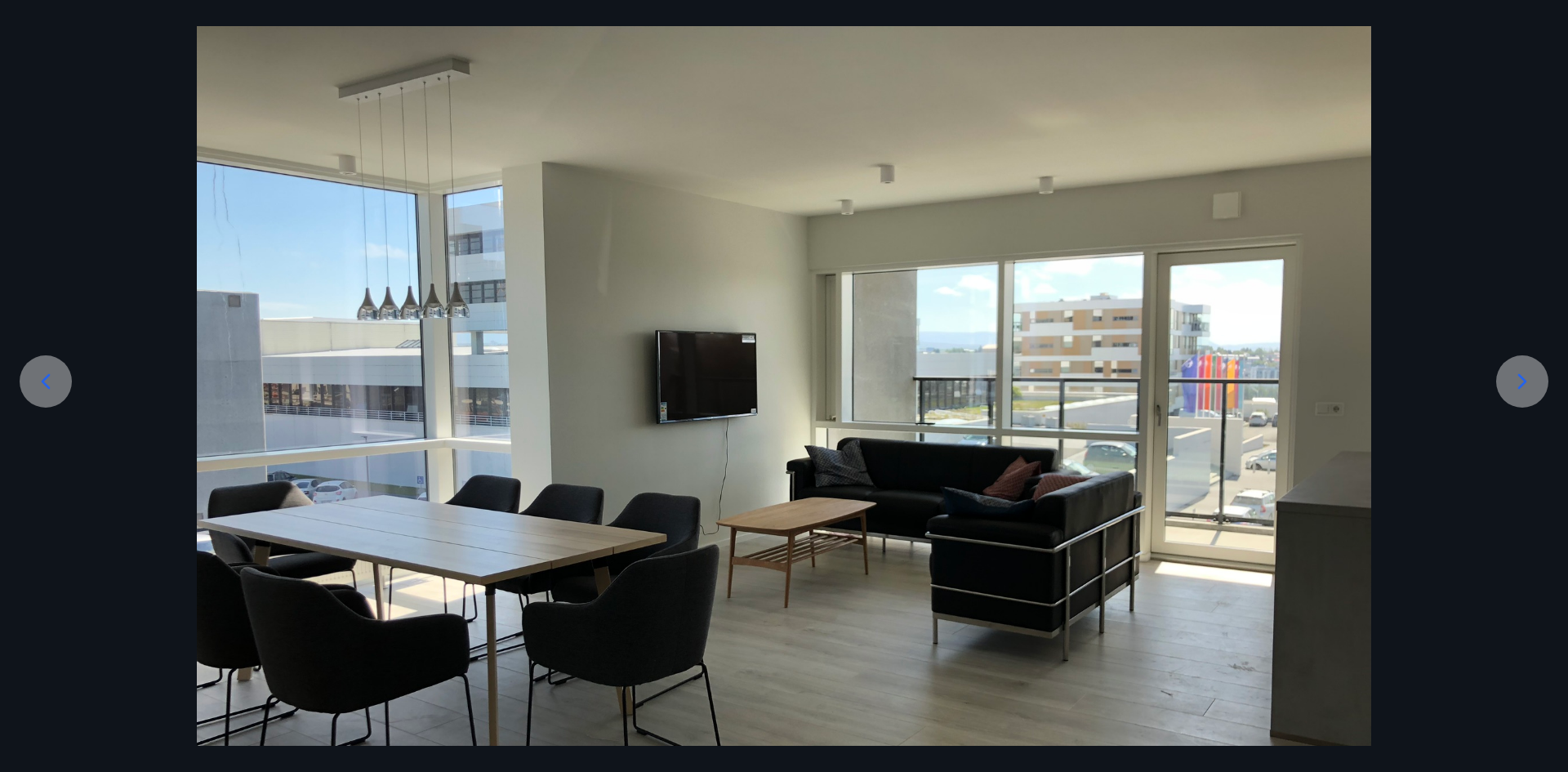
click at [1536, 400] on div at bounding box center [1522, 381] width 52 height 52
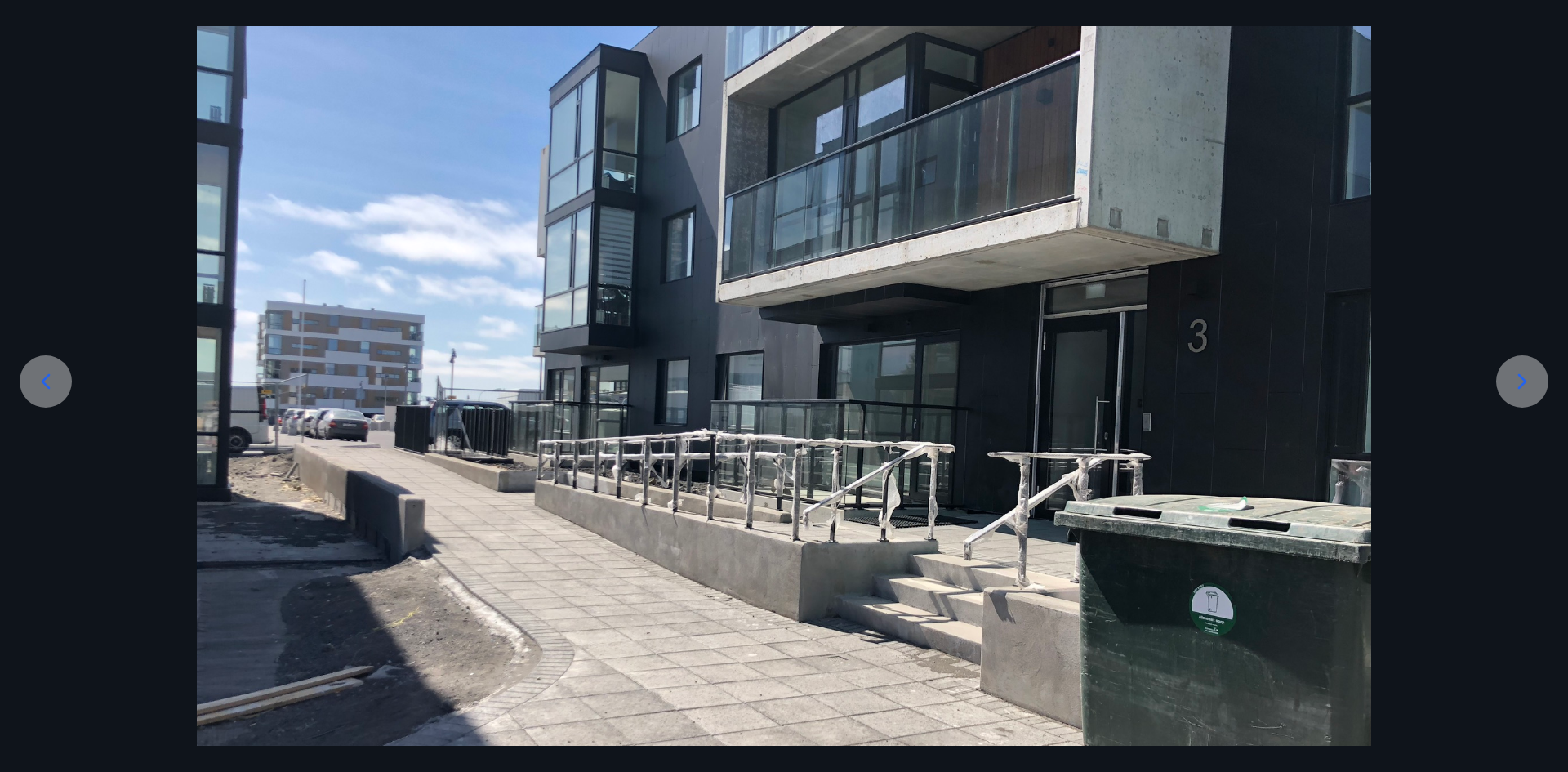
click at [1536, 400] on div at bounding box center [1522, 381] width 52 height 52
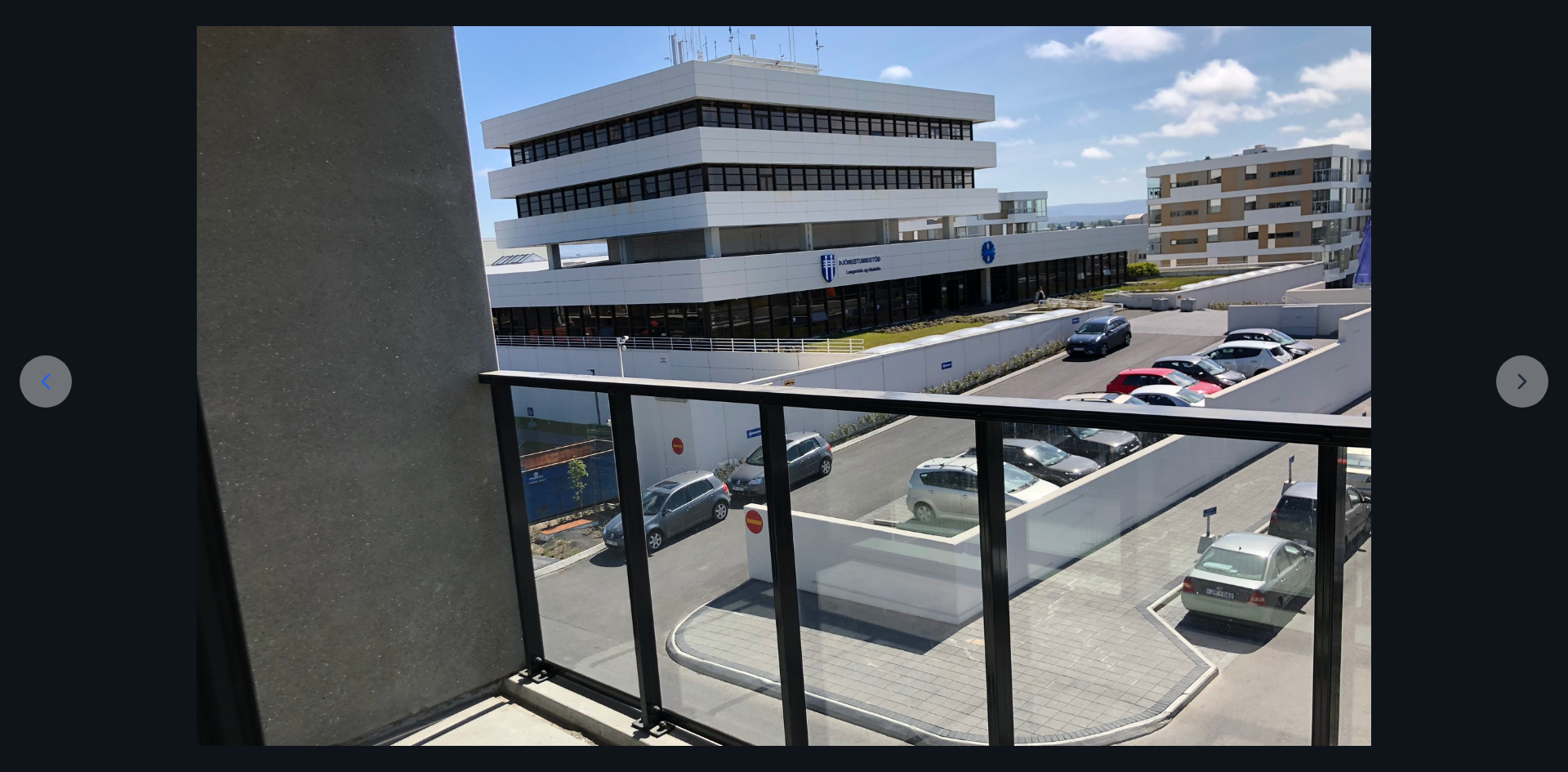
click at [1536, 400] on div at bounding box center [784, 436] width 1568 height 882
click at [1507, 373] on div at bounding box center [784, 436] width 1568 height 882
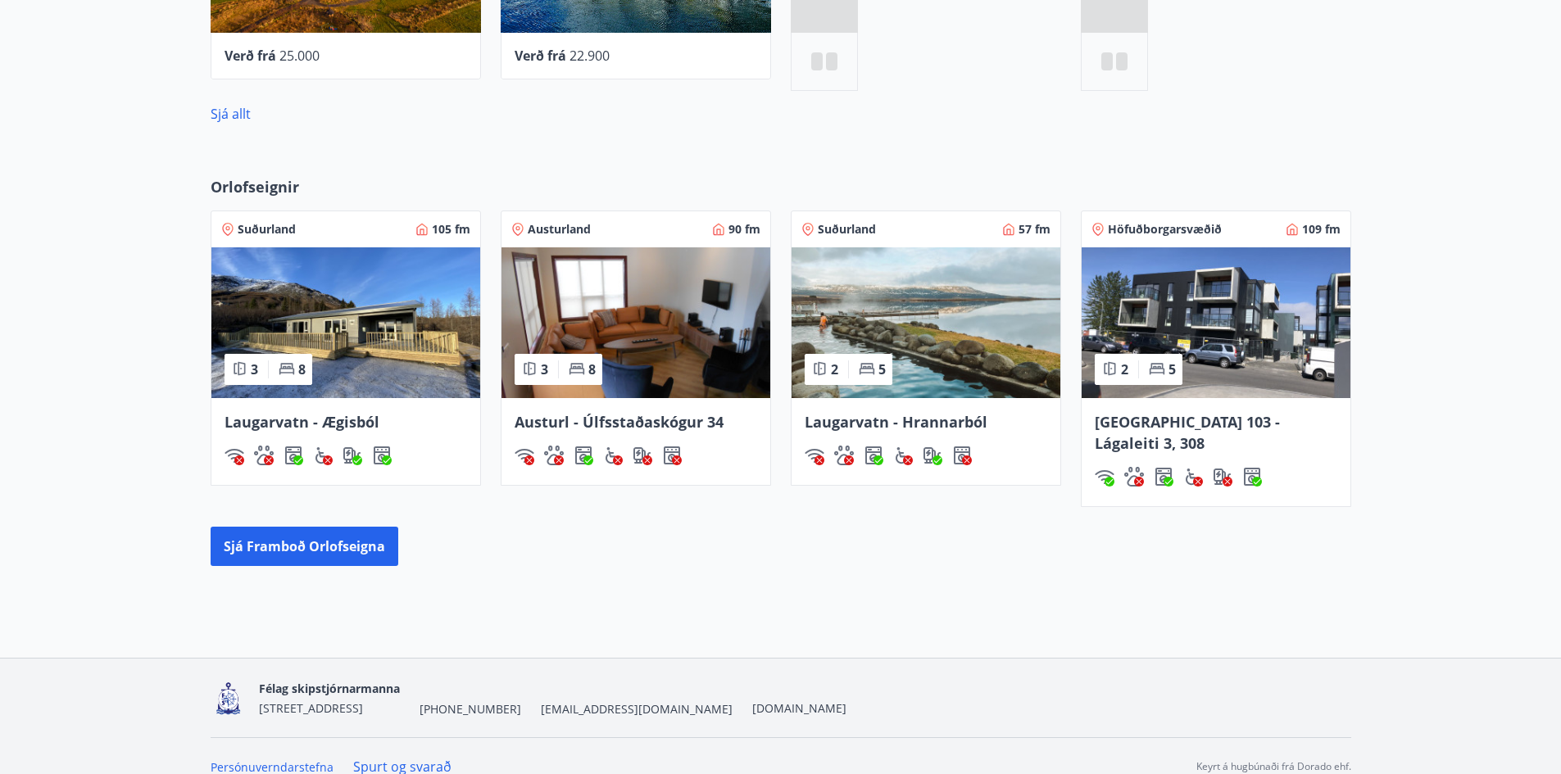
scroll to position [894, 0]
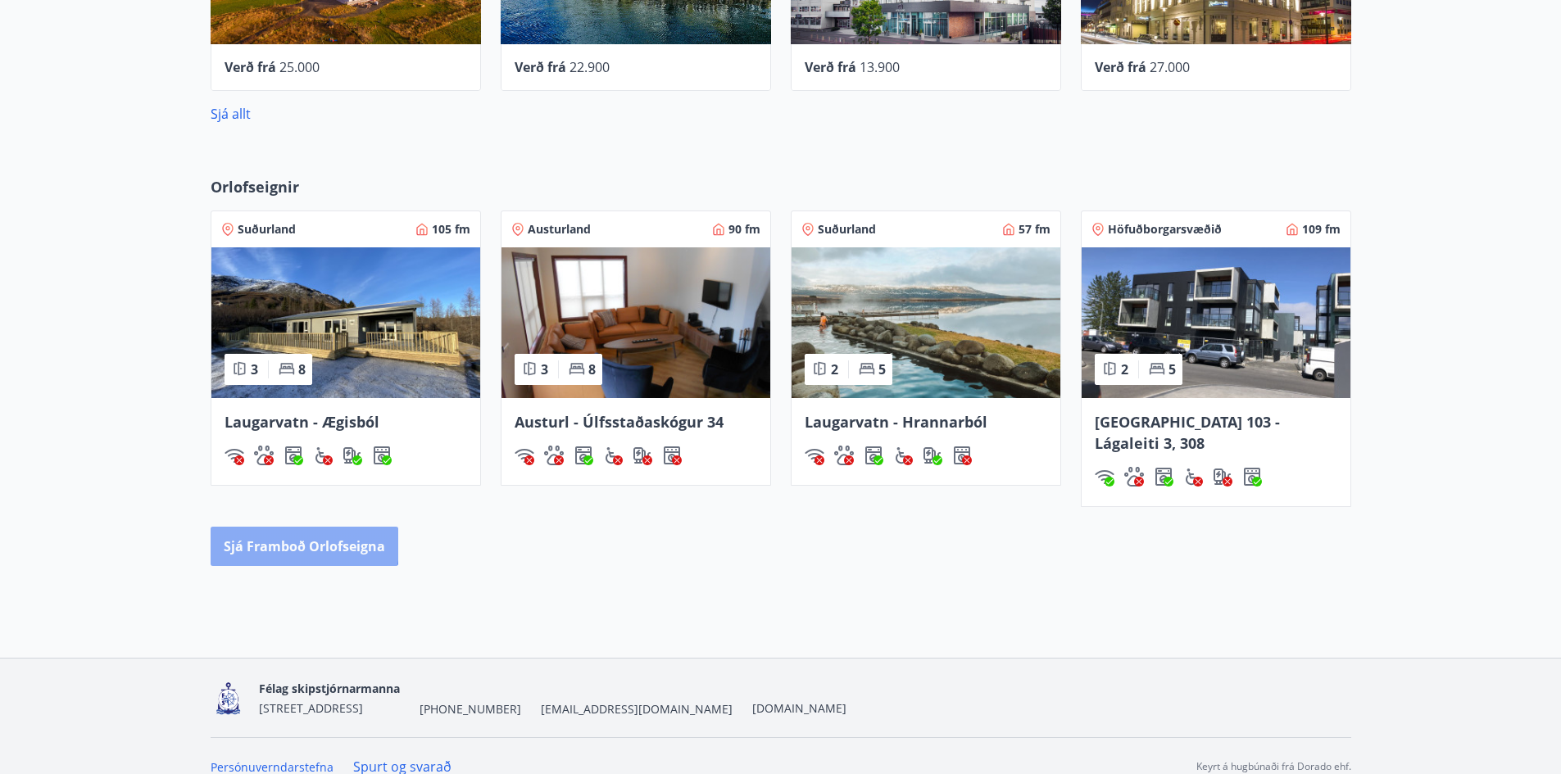
click at [269, 527] on button "Sjá framboð orlofseigna" at bounding box center [305, 546] width 188 height 39
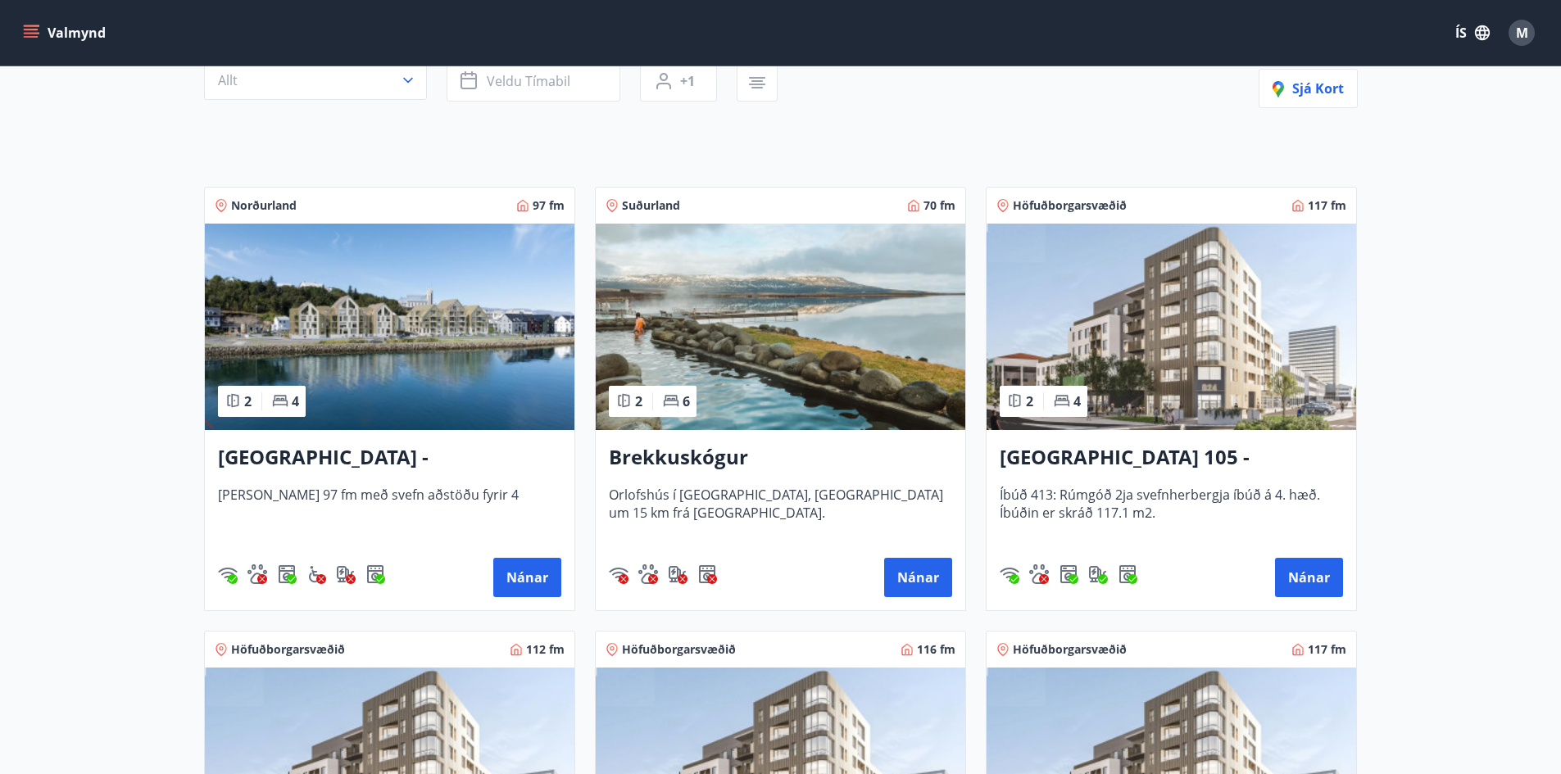
scroll to position [193, 0]
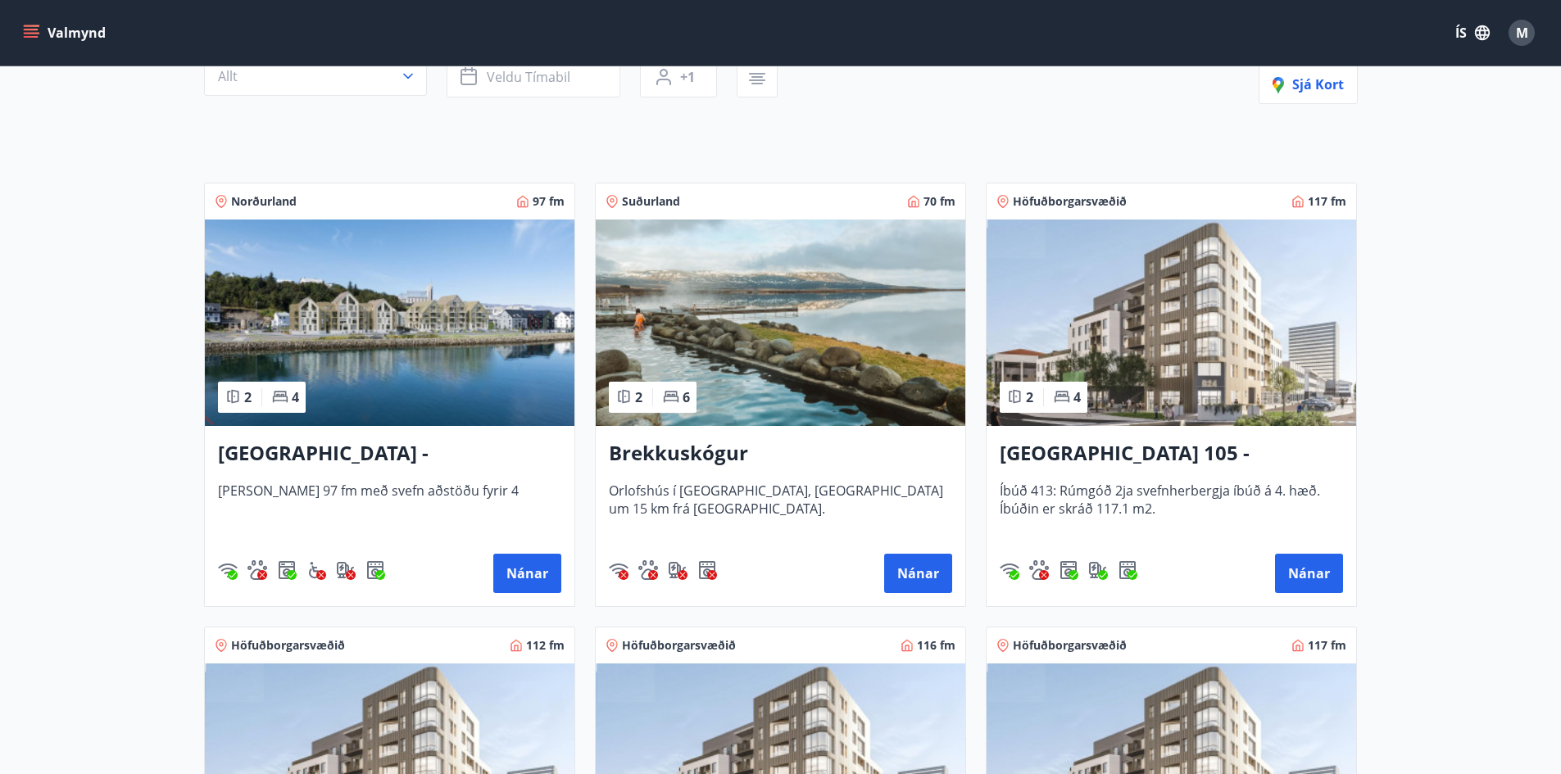
click at [653, 456] on h3 "Brekkuskógur" at bounding box center [780, 453] width 343 height 29
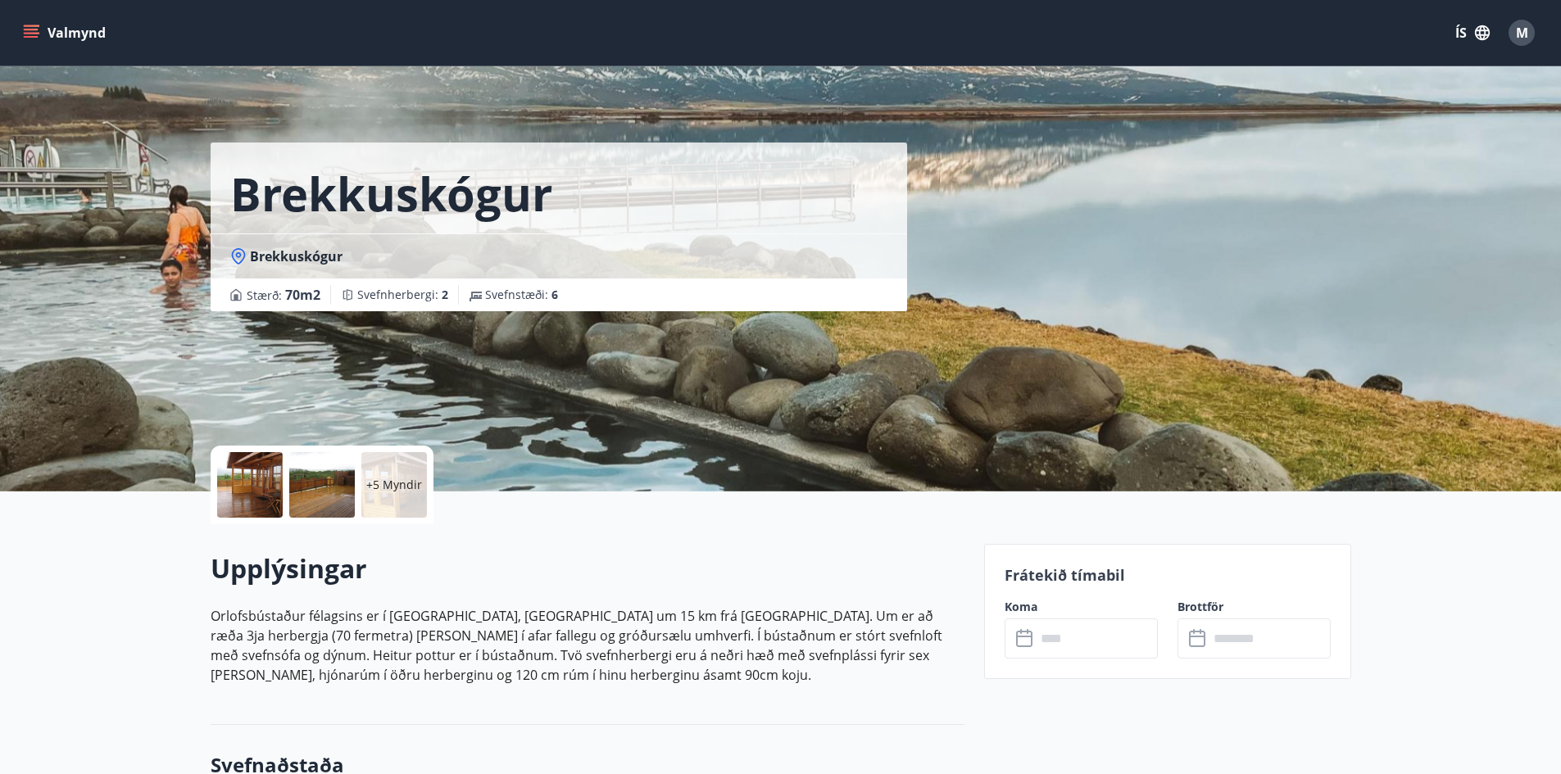
click at [274, 481] on div at bounding box center [250, 485] width 66 height 66
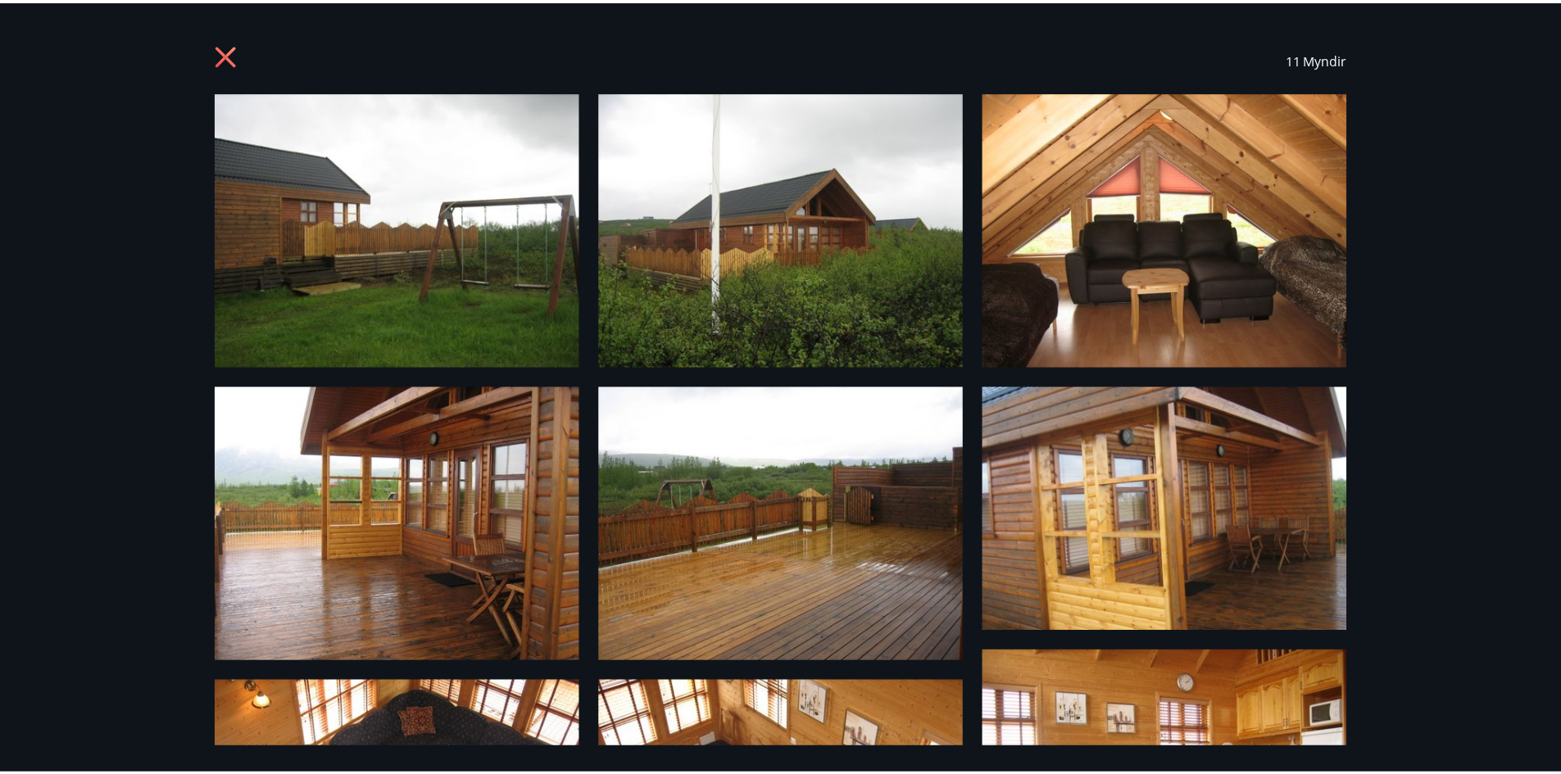
scroll to position [1, 0]
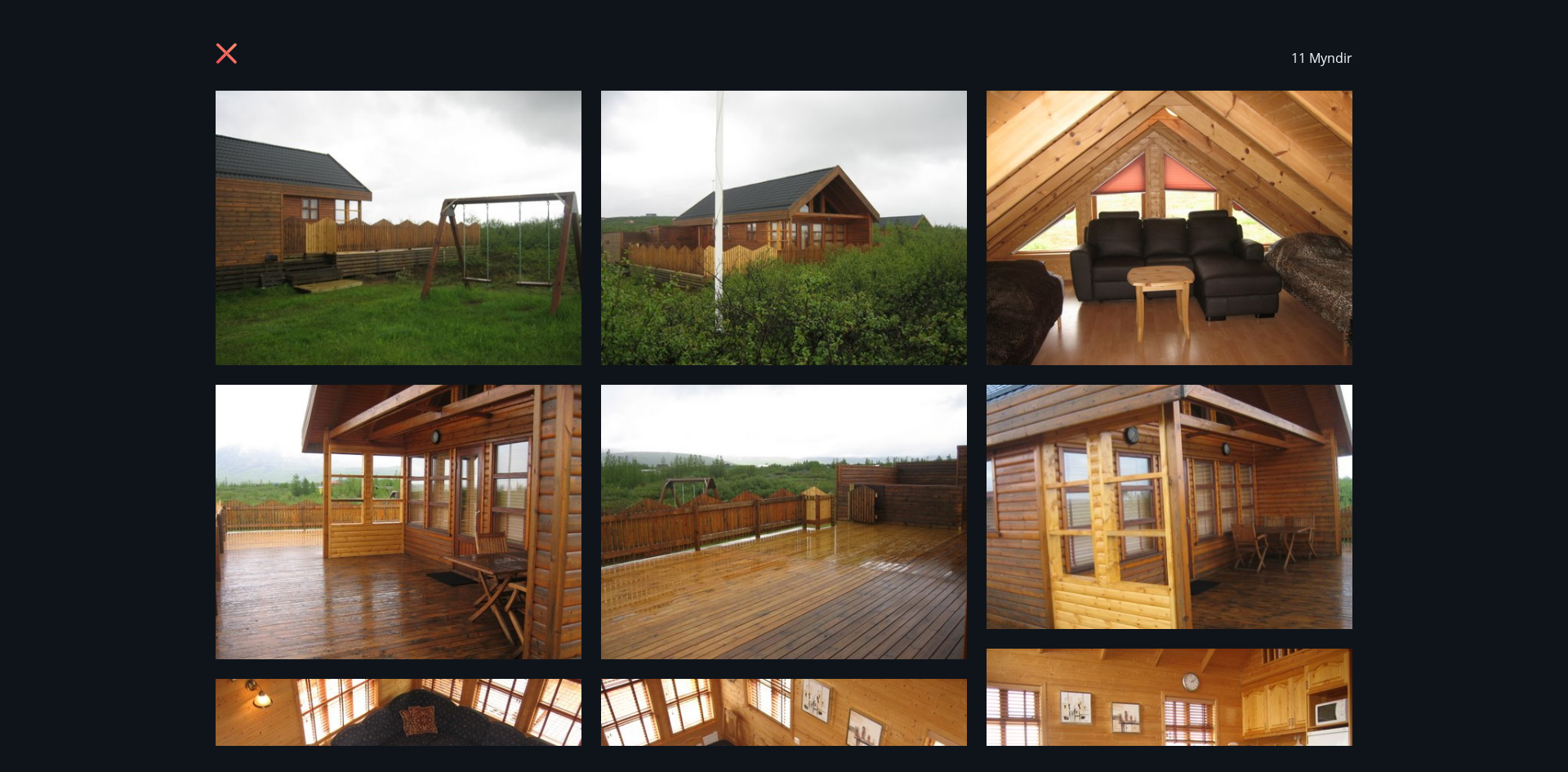
click at [219, 52] on icon at bounding box center [228, 56] width 26 height 26
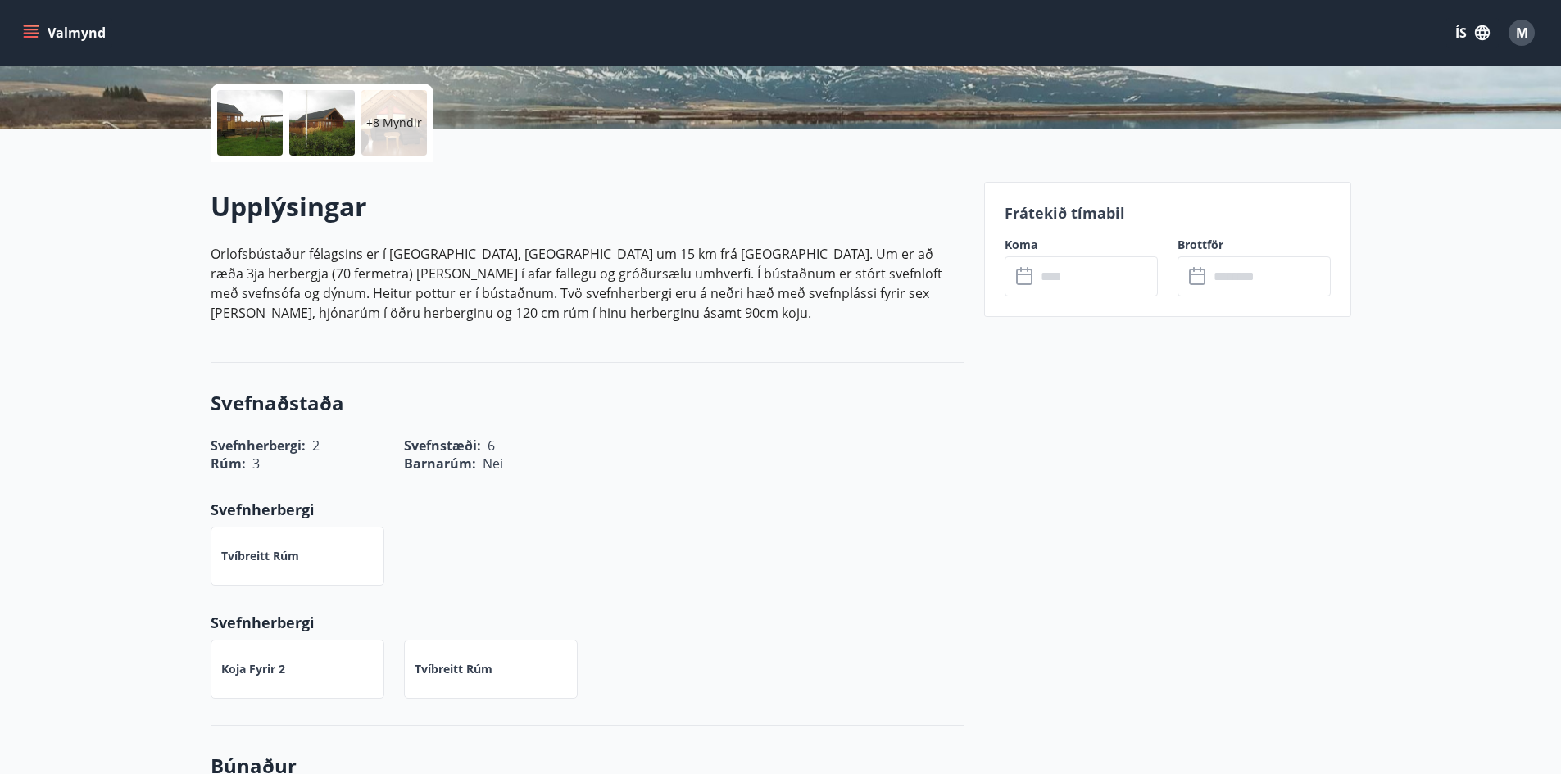
scroll to position [366, 0]
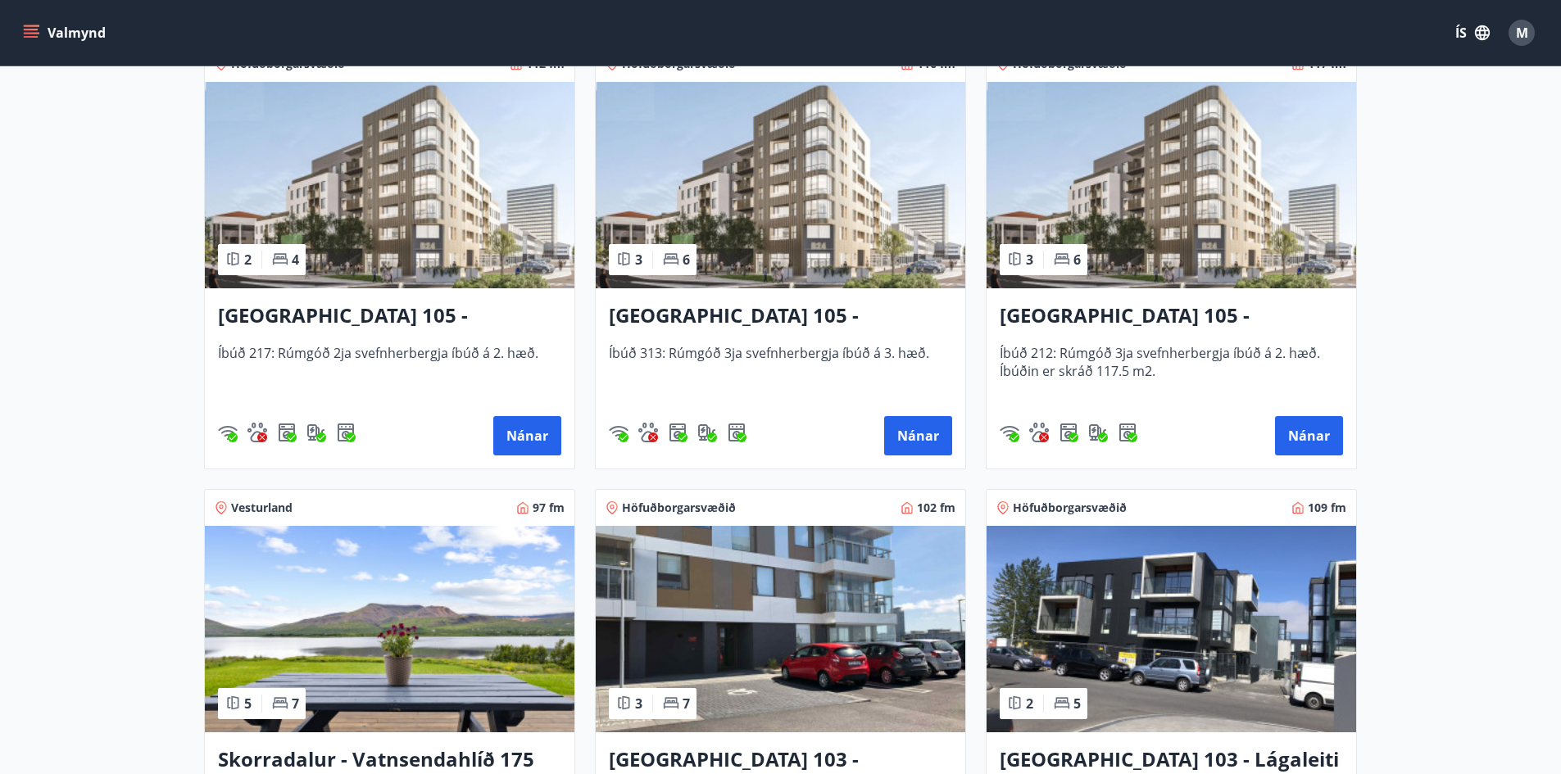
scroll to position [776, 0]
click at [1066, 324] on h3 "Reykjavík 105 - Borgartún 24, 212" at bounding box center [1171, 315] width 343 height 29
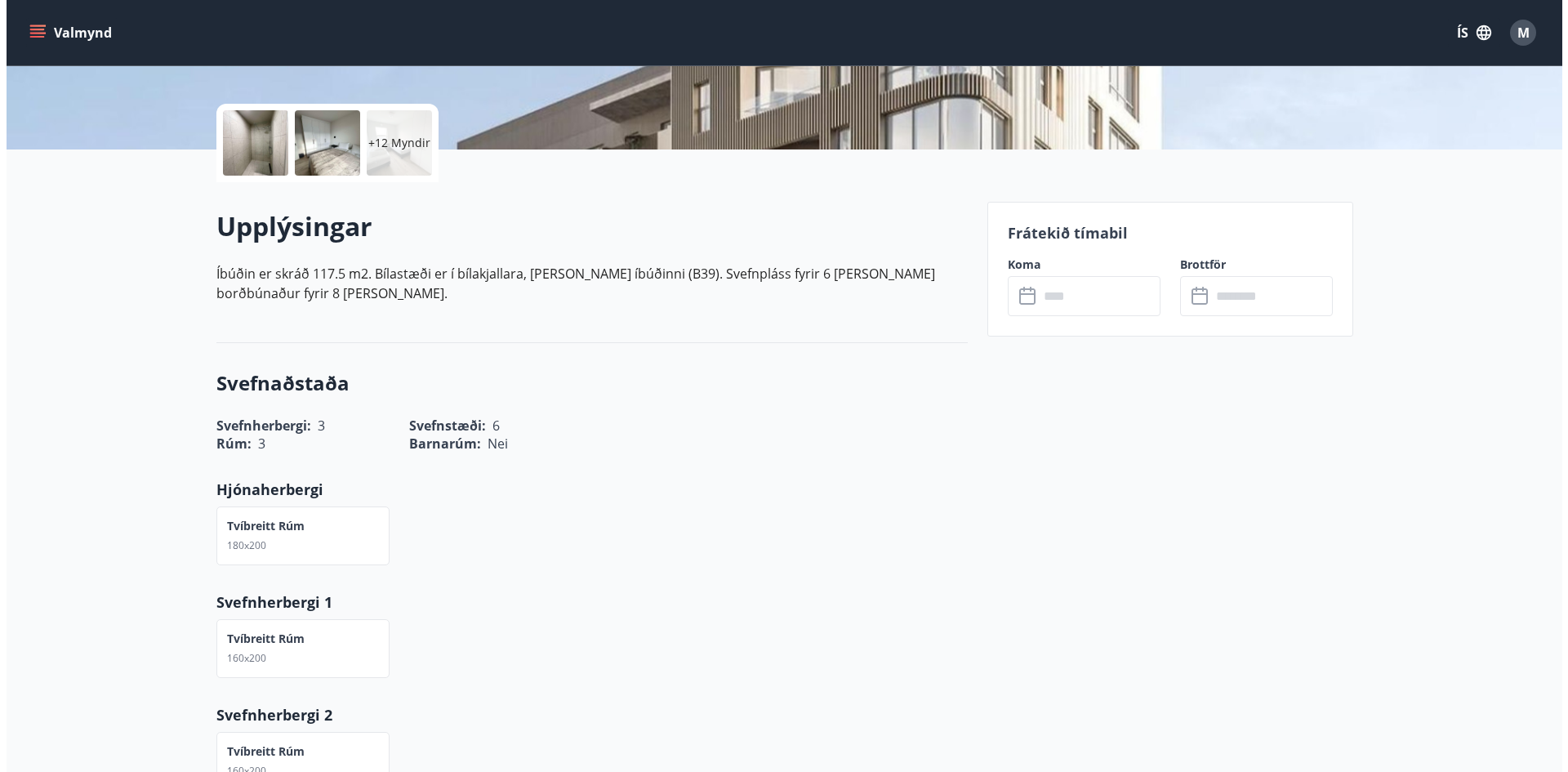
scroll to position [242, 0]
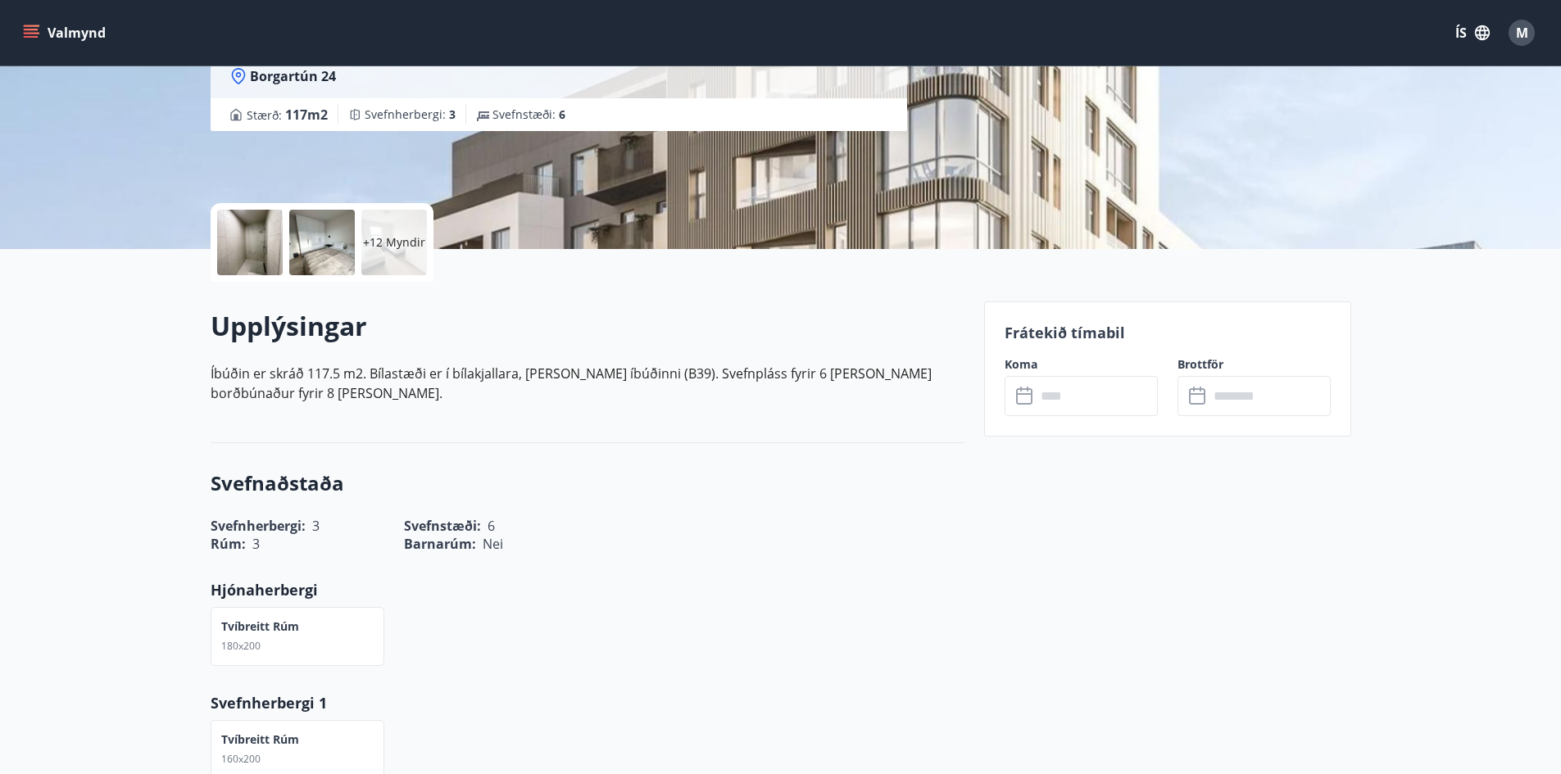
click at [387, 247] on p "+12 Myndir" at bounding box center [394, 242] width 62 height 16
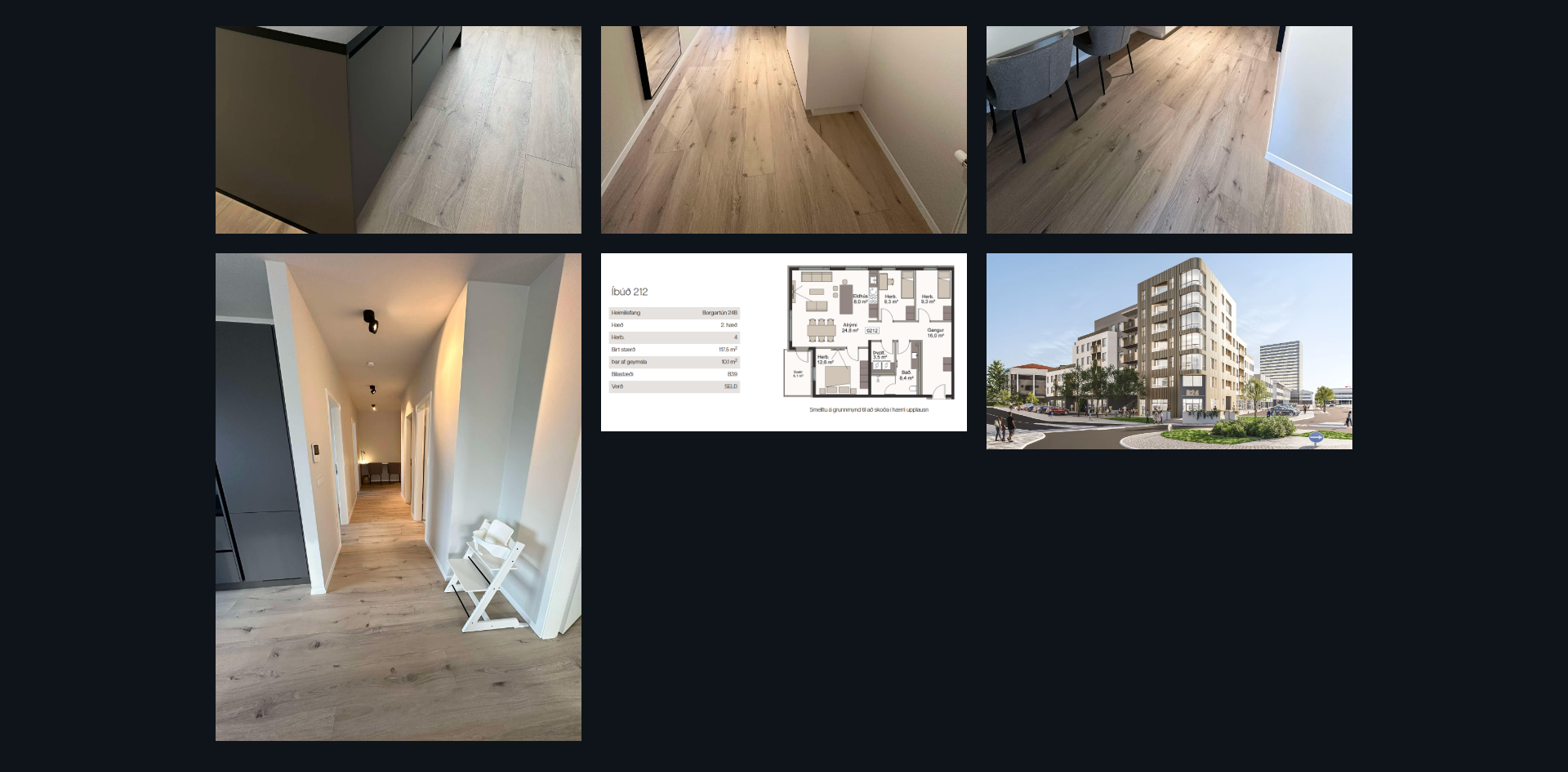
scroll to position [2375, 0]
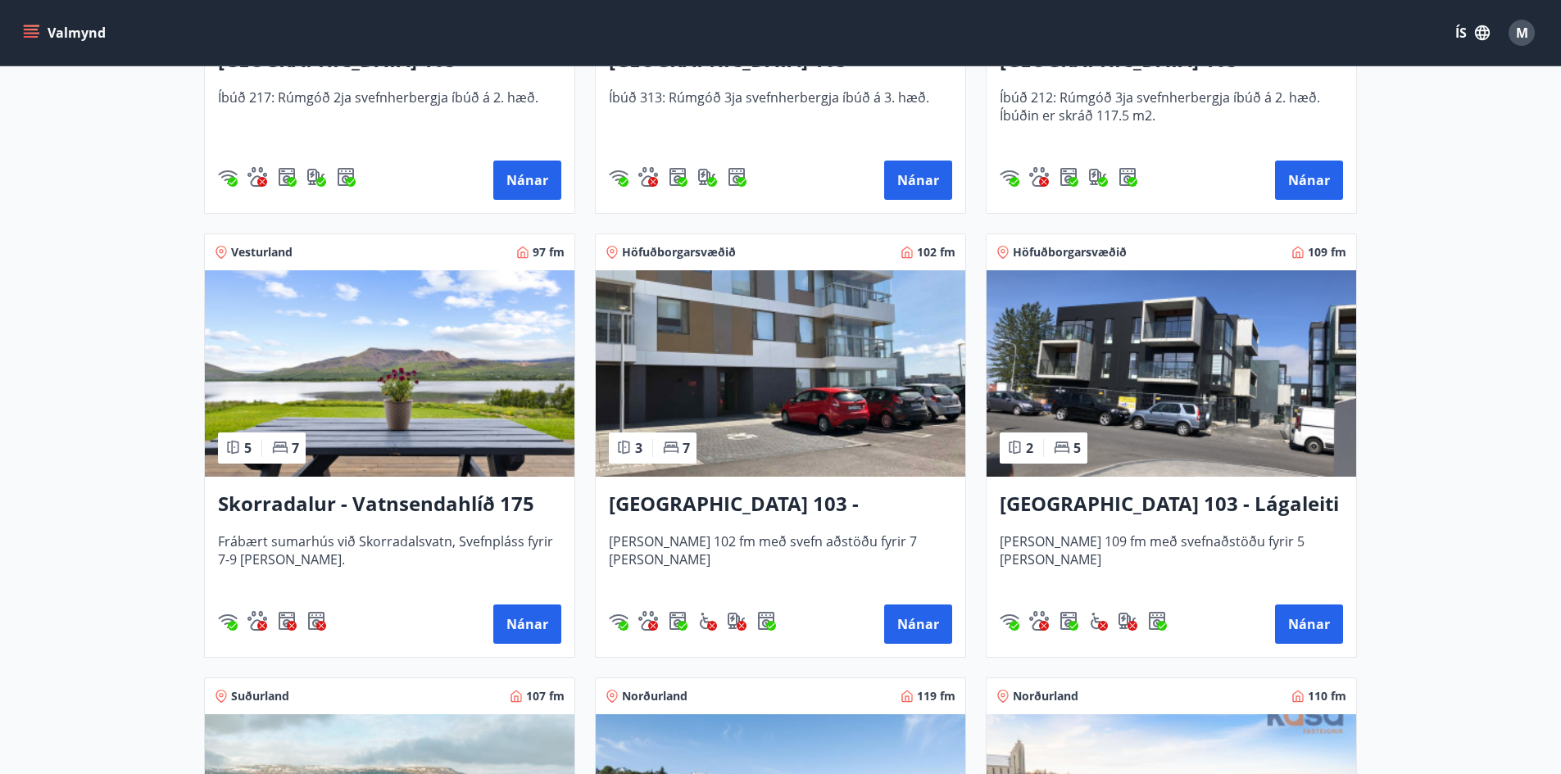
scroll to position [1031, 0]
click at [296, 510] on h3 "Skorradalur - Vatnsendahlíð 175" at bounding box center [389, 503] width 343 height 29
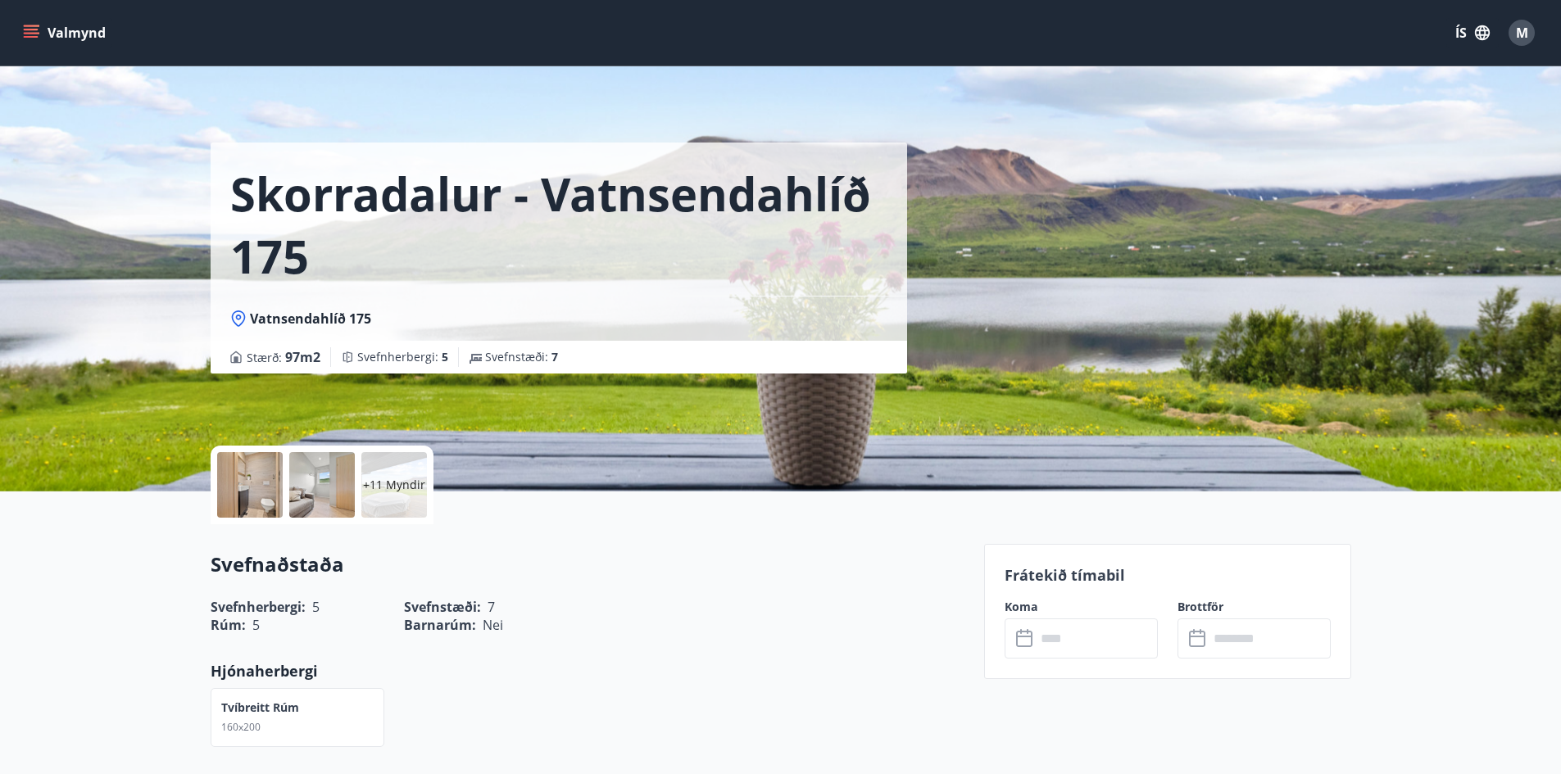
click at [384, 491] on p "+11 Myndir" at bounding box center [394, 485] width 62 height 16
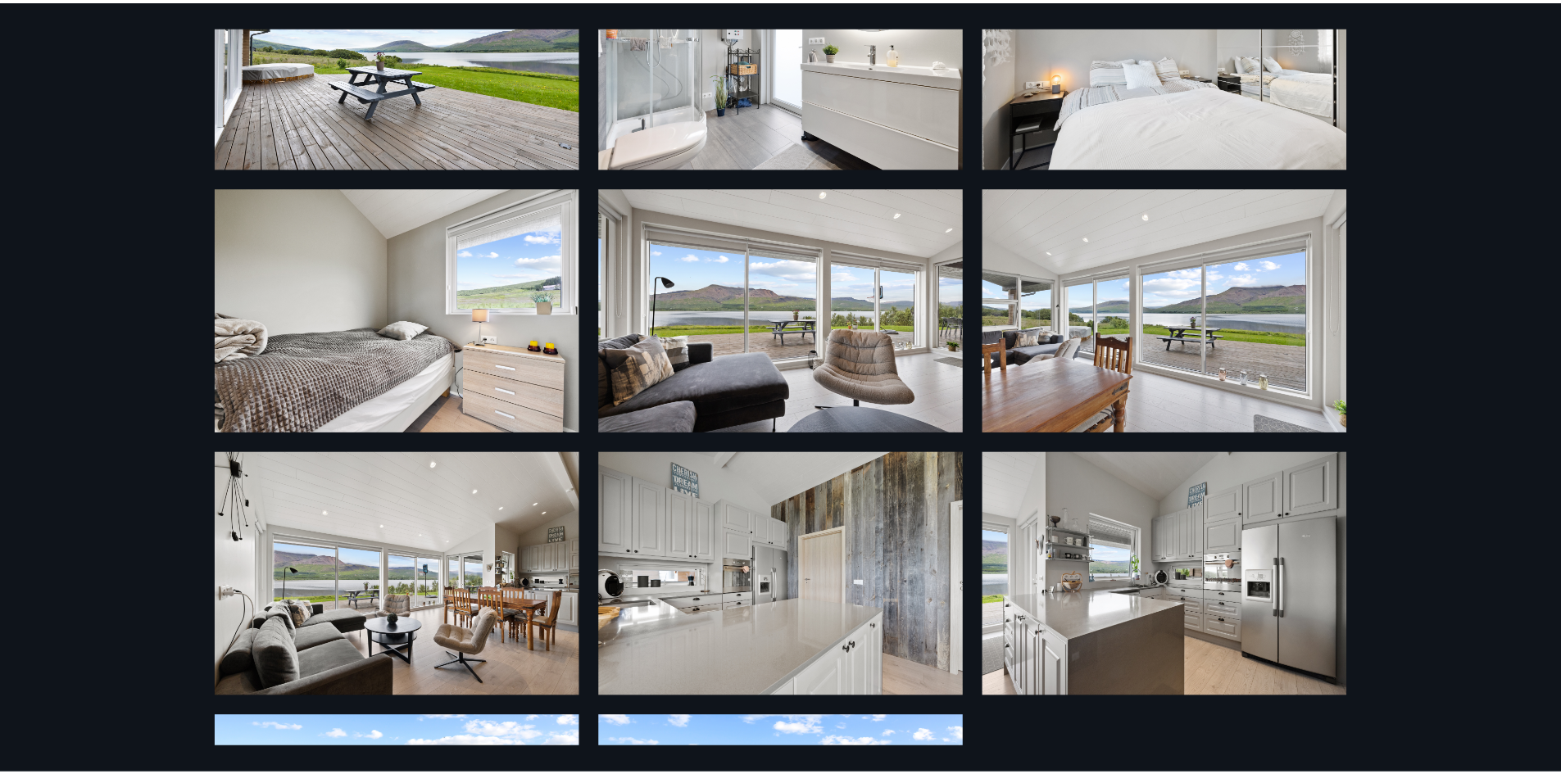
scroll to position [947, 0]
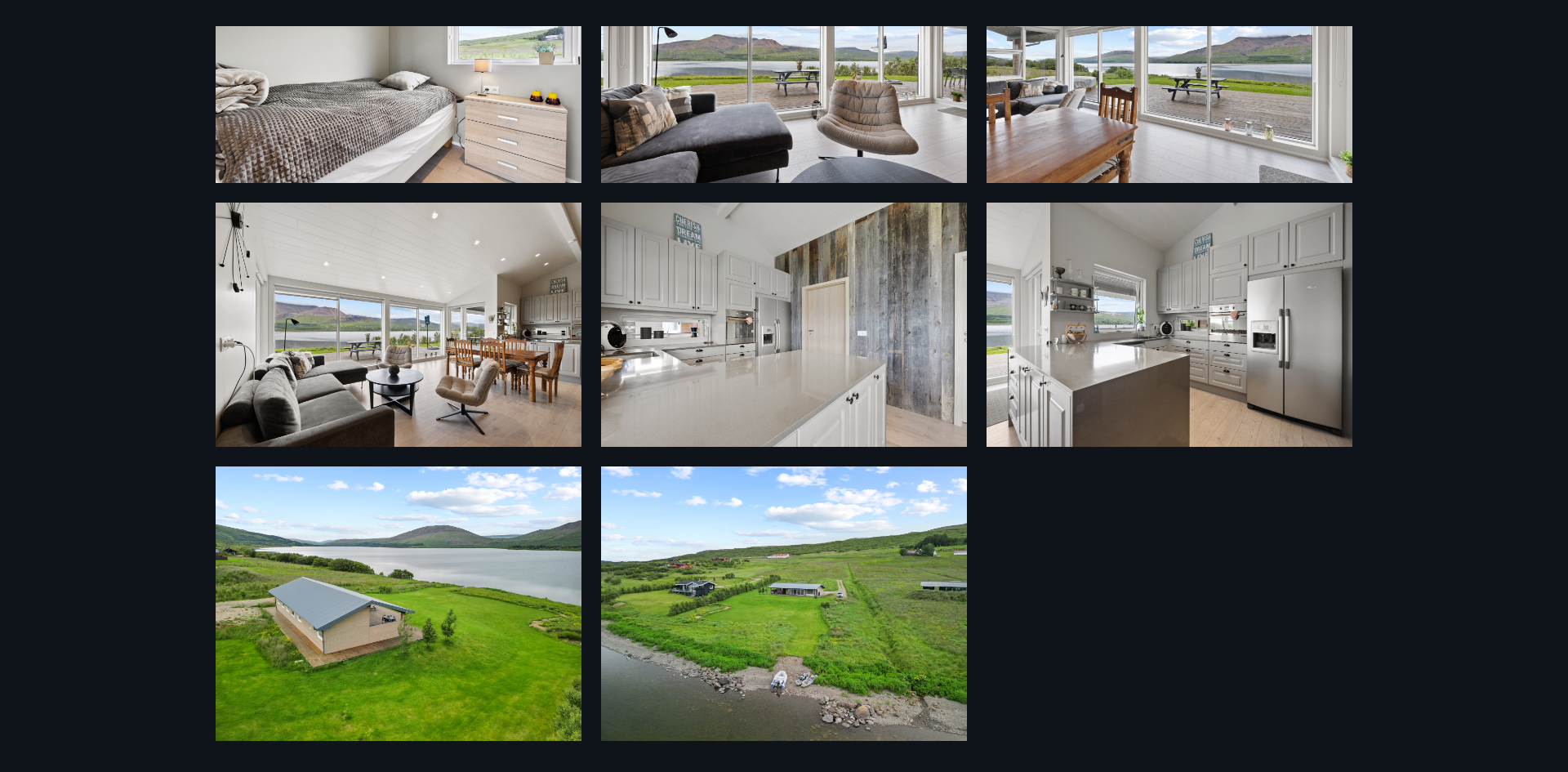
click at [473, 599] on img at bounding box center [398, 603] width 366 height 274
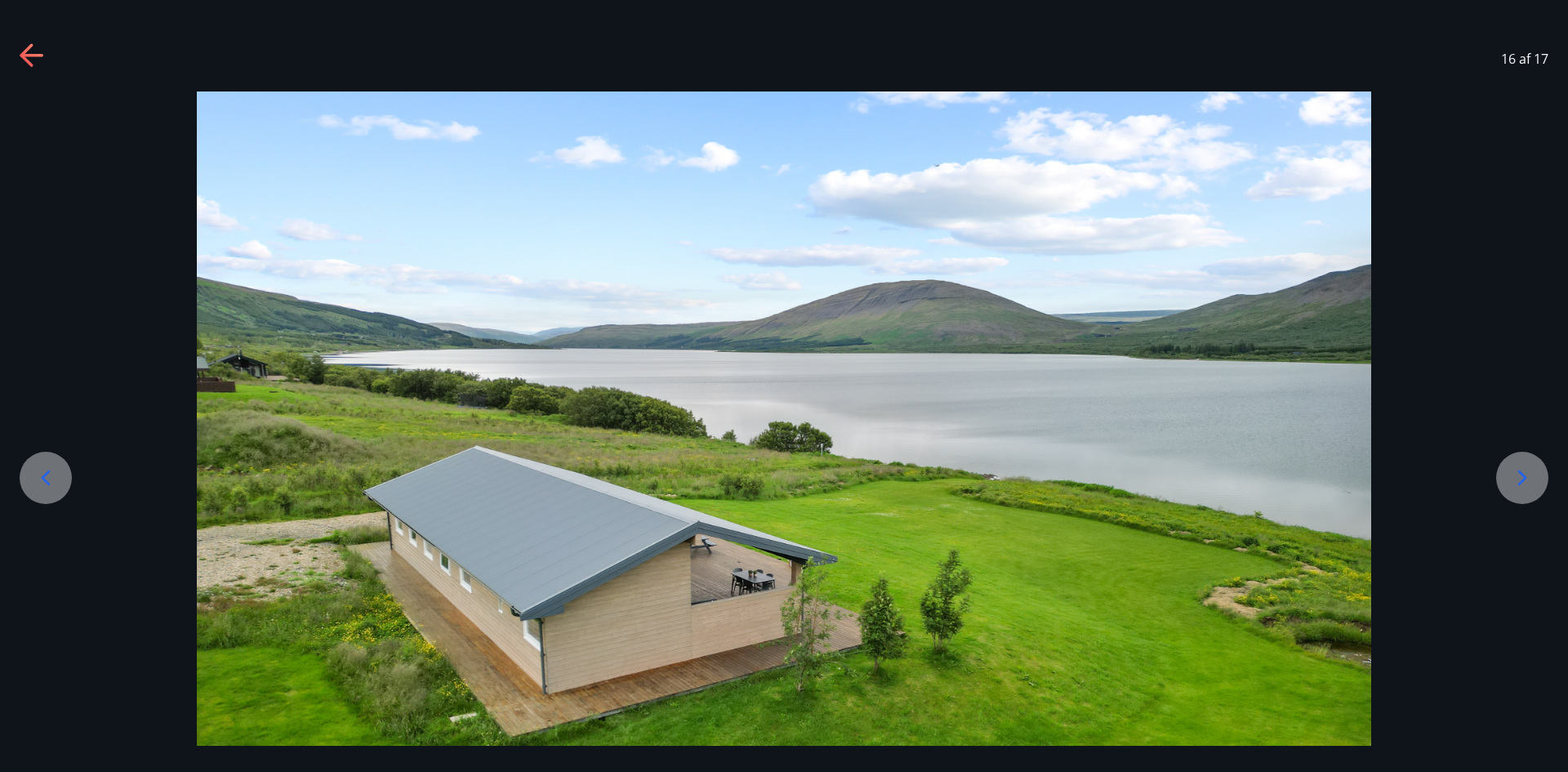
click at [1524, 489] on icon at bounding box center [1522, 478] width 26 height 26
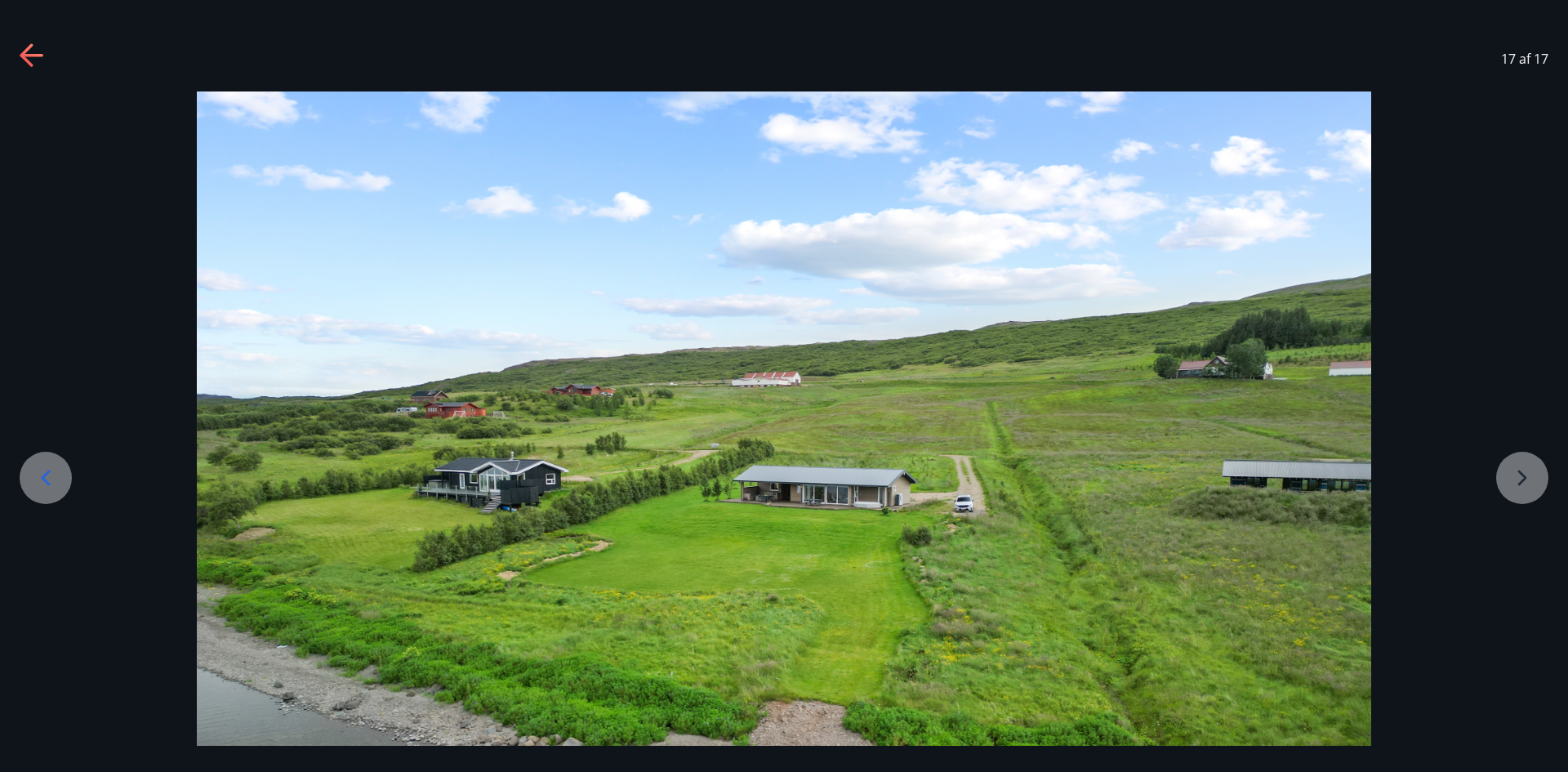
click at [1524, 489] on div at bounding box center [784, 533] width 1568 height 882
click at [1524, 477] on div at bounding box center [784, 533] width 1568 height 882
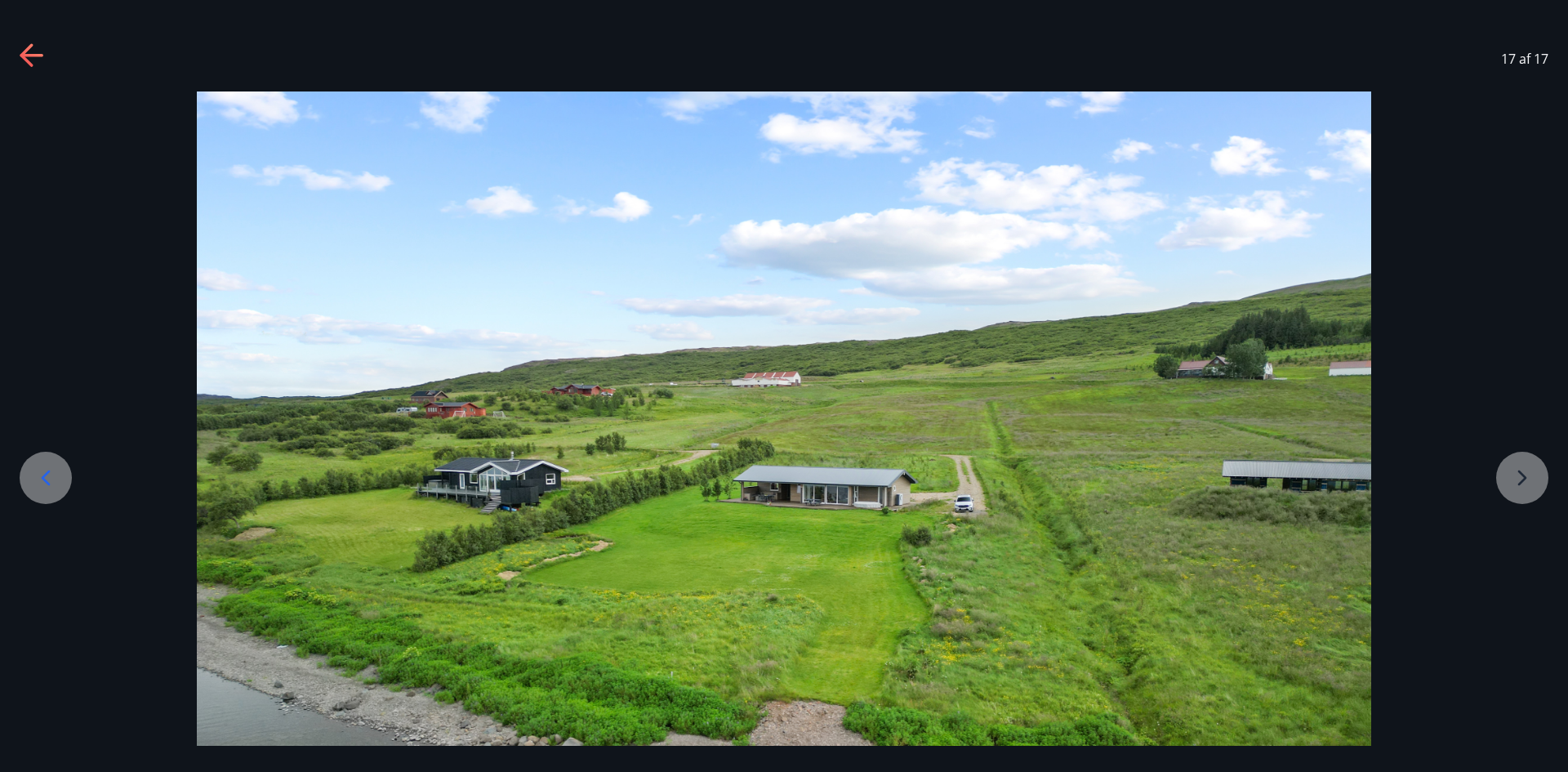
click at [41, 486] on icon at bounding box center [46, 478] width 26 height 26
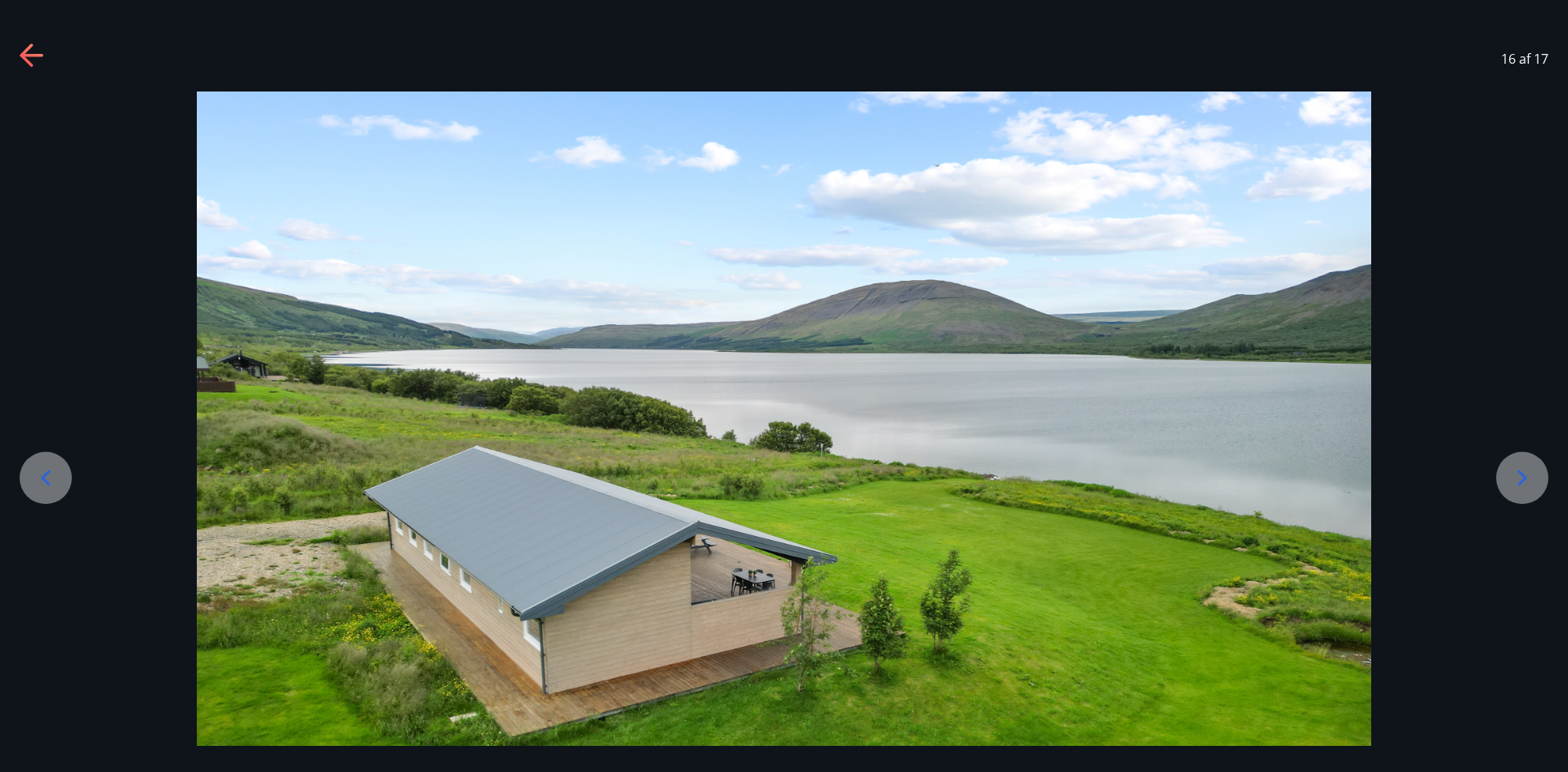
click at [41, 486] on icon at bounding box center [46, 478] width 26 height 26
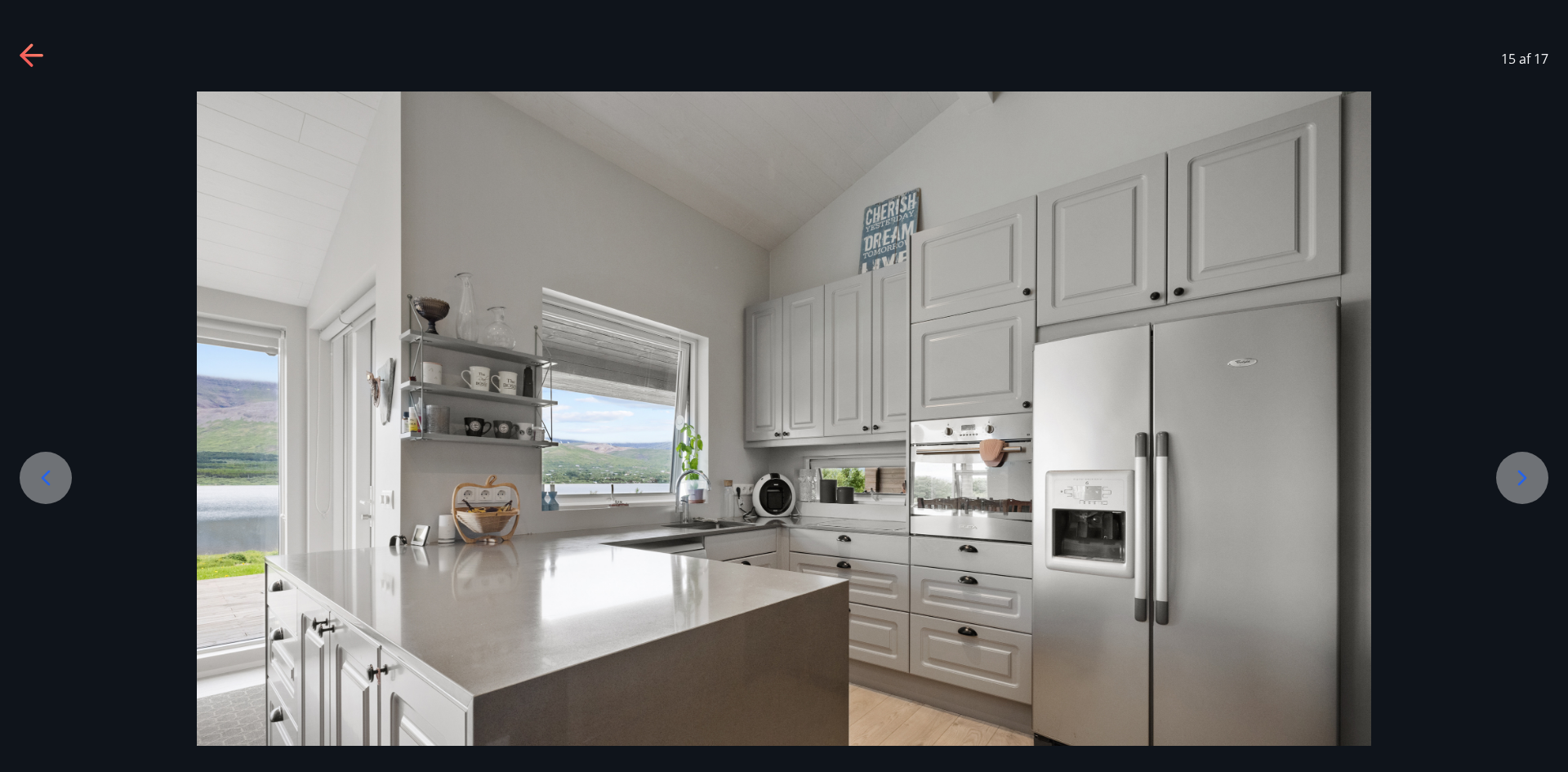
click at [41, 486] on icon at bounding box center [46, 478] width 26 height 26
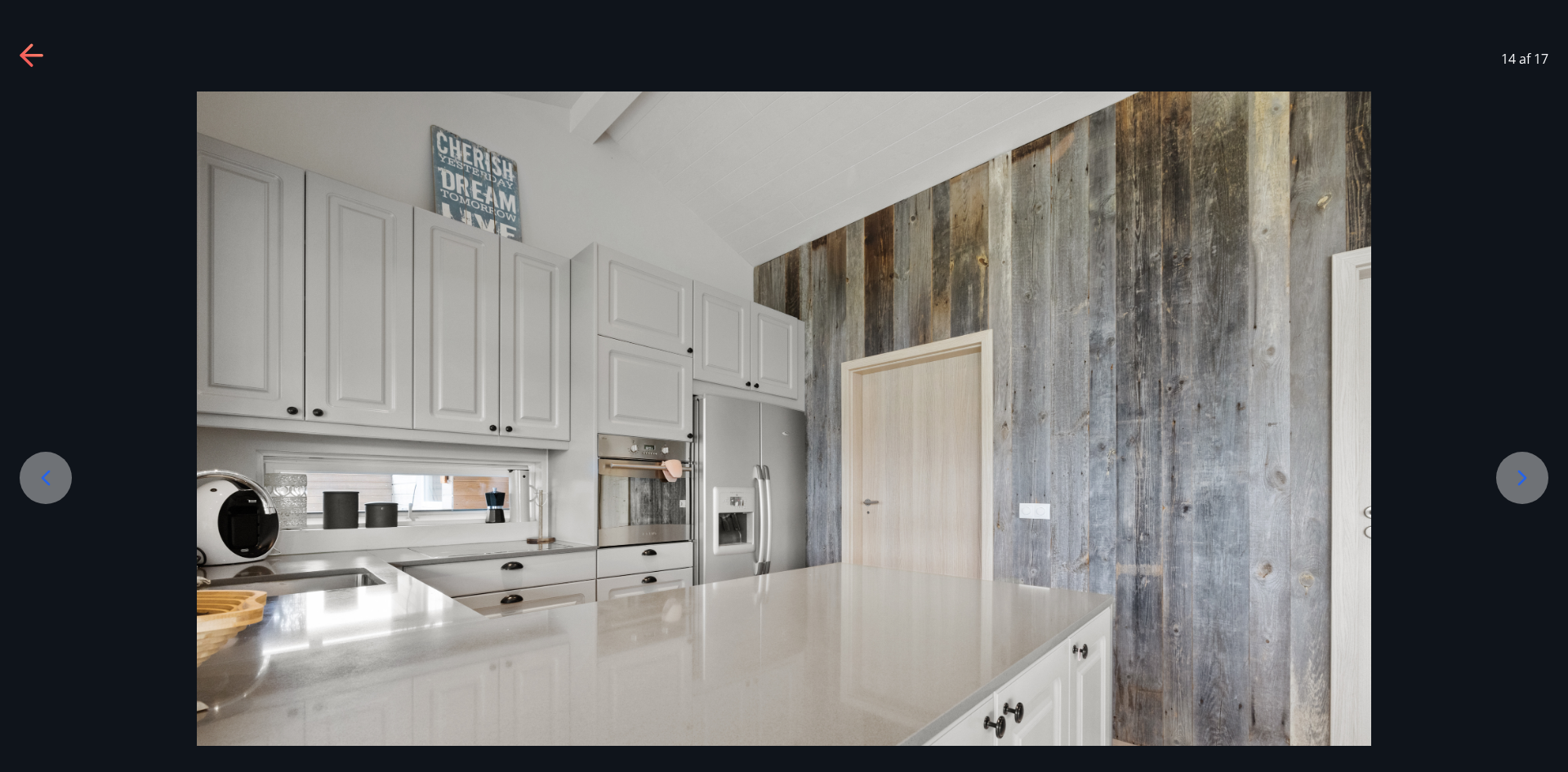
click at [41, 486] on icon at bounding box center [46, 478] width 26 height 26
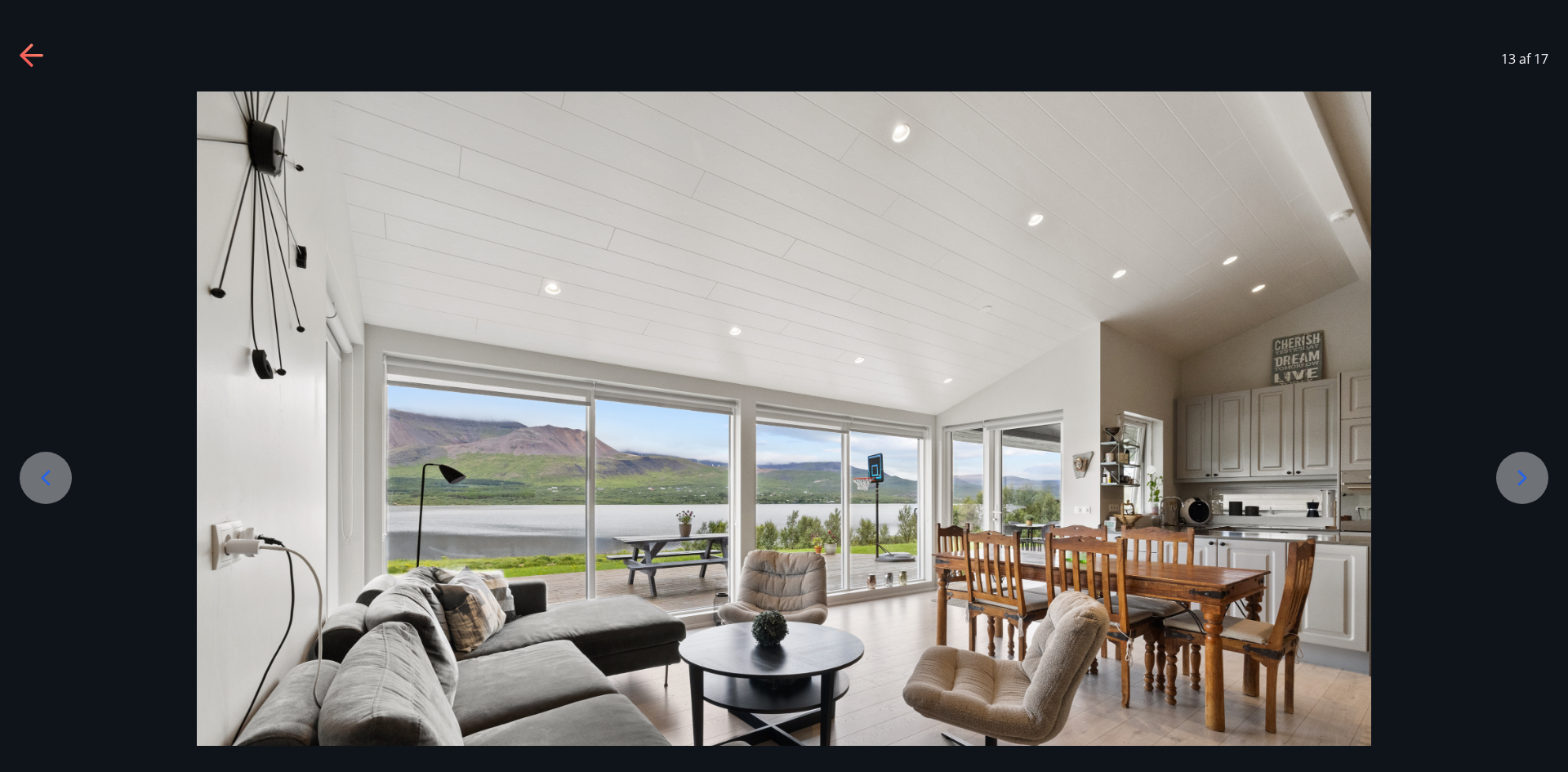
click at [41, 486] on icon at bounding box center [46, 478] width 26 height 26
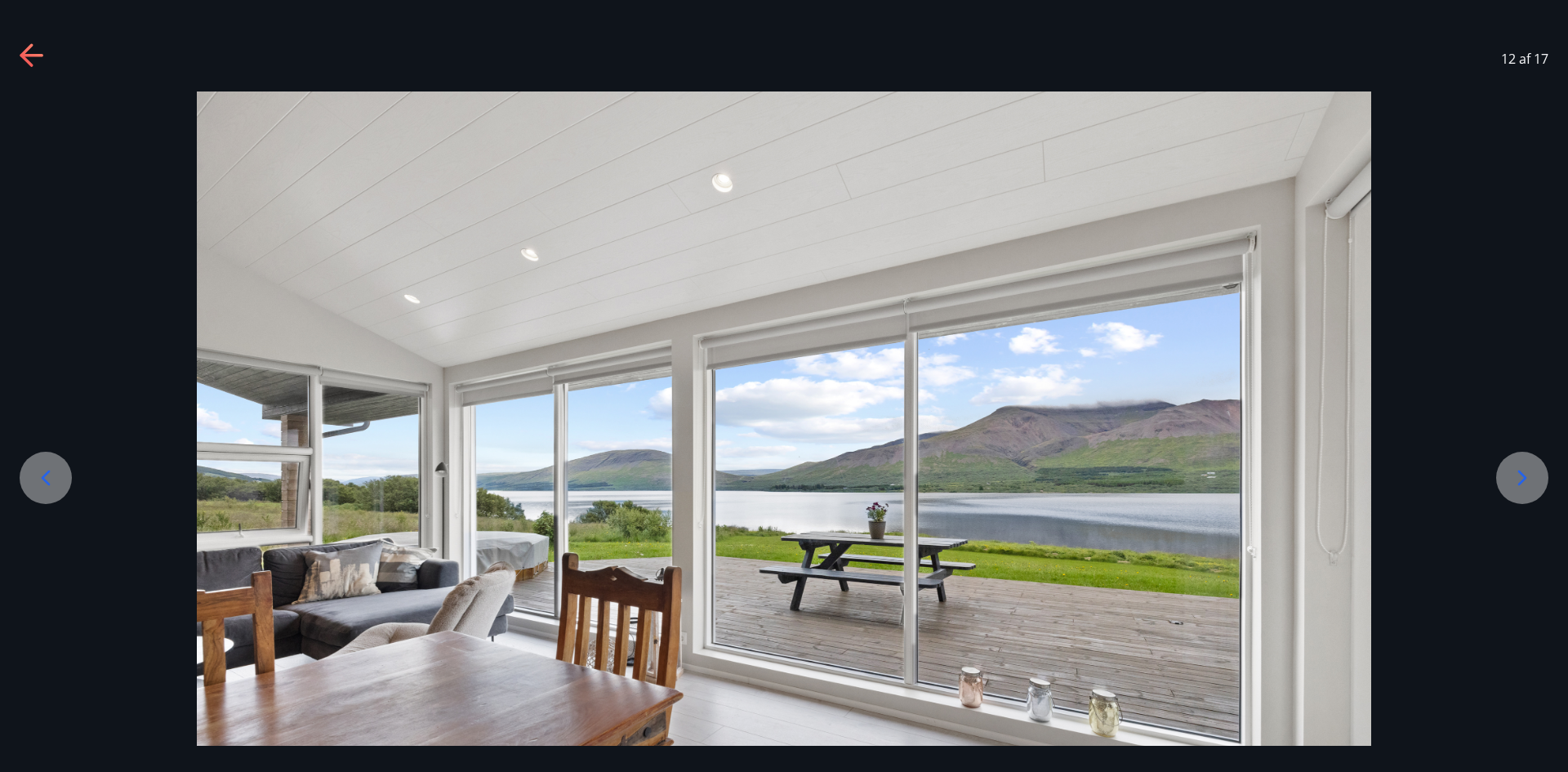
click at [41, 486] on icon at bounding box center [46, 478] width 26 height 26
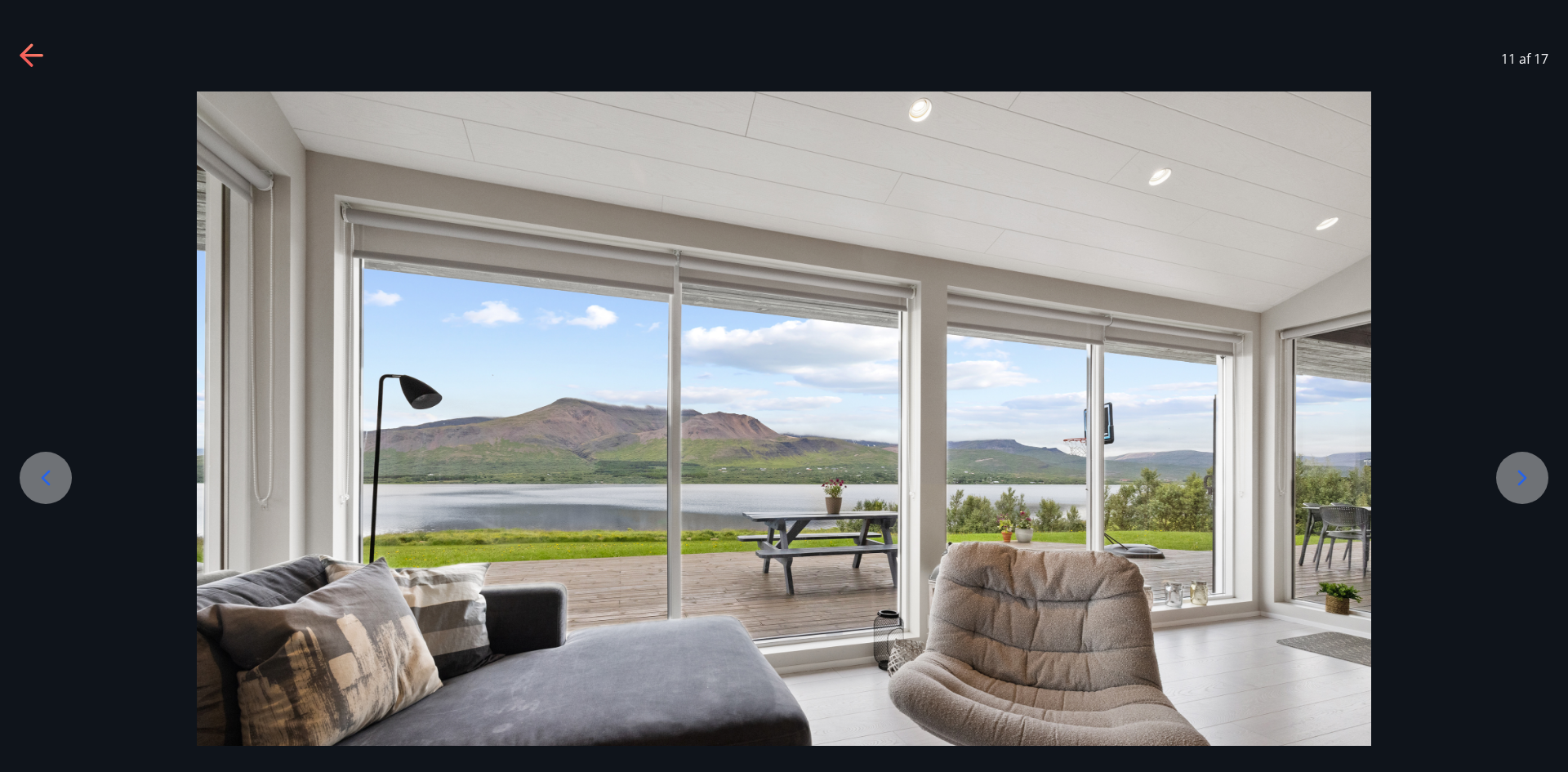
click at [41, 486] on icon at bounding box center [46, 478] width 26 height 26
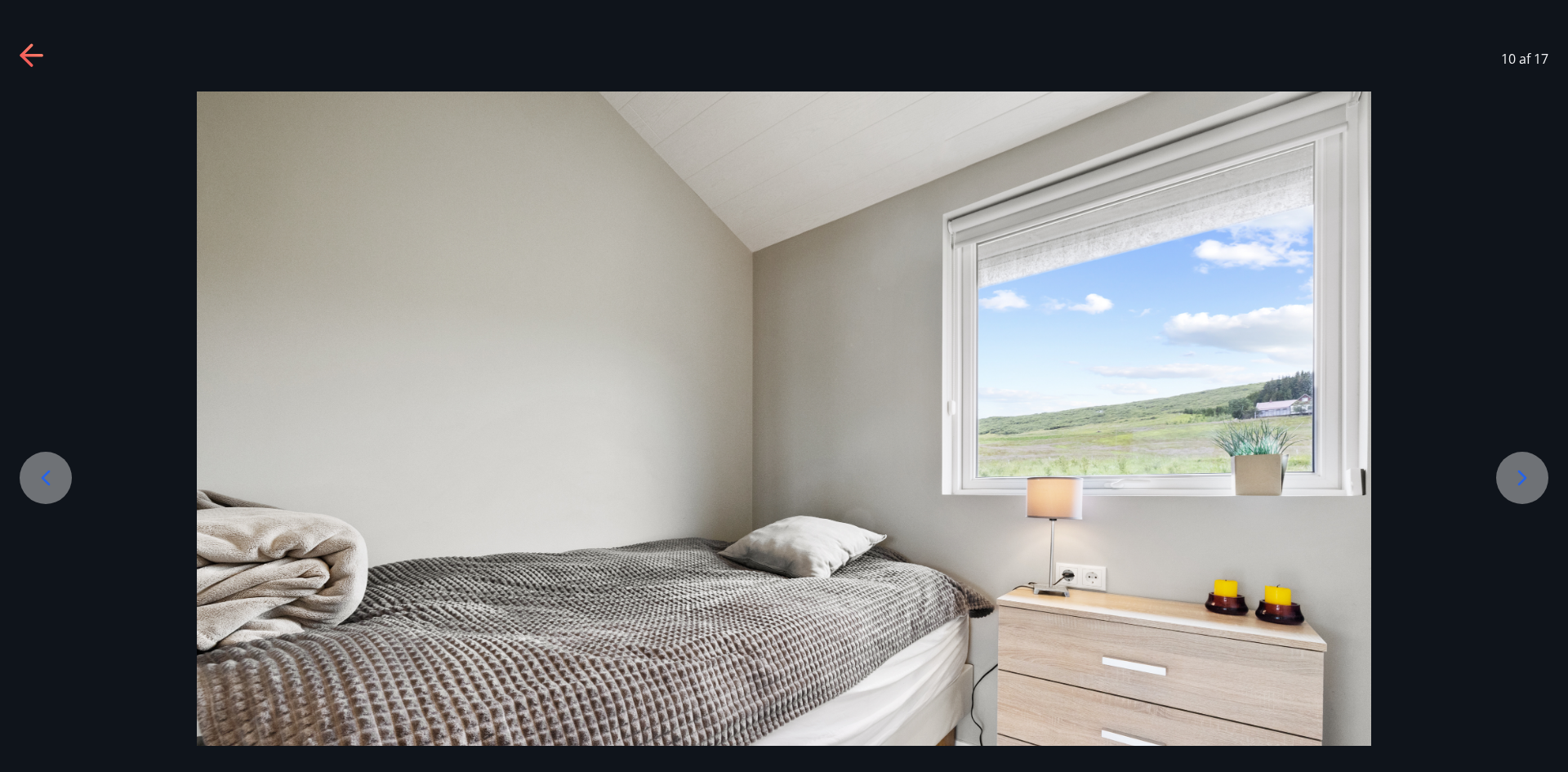
click at [41, 486] on icon at bounding box center [46, 478] width 26 height 26
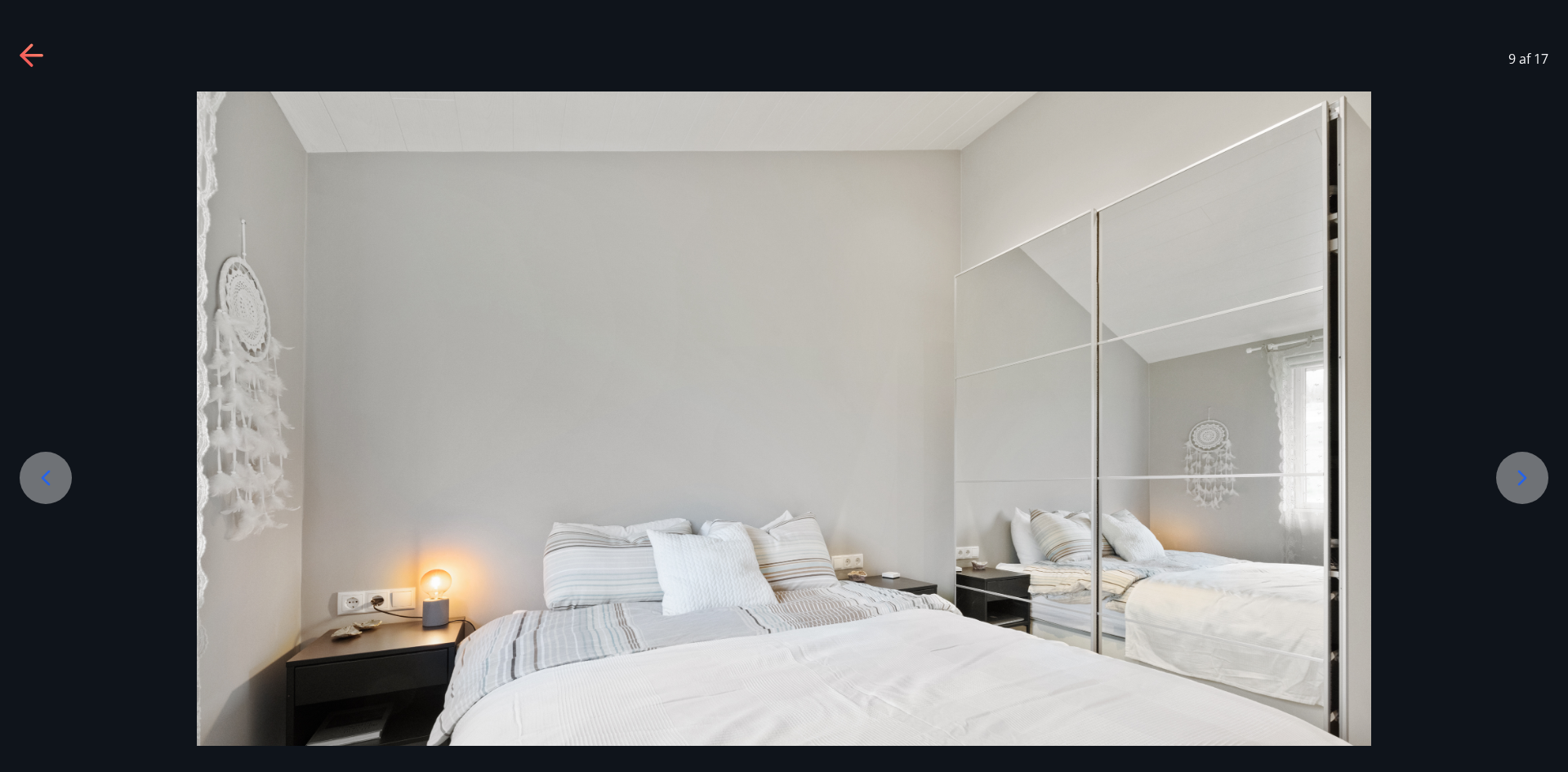
click at [41, 486] on icon at bounding box center [46, 478] width 26 height 26
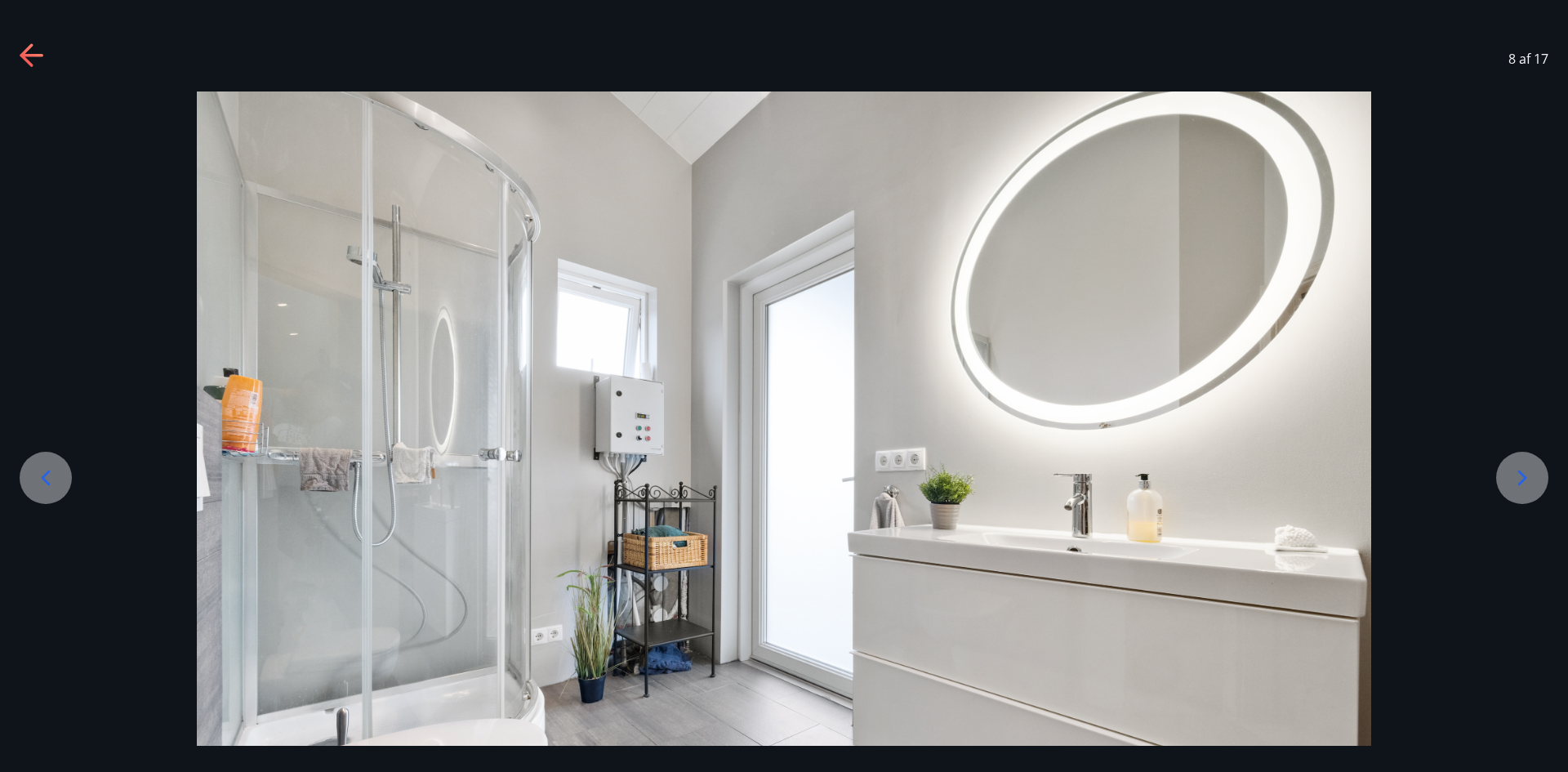
click at [41, 486] on icon at bounding box center [46, 478] width 26 height 26
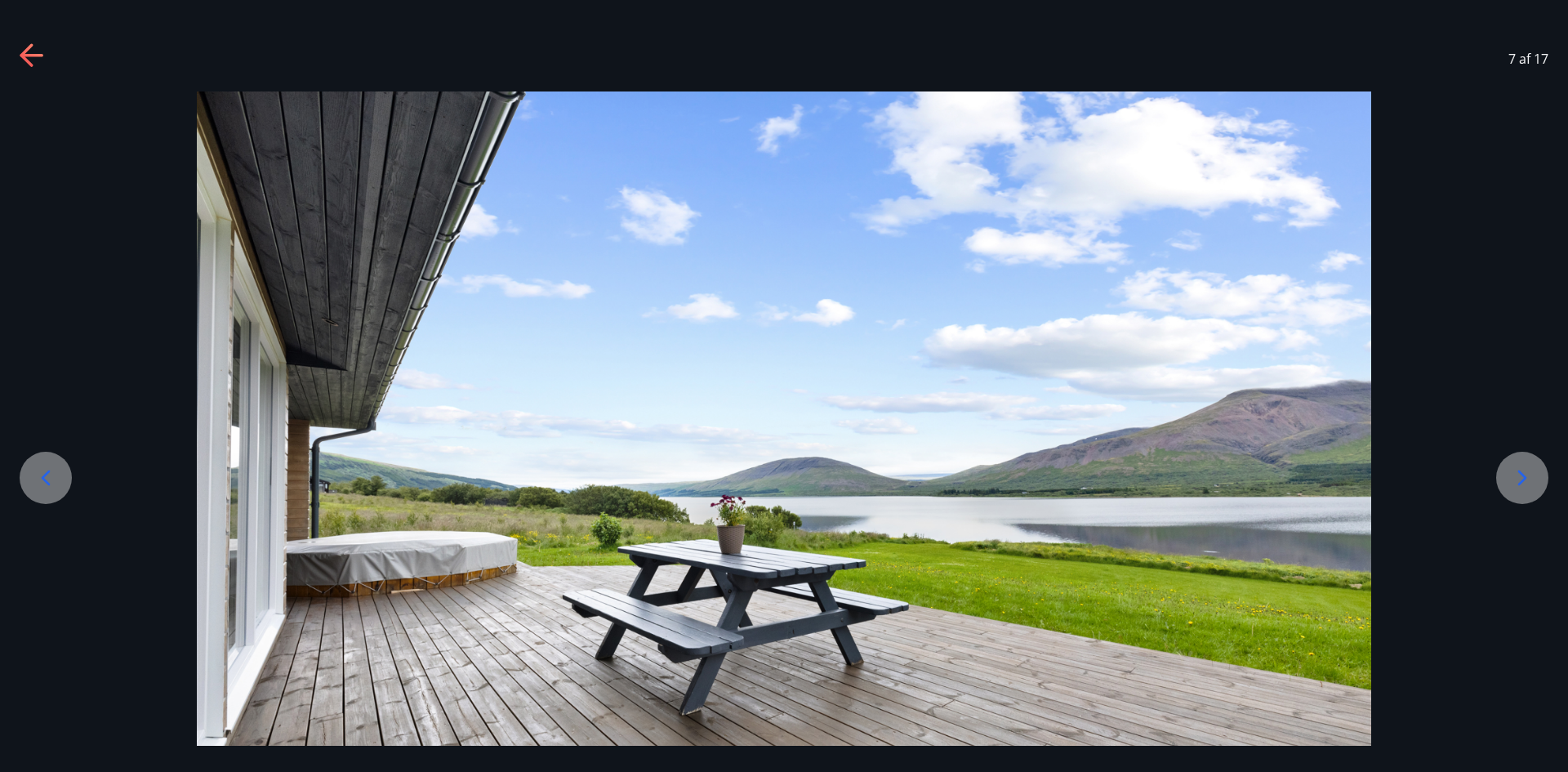
click at [41, 486] on icon at bounding box center [46, 478] width 26 height 26
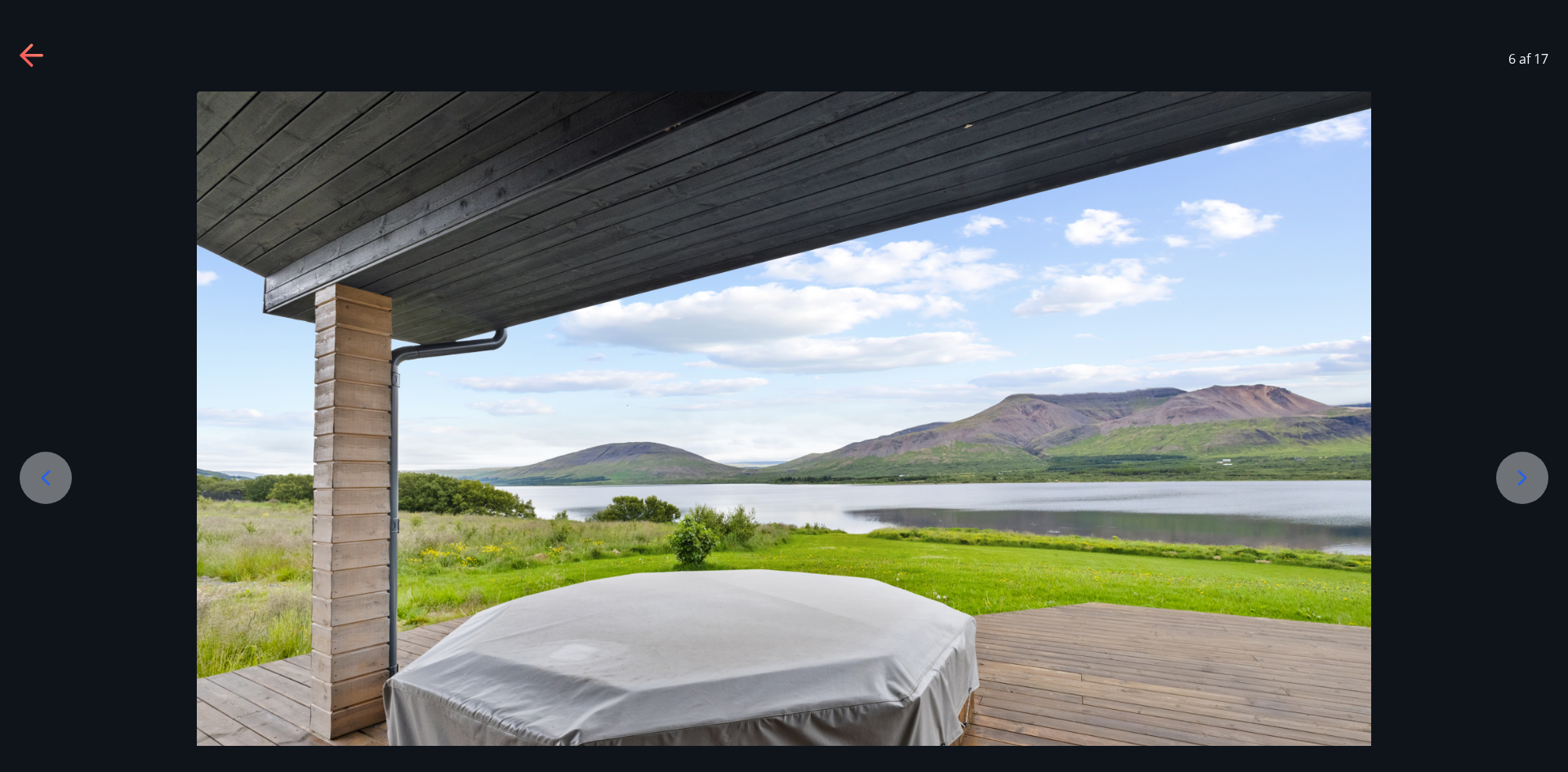
click at [41, 486] on icon at bounding box center [46, 478] width 26 height 26
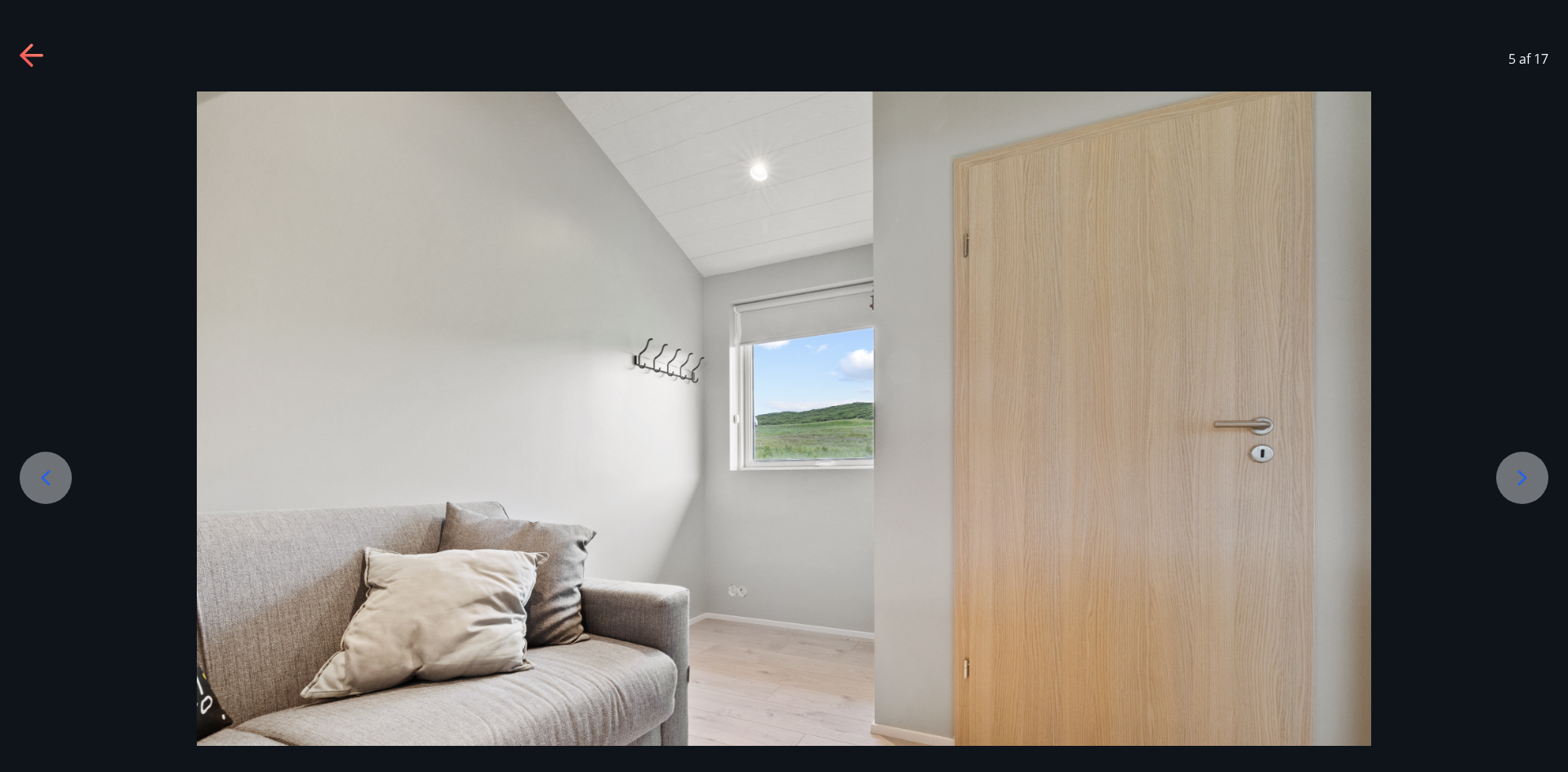
click at [41, 486] on icon at bounding box center [46, 478] width 26 height 26
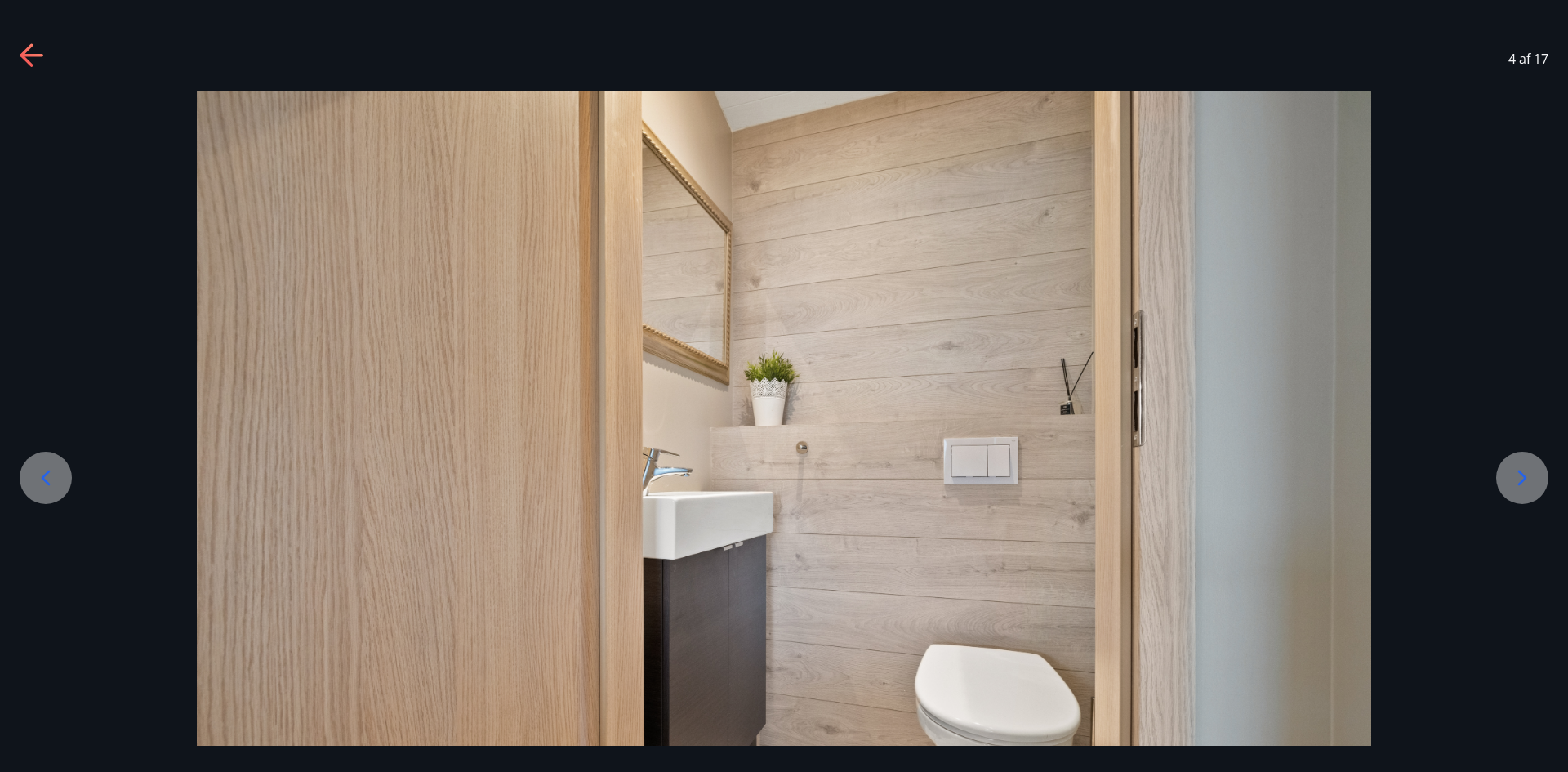
click at [41, 486] on icon at bounding box center [46, 478] width 26 height 26
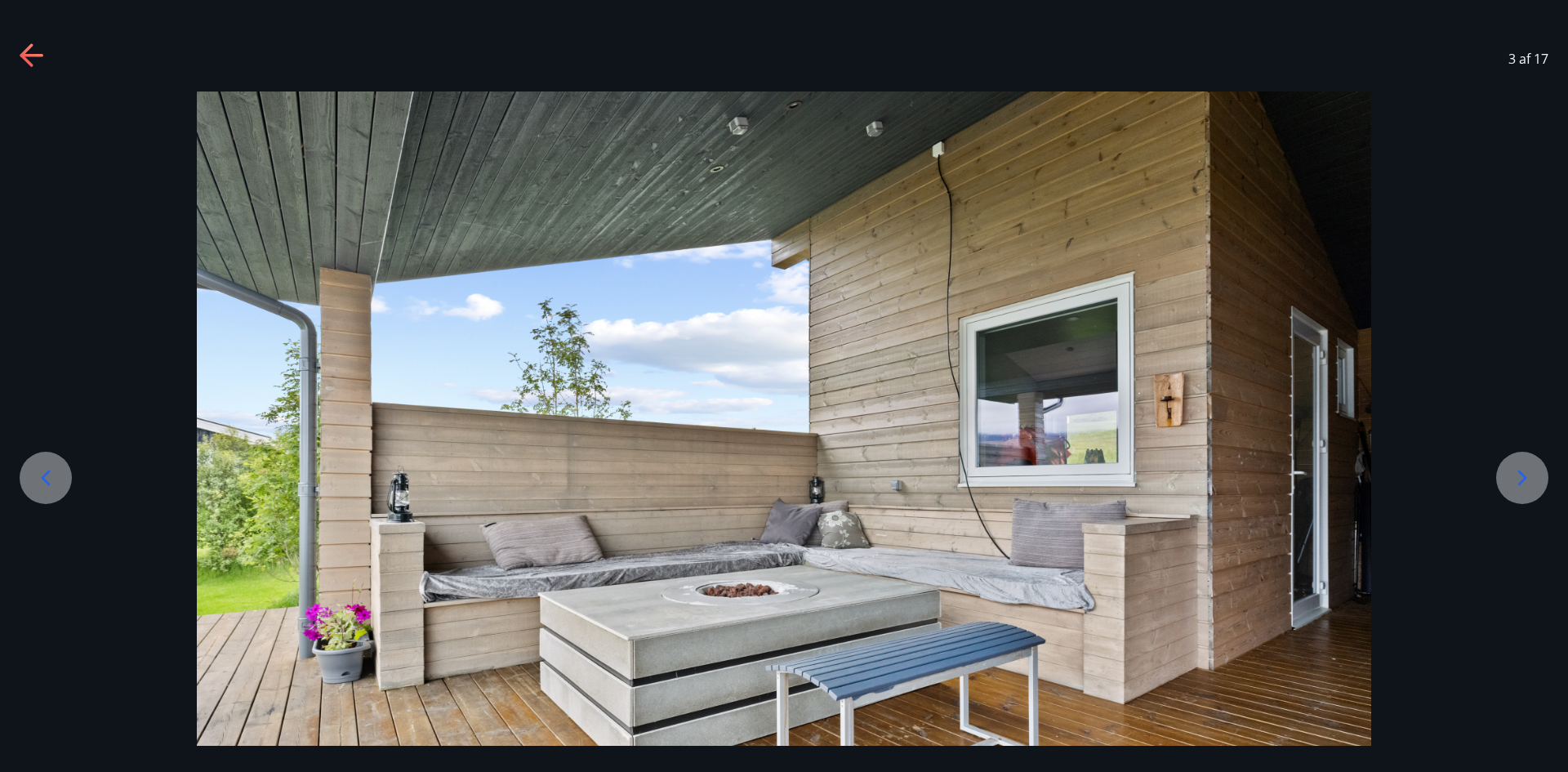
click at [29, 58] on icon at bounding box center [33, 56] width 26 height 26
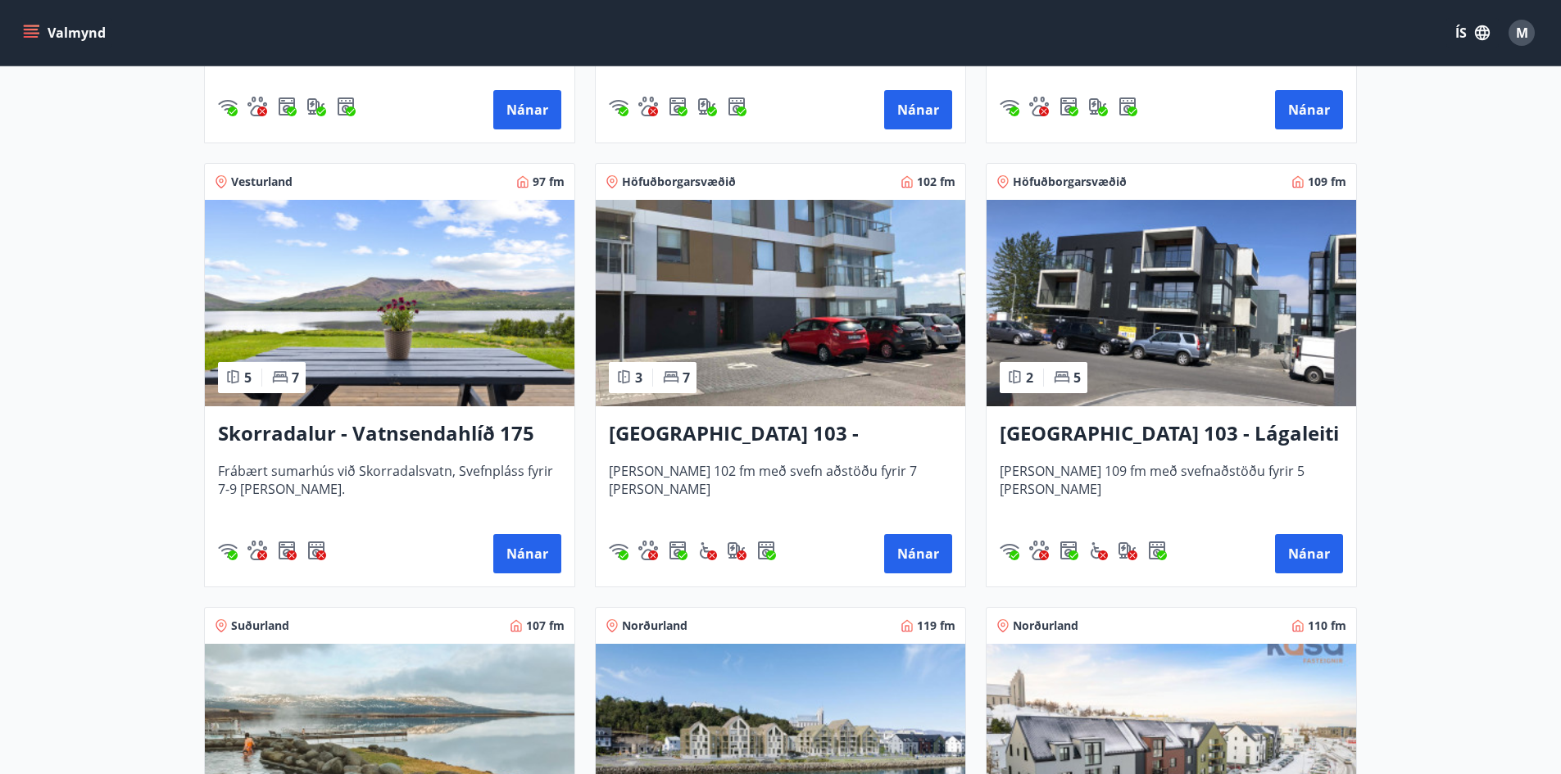
scroll to position [987, 0]
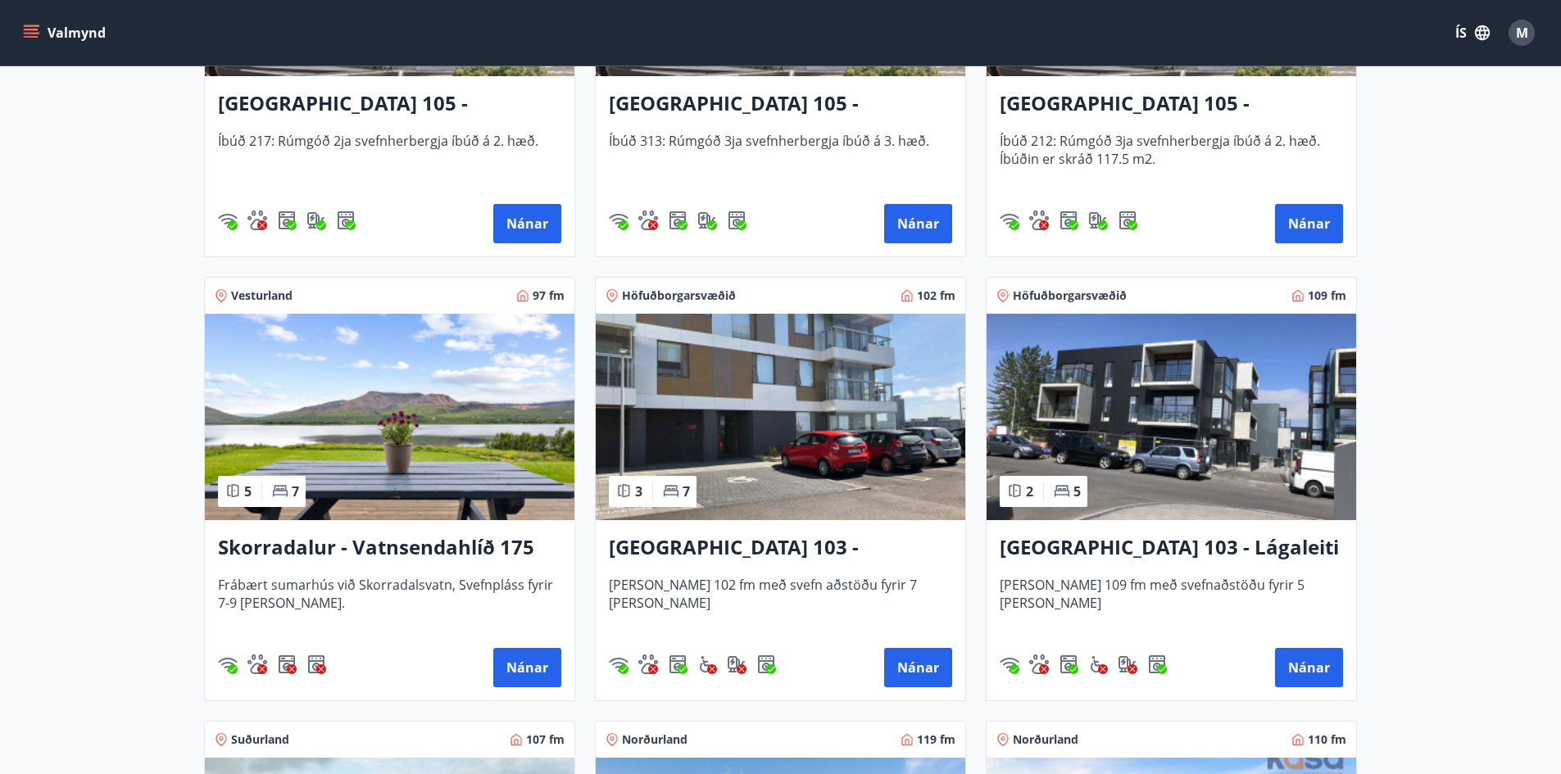
click at [355, 546] on h3 "Skorradalur - Vatnsendahlíð 175" at bounding box center [389, 547] width 343 height 29
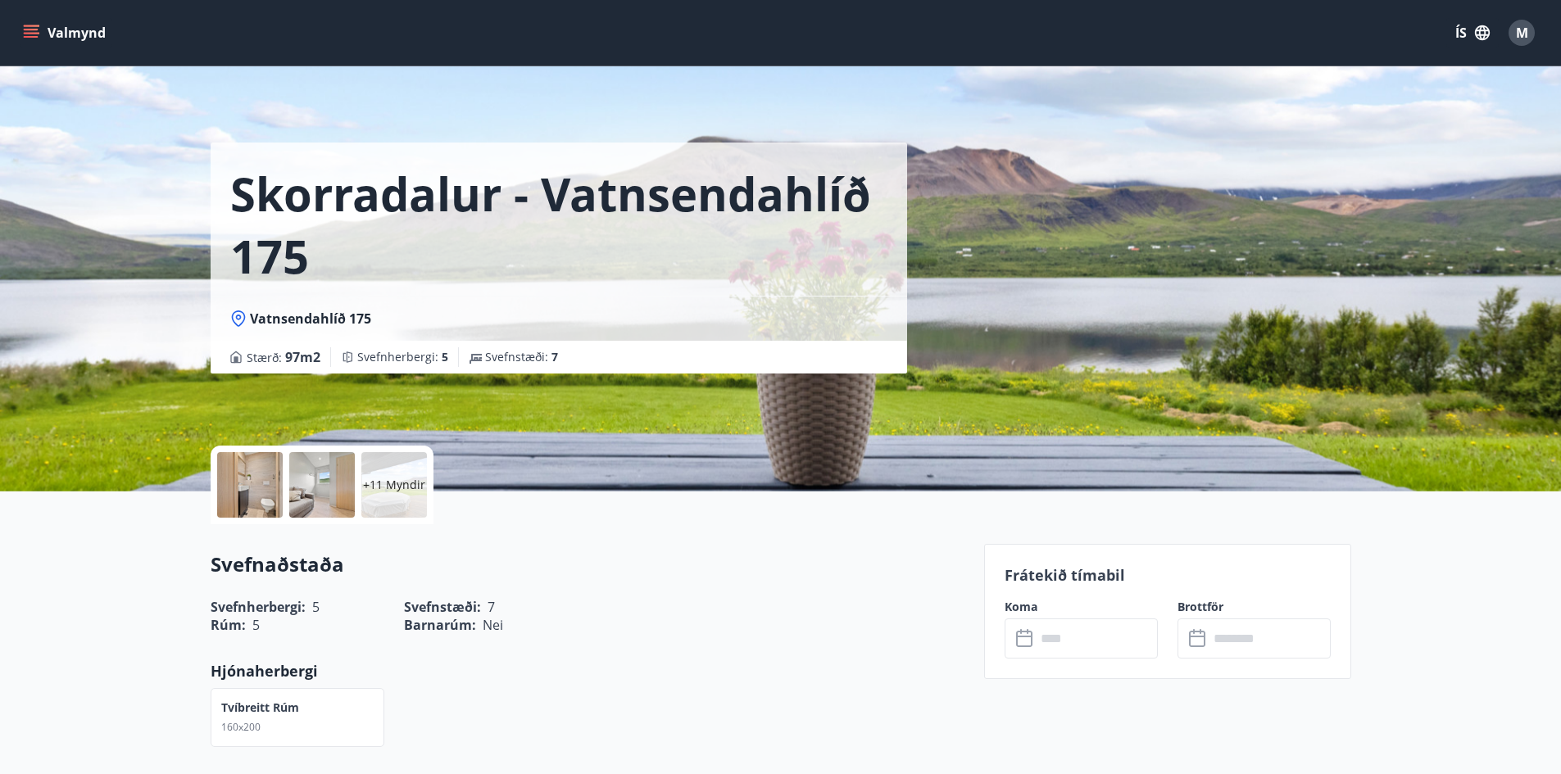
click at [1095, 638] on input "text" at bounding box center [1097, 639] width 122 height 40
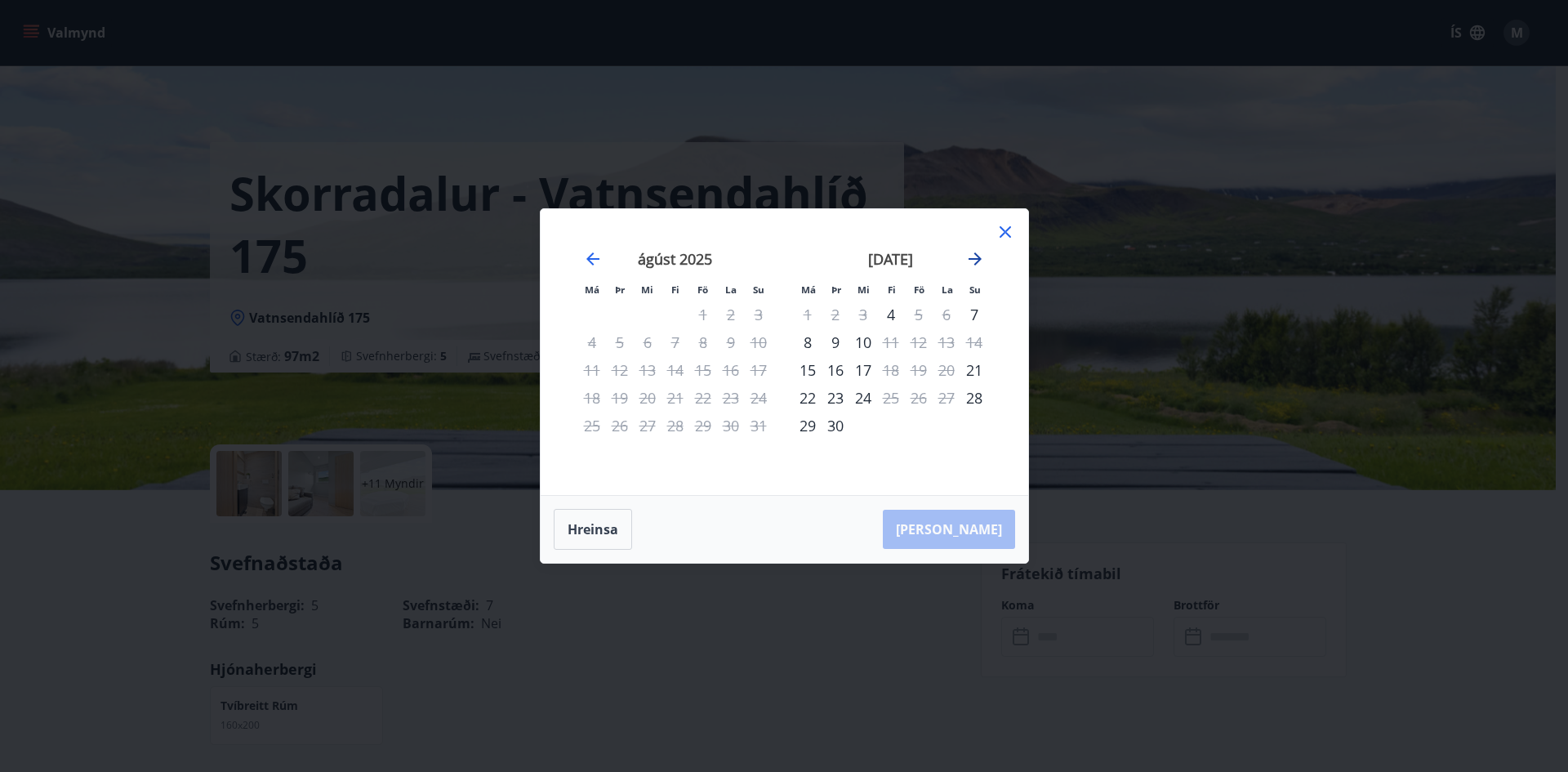
click at [979, 257] on icon "Move forward to switch to the next month." at bounding box center [975, 258] width 13 height 13
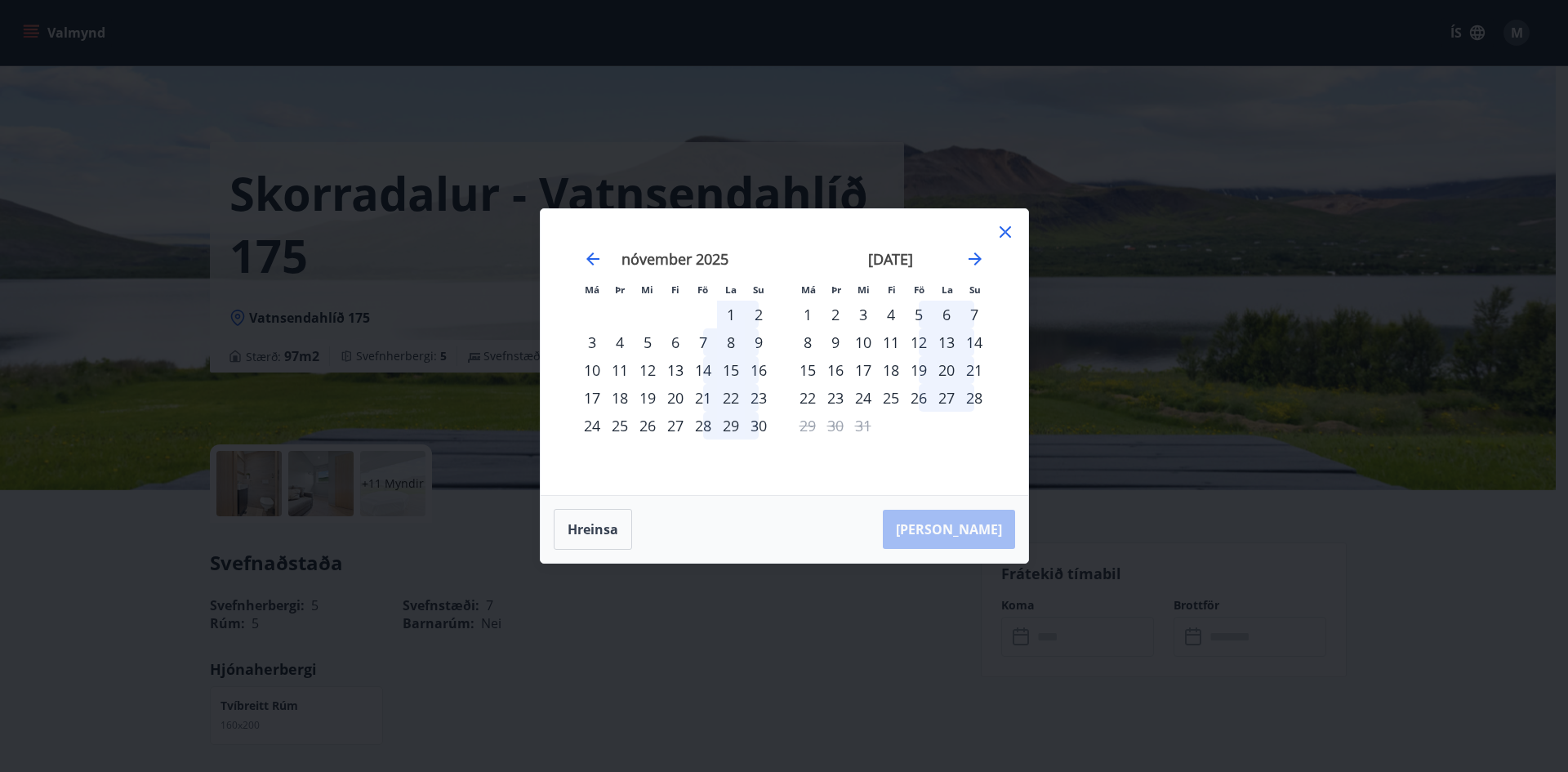
click at [1005, 231] on icon at bounding box center [1005, 231] width 11 height 11
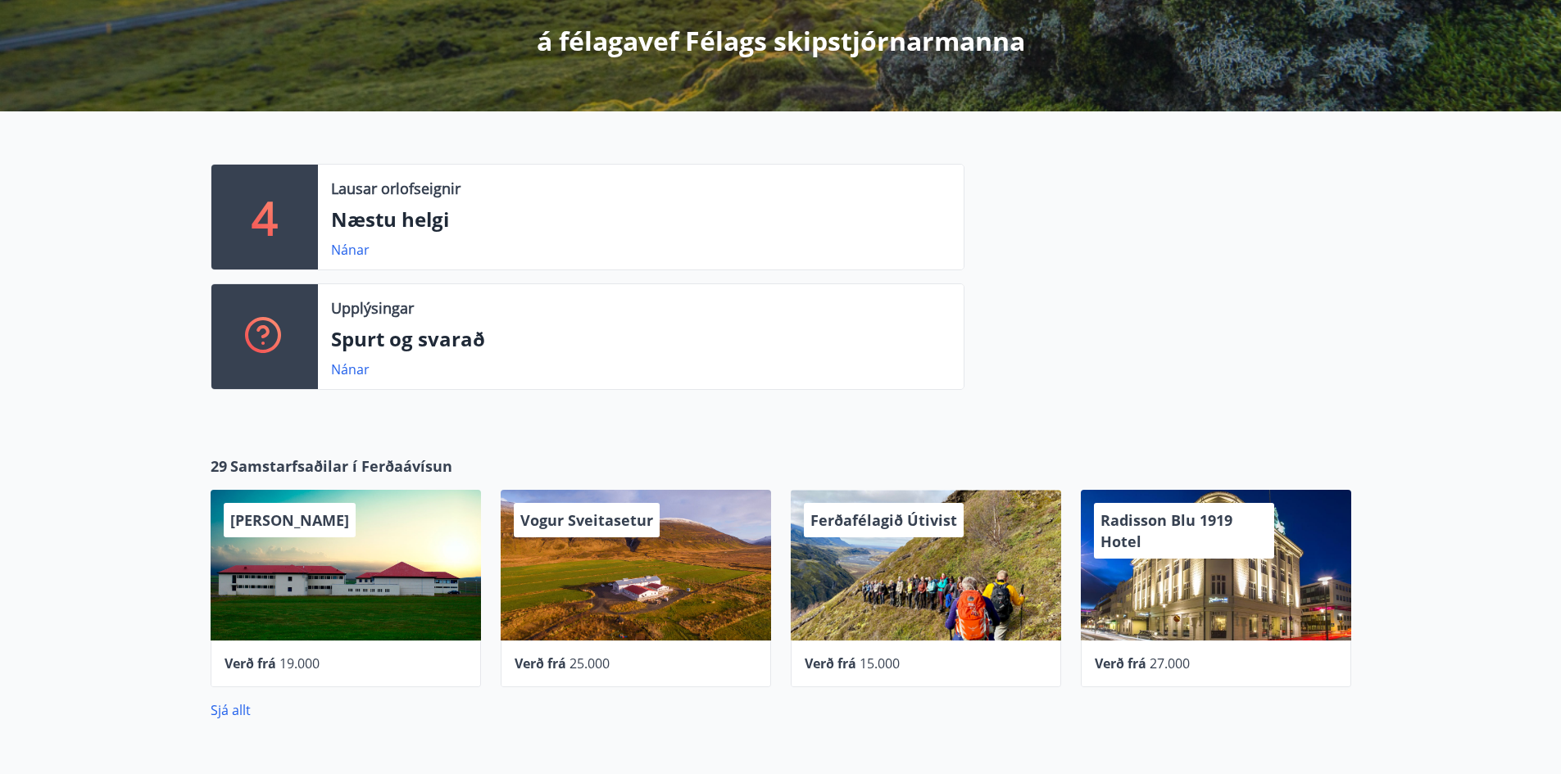
scroll to position [298, 0]
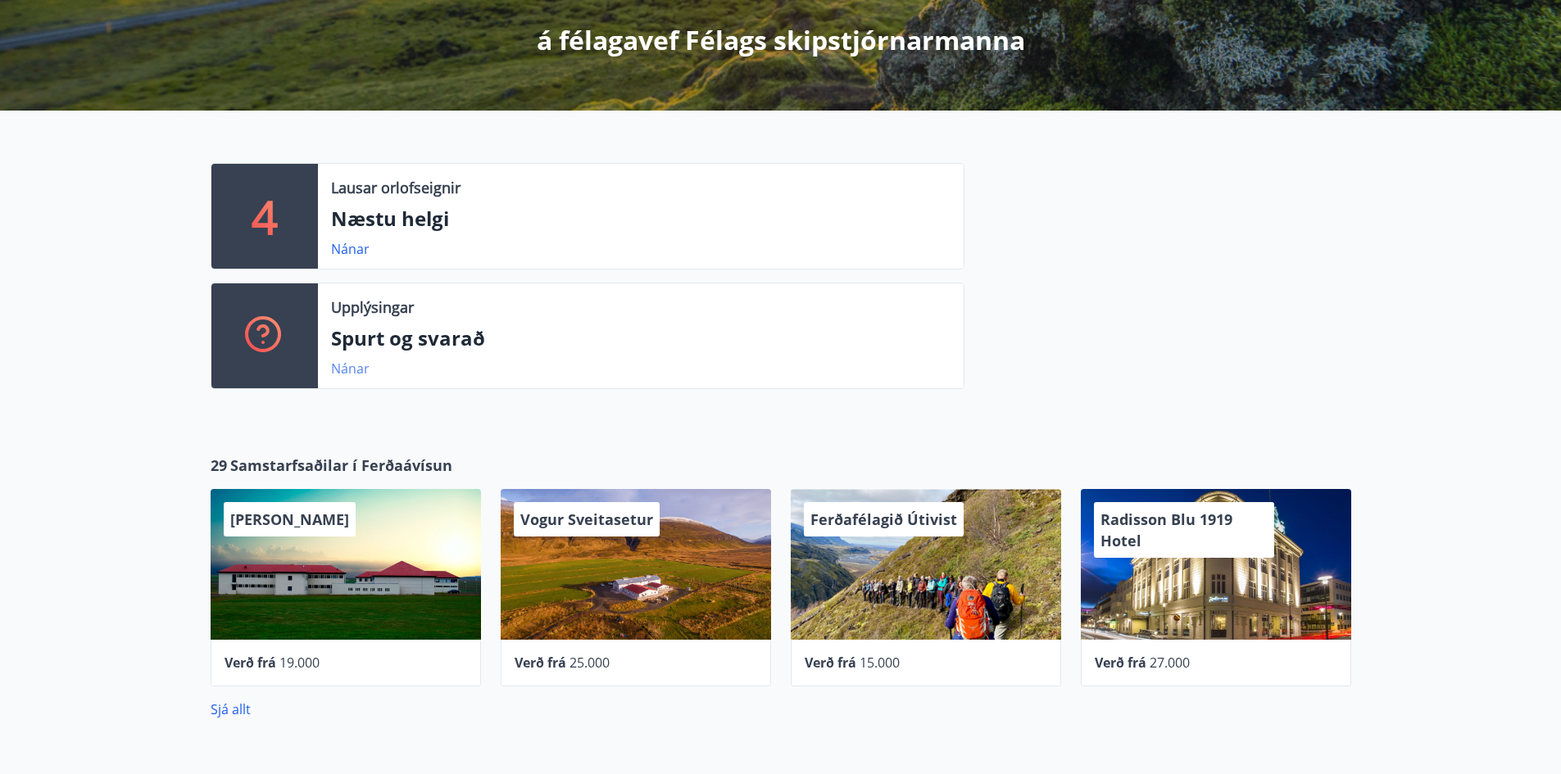
click at [355, 362] on link "Nánar" at bounding box center [350, 369] width 39 height 18
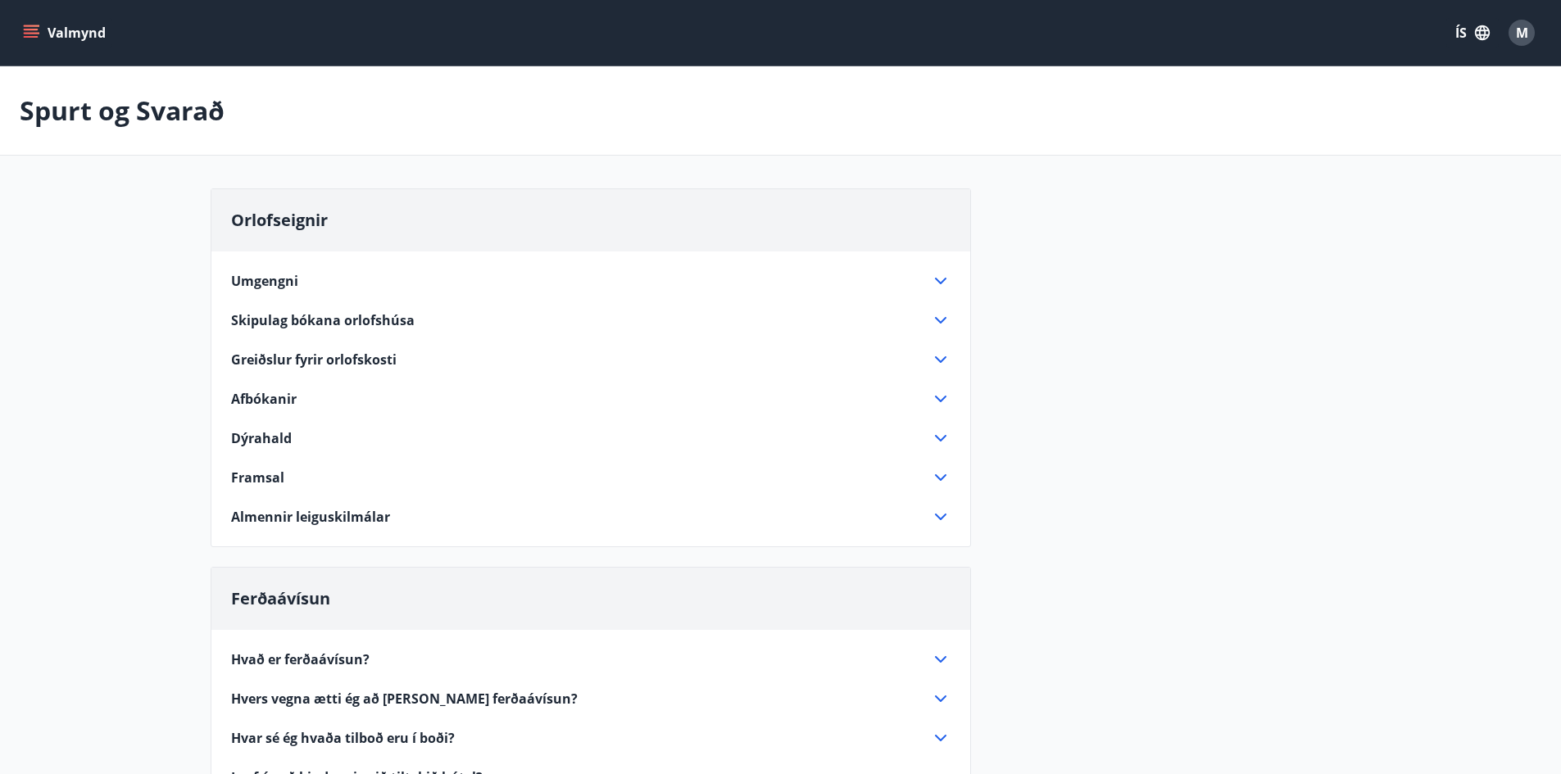
click at [944, 322] on icon at bounding box center [941, 321] width 20 height 20
